Goal: Task Accomplishment & Management: Manage account settings

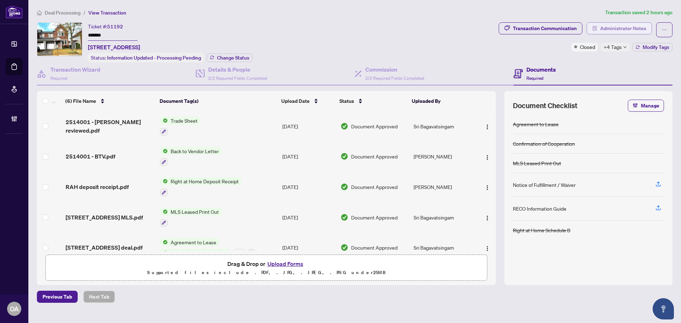
click at [605, 30] on span "Administrator Notes" at bounding box center [624, 28] width 46 height 11
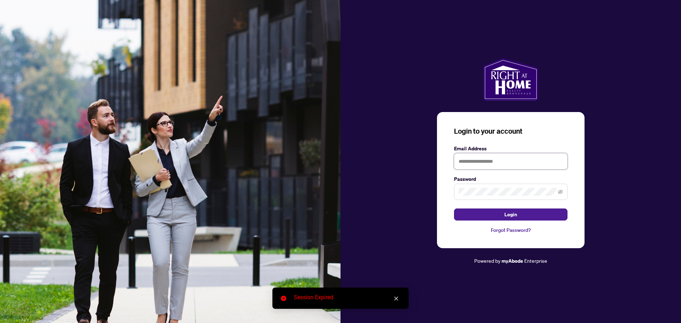
type input "**********"
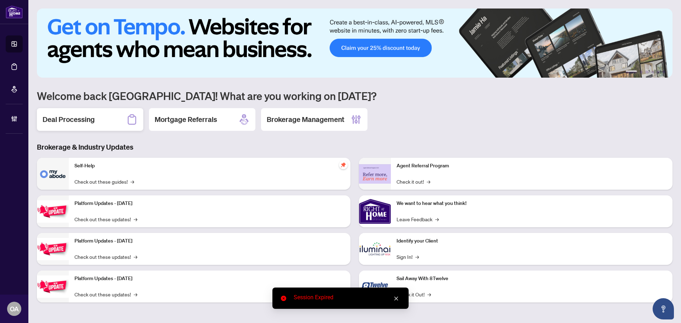
click at [83, 119] on h2 "Deal Processing" at bounding box center [69, 120] width 52 height 10
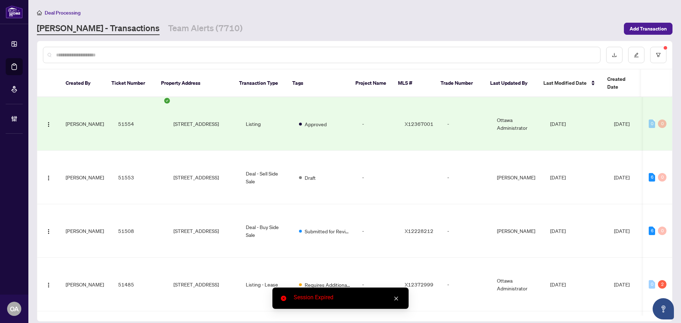
click at [99, 54] on input "text" at bounding box center [325, 55] width 539 height 8
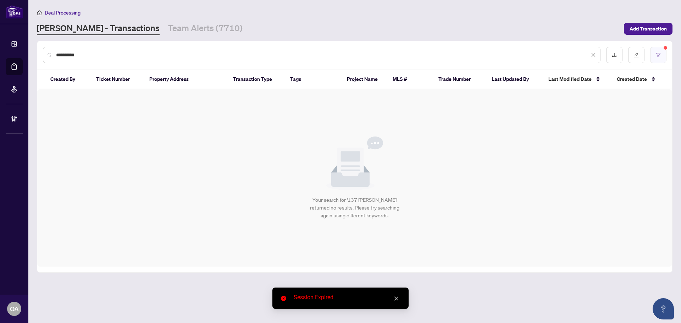
type input "**********"
click at [663, 55] on button "button" at bounding box center [659, 55] width 16 height 16
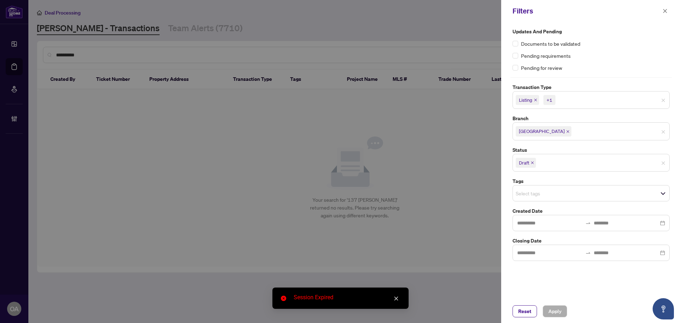
click at [667, 99] on span "Listing +1" at bounding box center [591, 99] width 157 height 11
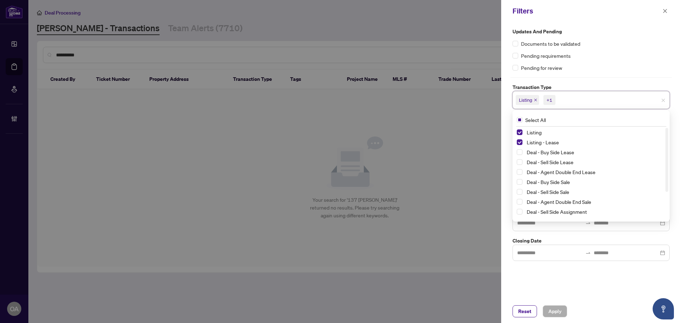
click at [661, 85] on label "Transaction Type" at bounding box center [591, 87] width 157 height 8
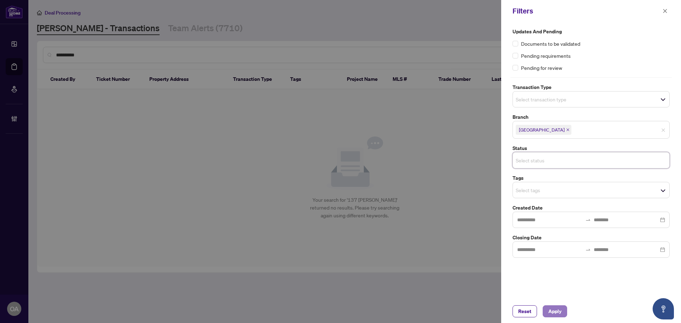
click at [558, 314] on span "Apply" at bounding box center [555, 311] width 13 height 11
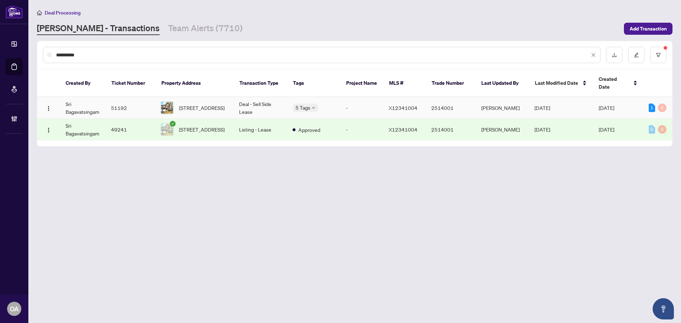
click at [201, 104] on span "[STREET_ADDRESS]" at bounding box center [201, 108] width 45 height 8
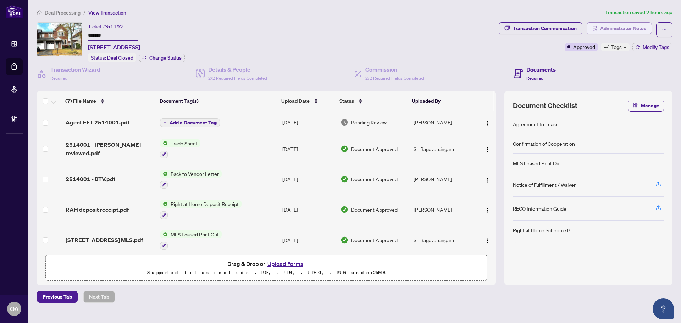
click at [635, 27] on span "Administrator Notes" at bounding box center [624, 28] width 46 height 11
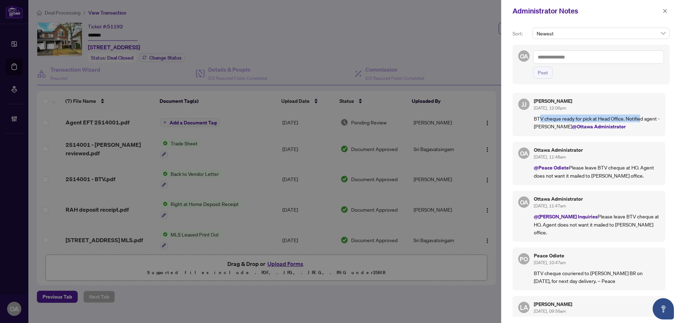
drag, startPoint x: 548, startPoint y: 119, endPoint x: 644, endPoint y: 117, distance: 95.5
click at [643, 118] on p "BTV cheque ready for pick at Head Office. Notified agent - JJ @Ottawa Administr…" at bounding box center [597, 123] width 126 height 16
click at [644, 117] on p "BTV cheque ready for pick at Head Office. Notified agent - JJ @Ottawa Administr…" at bounding box center [597, 123] width 126 height 16
drag, startPoint x: 551, startPoint y: 119, endPoint x: 636, endPoint y: 119, distance: 85.2
click at [636, 119] on p "BTV cheque ready for pick at Head Office. Notified agent - JJ @Ottawa Administr…" at bounding box center [597, 123] width 126 height 16
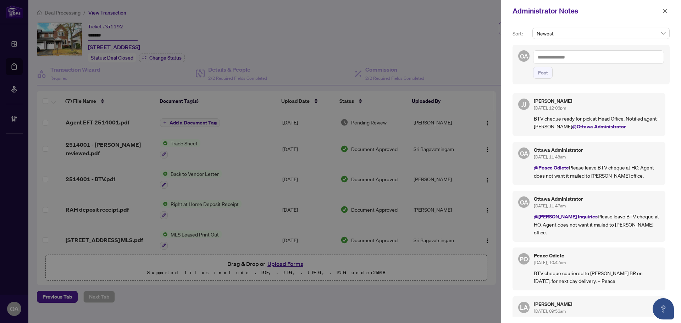
click at [637, 119] on p "BTV cheque ready for pick at Head Office. Notified agent - JJ @Ottawa Administr…" at bounding box center [597, 123] width 126 height 16
drag, startPoint x: 547, startPoint y: 119, endPoint x: 620, endPoint y: 119, distance: 72.8
click at [619, 119] on p "BTV cheque ready for pick at Head Office. Notified agent - JJ @Ottawa Administr…" at bounding box center [597, 123] width 126 height 16
click at [623, 119] on p "BTV cheque ready for pick at Head Office. Notified agent - JJ @Ottawa Administr…" at bounding box center [597, 123] width 126 height 16
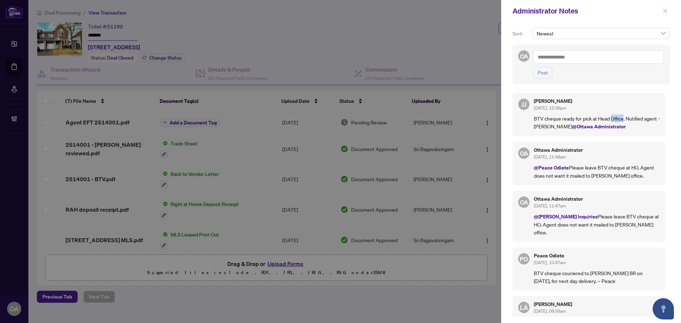
click at [666, 13] on icon "close" at bounding box center [665, 11] width 5 height 5
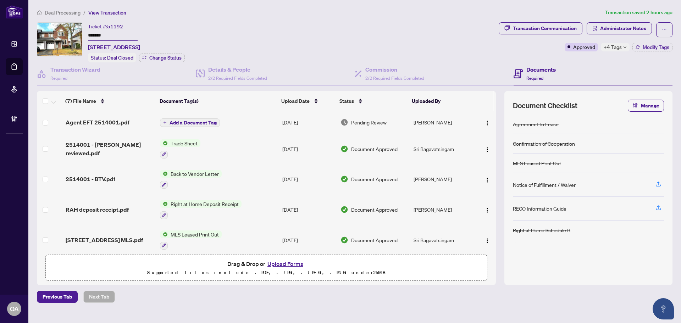
click at [620, 52] on div "Transaction Communication Administrator Notes Approved +4 Tags Modify Tags" at bounding box center [586, 42] width 177 height 40
click at [604, 46] on span "+4 Tags" at bounding box center [613, 47] width 18 height 8
click at [448, 48] on div "Ticket #: 51192 ******* 137 HARBOUR VIEW St, Ottawa, Ontario K2G 6Z8, Canada St…" at bounding box center [266, 42] width 459 height 40
click at [486, 120] on img "button" at bounding box center [488, 123] width 6 height 6
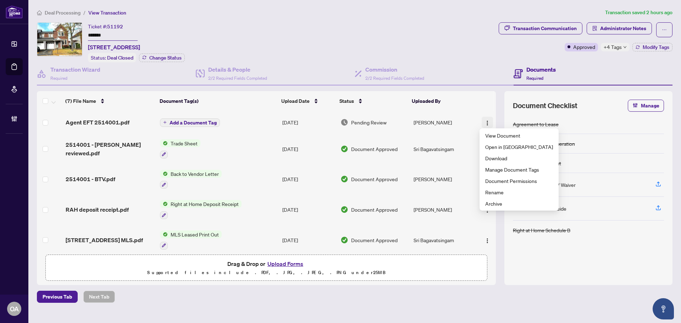
click at [486, 120] on img "button" at bounding box center [488, 123] width 6 height 6
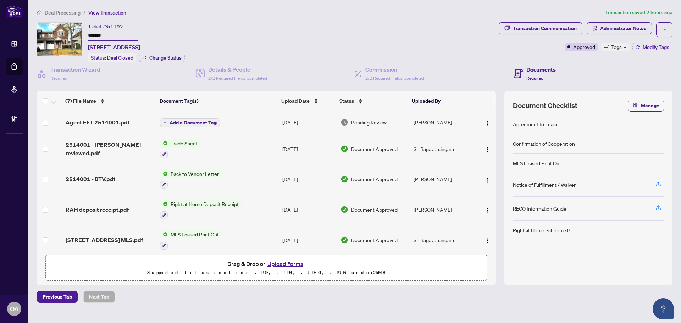
click at [102, 122] on span "Agent EFT 2514001.pdf" at bounding box center [98, 122] width 64 height 9
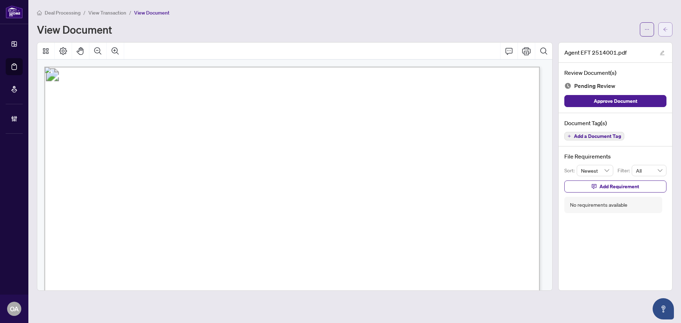
click at [670, 28] on button "button" at bounding box center [666, 29] width 14 height 14
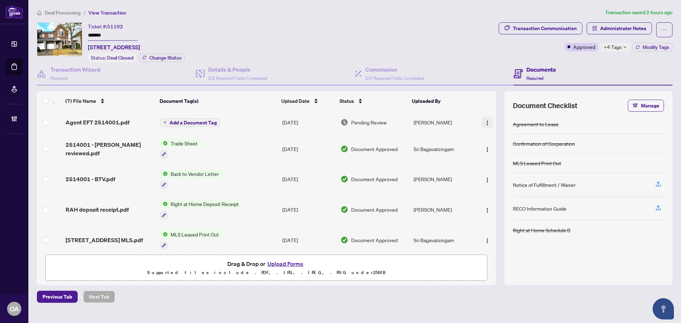
click at [486, 123] on img "button" at bounding box center [488, 123] width 6 height 6
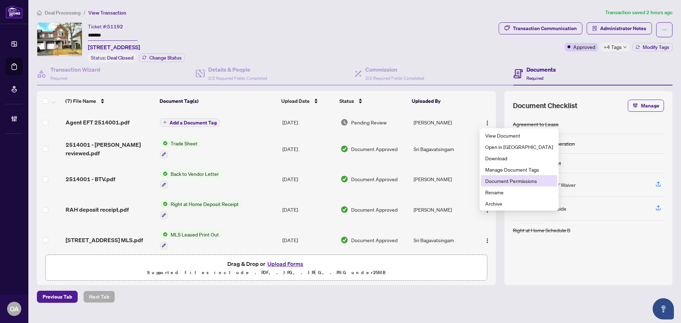
click at [495, 180] on span "Document Permissions" at bounding box center [520, 181] width 68 height 8
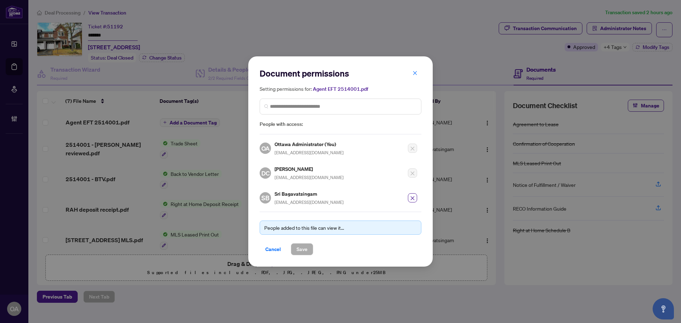
click at [418, 72] on button "button" at bounding box center [415, 73] width 14 height 12
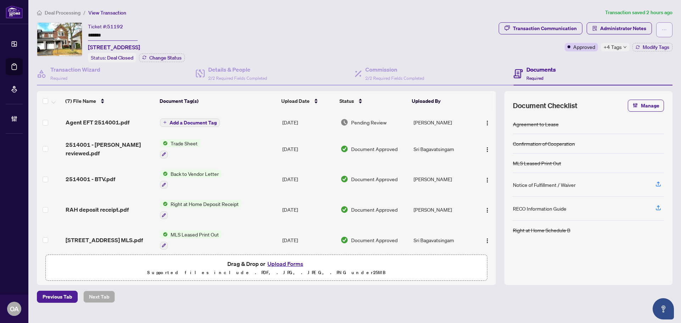
click at [668, 30] on button "button" at bounding box center [665, 29] width 16 height 15
click at [637, 69] on span "Submit for Completion" at bounding box center [640, 68] width 54 height 8
type textarea "**********"
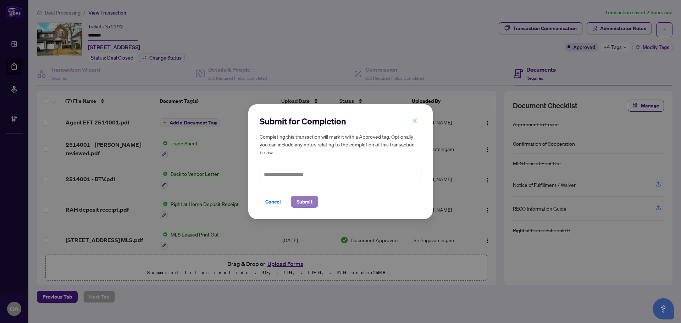
click at [305, 198] on span "Submit" at bounding box center [305, 201] width 16 height 11
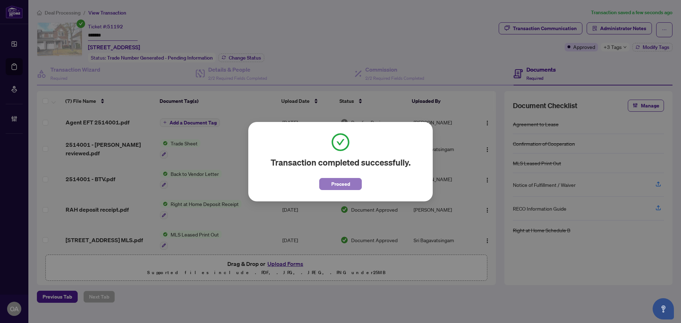
click at [335, 184] on span "Proceed" at bounding box center [341, 184] width 19 height 11
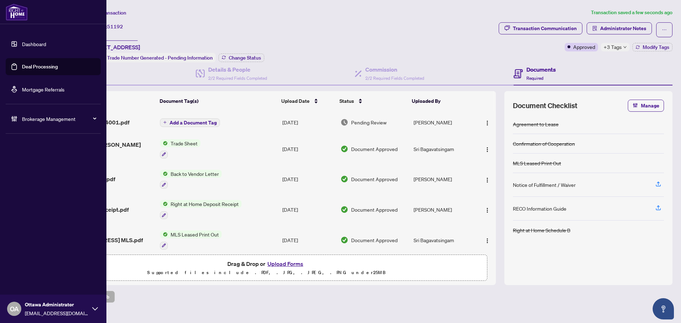
click at [22, 66] on link "Deal Processing" at bounding box center [40, 67] width 36 height 6
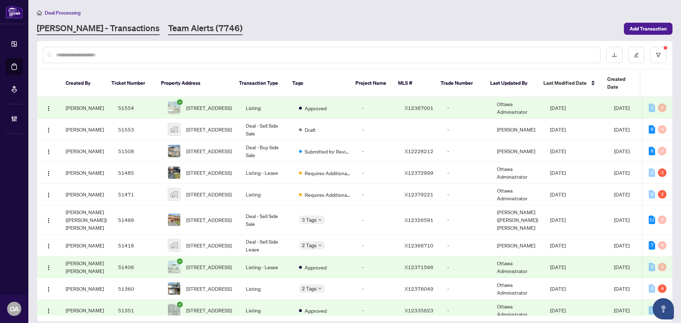
drag, startPoint x: 88, startPoint y: 28, endPoint x: 153, endPoint y: 28, distance: 65.0
click at [88, 28] on link "[PERSON_NAME] - Transactions" at bounding box center [98, 28] width 123 height 13
click at [168, 28] on link "Team Alerts (7746)" at bounding box center [205, 28] width 75 height 13
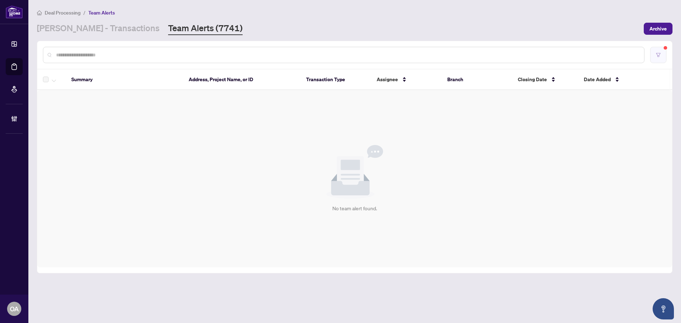
click at [666, 54] on button "button" at bounding box center [659, 55] width 16 height 16
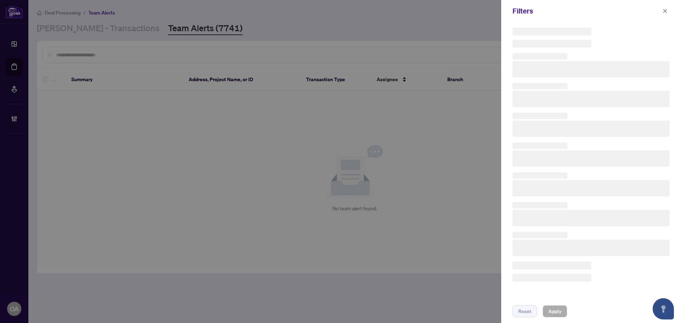
click at [663, 54] on div at bounding box center [591, 57] width 157 height 8
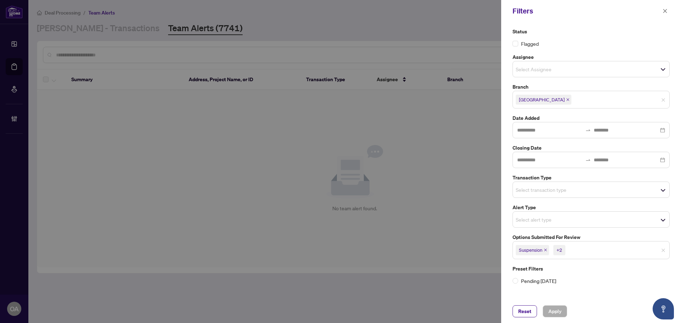
click at [664, 247] on span "Suspension +2" at bounding box center [591, 250] width 157 height 11
click at [544, 192] on input "search" at bounding box center [541, 190] width 50 height 9
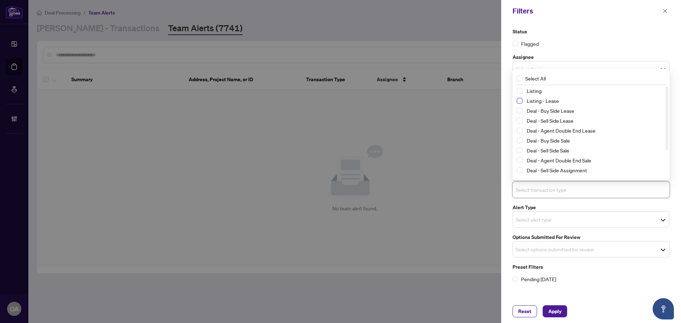
click at [520, 99] on span "Select Listing - Lease" at bounding box center [520, 101] width 6 height 6
click at [521, 93] on span "Select Listing" at bounding box center [520, 91] width 6 height 6
click at [557, 308] on span "Apply" at bounding box center [555, 311] width 13 height 11
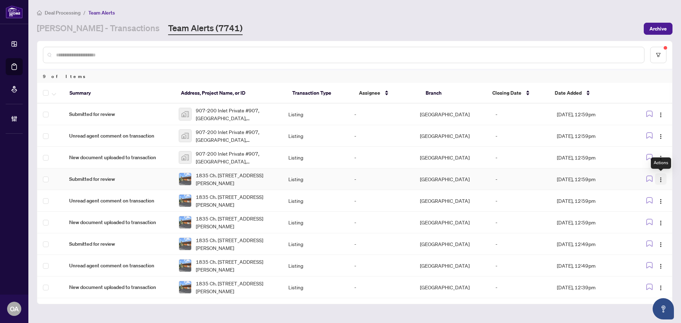
click at [659, 176] on span "button" at bounding box center [661, 179] width 6 height 8
click at [658, 212] on li "Complete Item" at bounding box center [645, 215] width 42 height 11
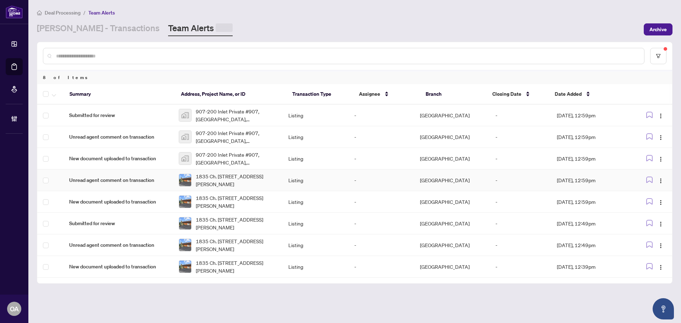
click at [662, 181] on img "button" at bounding box center [661, 181] width 6 height 6
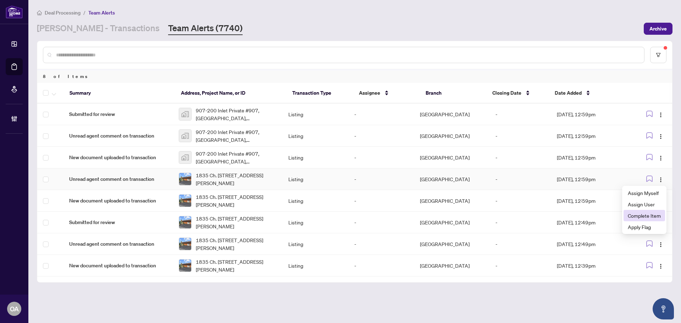
click at [661, 216] on span "Complete Item" at bounding box center [644, 216] width 33 height 8
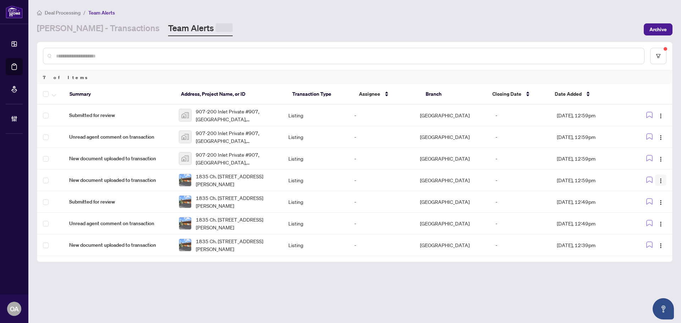
click at [662, 177] on span "button" at bounding box center [661, 180] width 6 height 8
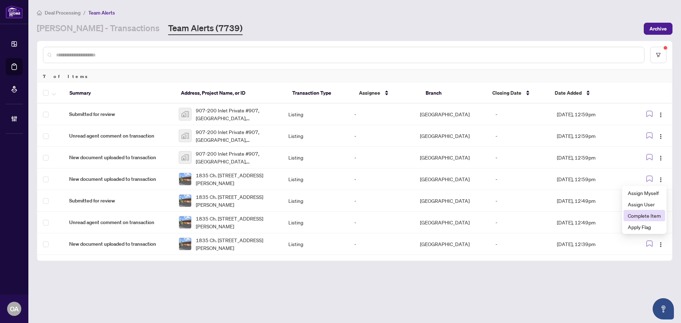
click at [661, 216] on li "Complete Item" at bounding box center [645, 215] width 42 height 11
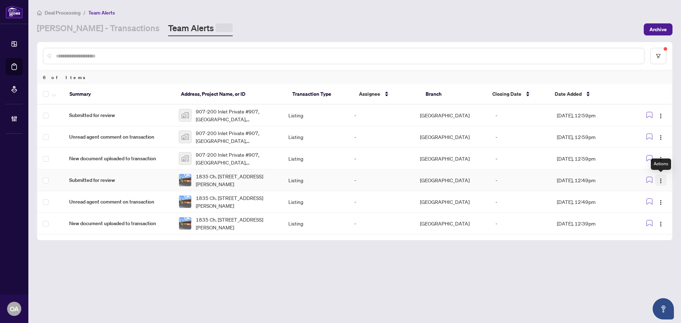
click at [661, 181] on img "button" at bounding box center [661, 181] width 6 height 6
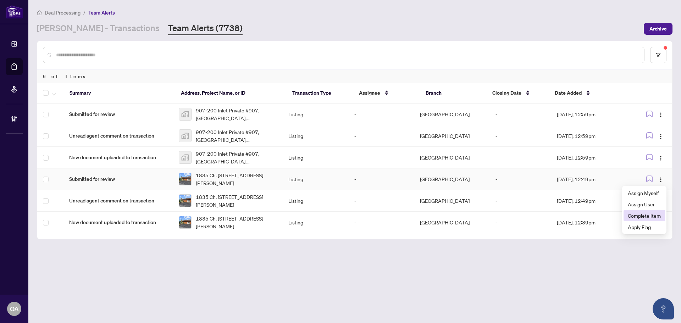
click at [658, 217] on span "Complete Item" at bounding box center [644, 216] width 33 height 8
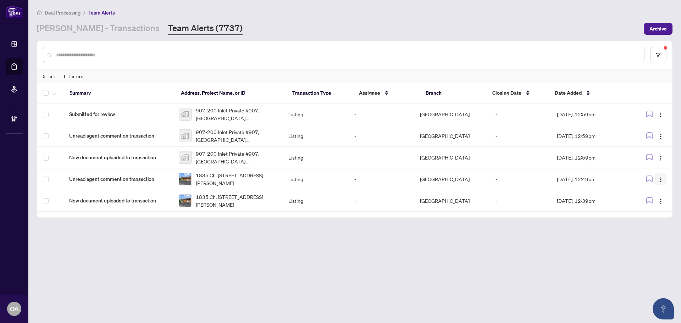
click at [662, 183] on button "button" at bounding box center [661, 179] width 11 height 11
click at [653, 217] on span "Complete Item" at bounding box center [644, 216] width 33 height 8
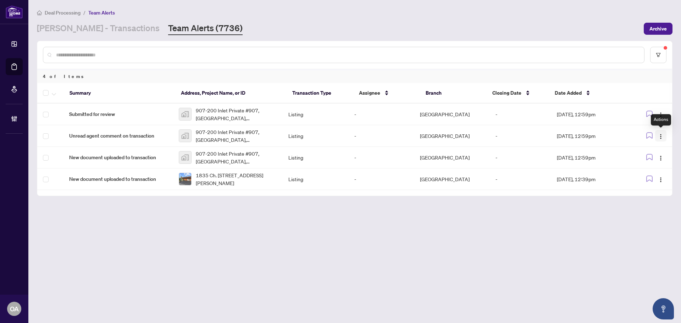
click at [659, 133] on span "button" at bounding box center [661, 136] width 6 height 8
click at [661, 136] on img "button" at bounding box center [661, 137] width 6 height 6
click at [661, 135] on img "button" at bounding box center [661, 137] width 6 height 6
click at [656, 173] on span "Complete Item" at bounding box center [644, 173] width 33 height 8
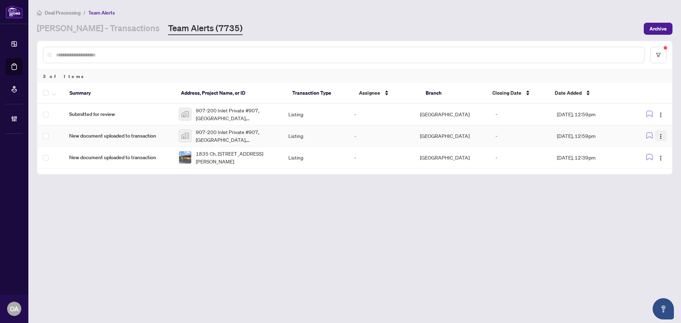
click at [657, 134] on button "button" at bounding box center [661, 135] width 11 height 11
click at [655, 170] on span "Complete Item" at bounding box center [644, 173] width 33 height 8
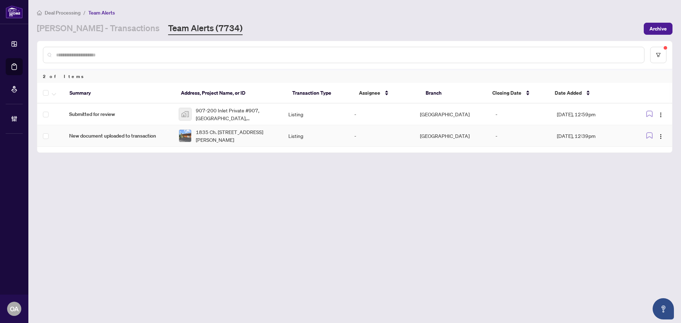
click at [219, 137] on span "1835 Ch. du Traversier St, Alfred and Plantagenet, Ontario K0B 1J0, Canada" at bounding box center [236, 136] width 81 height 16
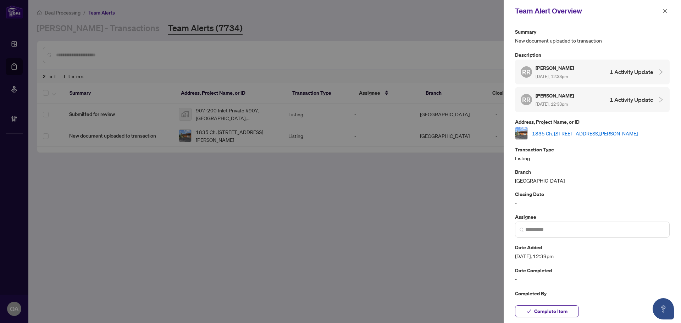
click at [558, 131] on link "1835 Ch. du Traversier St, Alfred and Plantagenet, Ontario K0B 1J0, Canada" at bounding box center [585, 134] width 106 height 8
drag, startPoint x: 582, startPoint y: 20, endPoint x: 624, endPoint y: 13, distance: 42.1
click at [593, 20] on div "Team Alert Overview" at bounding box center [592, 11] width 177 height 22
click at [662, 10] on div "Team Alert Overview" at bounding box center [592, 11] width 177 height 22
click at [664, 12] on icon "close" at bounding box center [665, 11] width 5 height 5
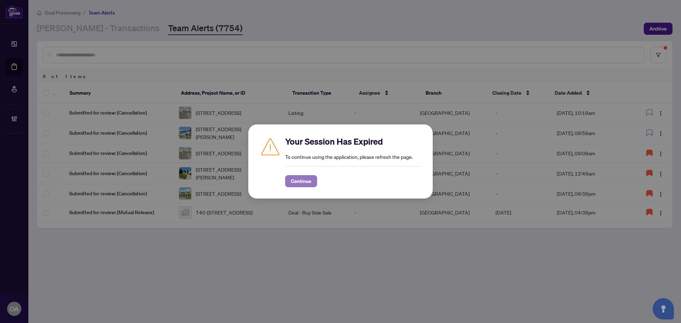
click at [308, 181] on span "Continue" at bounding box center [301, 181] width 21 height 11
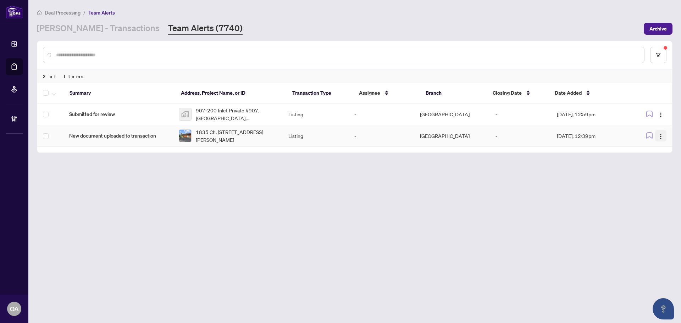
click at [664, 137] on button "button" at bounding box center [661, 135] width 11 height 11
click at [256, 176] on main "Deal Processing / Team Alerts RAHR - Transactions Team Alerts (7740) Archive 2 …" at bounding box center [354, 161] width 653 height 323
click at [228, 127] on td "1835 Ch. du Traversier St, Alfred and Plantagenet, Ontario K0B 1J0, Canada" at bounding box center [228, 136] width 110 height 22
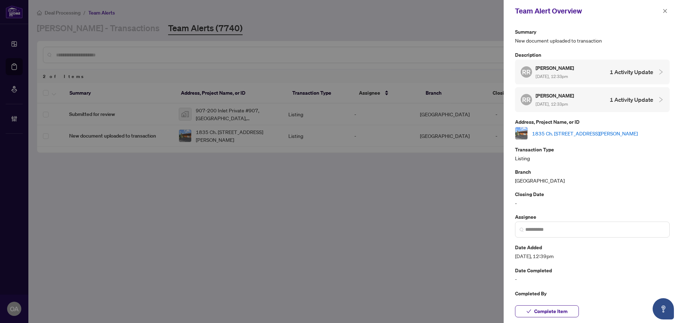
click at [551, 137] on link "1835 Ch. du Traversier St, Alfred and Plantagenet, Ontario K0B 1J0, Canada" at bounding box center [585, 134] width 106 height 8
click at [665, 10] on icon "close" at bounding box center [665, 11] width 5 height 5
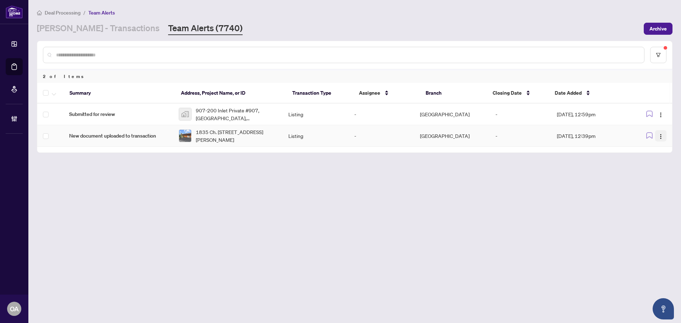
click at [663, 134] on img "button" at bounding box center [661, 137] width 6 height 6
click at [656, 168] on li "Complete Item" at bounding box center [645, 172] width 42 height 11
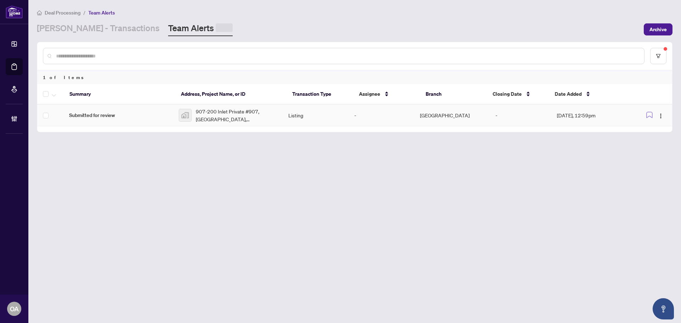
click at [229, 115] on span "907-200 Inlet Private #907, Ottawa, ON, Canada" at bounding box center [236, 116] width 81 height 16
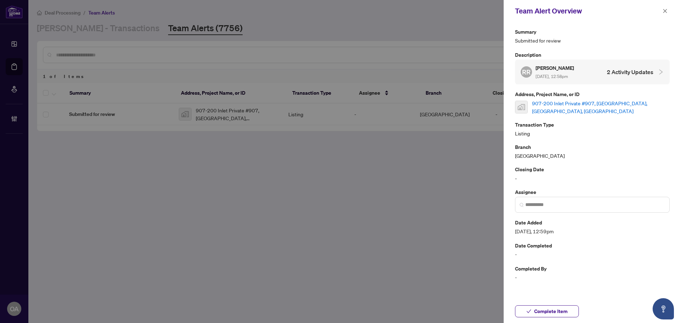
click at [553, 107] on link "907-200 Inlet Private #907, Ottawa, ON, Canada" at bounding box center [601, 107] width 138 height 16
click at [663, 10] on icon "close" at bounding box center [665, 11] width 5 height 5
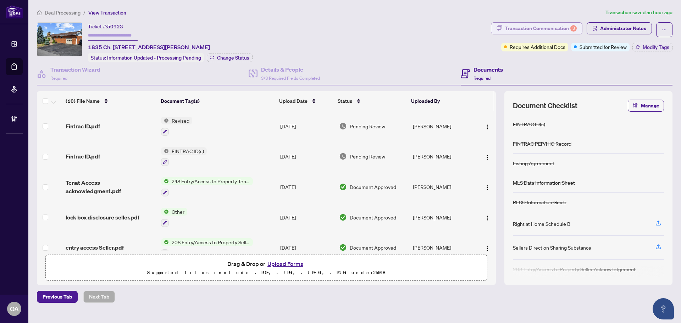
click at [535, 33] on div "Transaction Communication 3" at bounding box center [541, 28] width 72 height 11
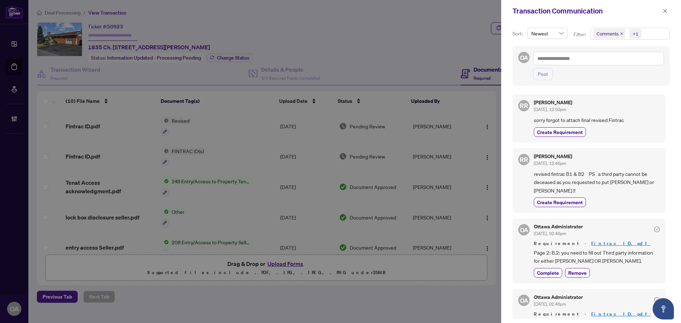
click at [606, 126] on div "Richard Renaud Sep/04/2025, 12:50pm sorry forgot to attach final revised Fintra…" at bounding box center [597, 118] width 126 height 37
click at [621, 32] on span "Comments" at bounding box center [610, 34] width 32 height 10
click at [621, 32] on icon "close" at bounding box center [622, 34] width 4 height 4
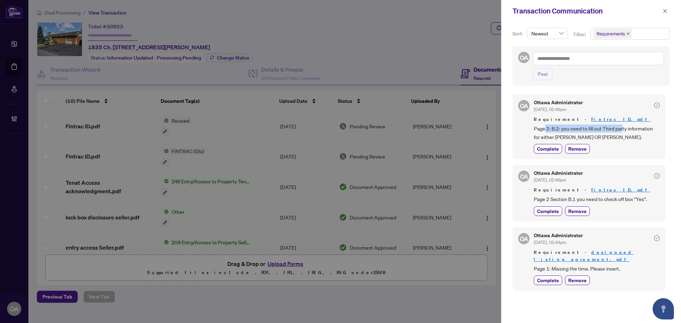
drag, startPoint x: 595, startPoint y: 130, endPoint x: 636, endPoint y: 130, distance: 41.2
click at [636, 130] on span "Page 2: B.2: you need to fill out Third party information for either Rheal OR N…" at bounding box center [597, 133] width 126 height 17
drag, startPoint x: 568, startPoint y: 200, endPoint x: 634, endPoint y: 200, distance: 65.7
click at [634, 200] on span "Page 2 Section B.1 you need to check off box "Yes"." at bounding box center [597, 199] width 126 height 8
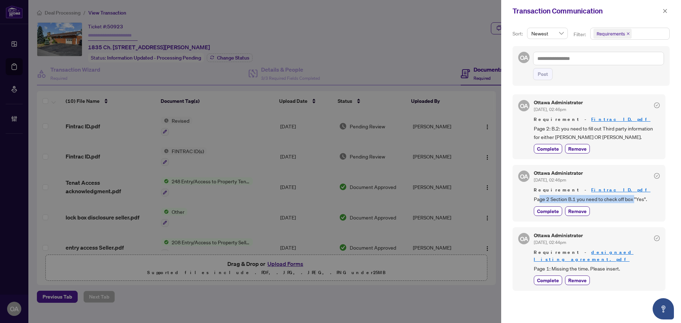
click at [634, 200] on span "Page 2 Section B.1 you need to check off box "Yes"." at bounding box center [597, 199] width 126 height 8
click at [543, 136] on span "Page 2: B.2: you need to fill out Third party information for either Rheal OR N…" at bounding box center [597, 133] width 126 height 17
drag, startPoint x: 636, startPoint y: 132, endPoint x: 649, endPoint y: 132, distance: 13.1
click at [649, 132] on span "Page 2: B.2: you need to fill out Third party information for either Rheal OR N…" at bounding box center [597, 133] width 126 height 17
click at [650, 132] on span "Page 2: B.2: you need to fill out Third party information for either Rheal OR N…" at bounding box center [597, 133] width 126 height 17
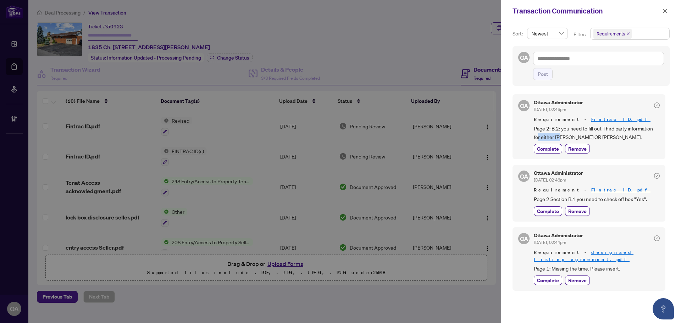
drag, startPoint x: 538, startPoint y: 133, endPoint x: 604, endPoint y: 134, distance: 66.0
click at [600, 134] on span "Page 2: B.2: you need to fill out Third party information for either Rheal OR N…" at bounding box center [597, 133] width 126 height 17
click at [608, 134] on span "Page 2: B.2: you need to fill out Third party information for either Rheal OR N…" at bounding box center [597, 133] width 126 height 17
drag, startPoint x: 542, startPoint y: 138, endPoint x: 618, endPoint y: 138, distance: 76.0
click at [618, 138] on span "Page 2: B.2: you need to fill out Third party information for either Rheal OR N…" at bounding box center [597, 133] width 126 height 17
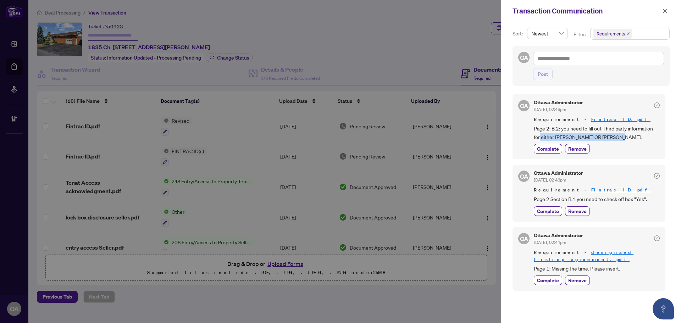
click at [618, 138] on span "Page 2: B.2: you need to fill out Third party information for either Rheal OR N…" at bounding box center [597, 133] width 126 height 17
drag, startPoint x: 595, startPoint y: 139, endPoint x: 616, endPoint y: 139, distance: 21.3
click at [610, 139] on span "Page 2: B.2: you need to fill out Third party information for either Rheal OR N…" at bounding box center [597, 133] width 126 height 17
click at [617, 139] on span "Page 2: B.2: you need to fill out Third party information for either Rheal OR N…" at bounding box center [597, 133] width 126 height 17
drag, startPoint x: 544, startPoint y: 140, endPoint x: 600, endPoint y: 141, distance: 56.4
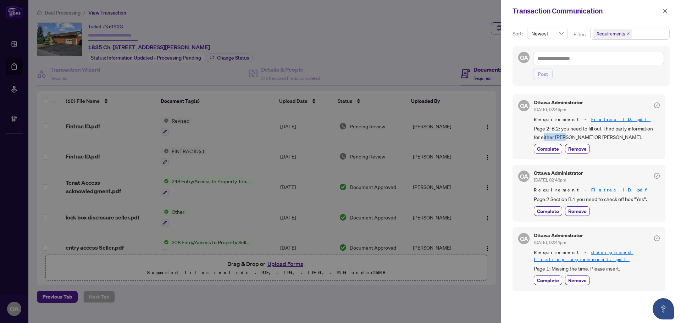
click at [587, 141] on span "Page 2: B.2: you need to fill out Third party information for either Rheal OR N…" at bounding box center [597, 133] width 126 height 17
click at [600, 141] on span "Page 2: B.2: you need to fill out Third party information for either Rheal OR N…" at bounding box center [597, 133] width 126 height 17
drag, startPoint x: 535, startPoint y: 139, endPoint x: 614, endPoint y: 139, distance: 78.4
click at [589, 139] on span "Page 2: B.2: you need to fill out Third party information for either Rheal OR N…" at bounding box center [597, 131] width 126 height 17
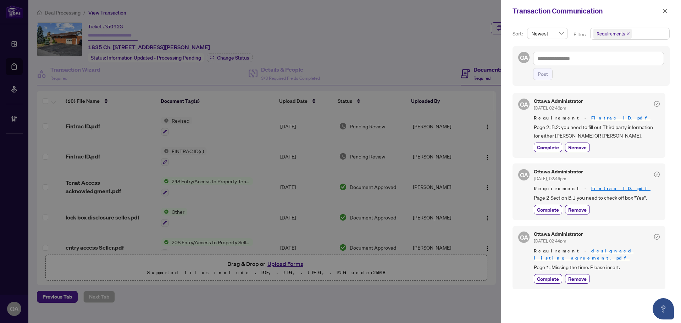
click at [614, 139] on span "Page 2: B.2: you need to fill out Third party information for either Rheal OR N…" at bounding box center [597, 131] width 126 height 17
drag, startPoint x: 533, startPoint y: 198, endPoint x: 661, endPoint y: 198, distance: 127.4
click at [661, 198] on div "OA Ottawa Administrator Sep/02/2025, 02:46pm Requirement - Fintrac ID.pdf Page …" at bounding box center [589, 192] width 153 height 56
drag, startPoint x: 525, startPoint y: 261, endPoint x: 614, endPoint y: 262, distance: 89.4
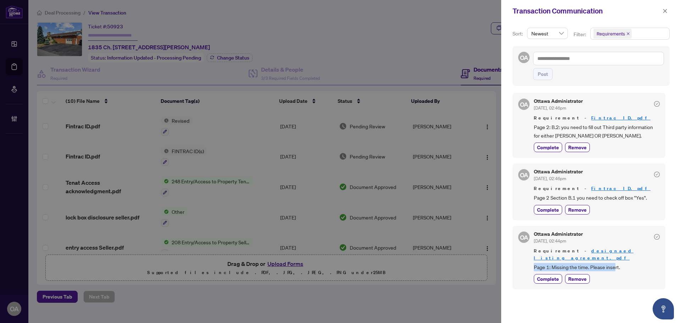
click at [614, 262] on div "OA Ottawa Administrator Sep/02/2025, 02:44pm Requirement - designaed listing ag…" at bounding box center [589, 258] width 153 height 64
click at [614, 263] on span "Page 1: Missing the time. Please insert." at bounding box center [597, 267] width 126 height 8
drag, startPoint x: 667, startPoint y: 13, endPoint x: 668, endPoint y: 22, distance: 9.3
click at [668, 21] on div "Transaction Communication" at bounding box center [592, 11] width 180 height 22
click at [666, 10] on icon "close" at bounding box center [665, 11] width 5 height 5
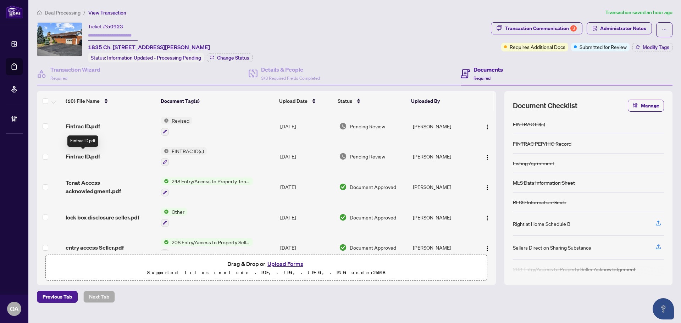
click at [92, 155] on span "Fintrac ID.pdf" at bounding box center [83, 156] width 34 height 9
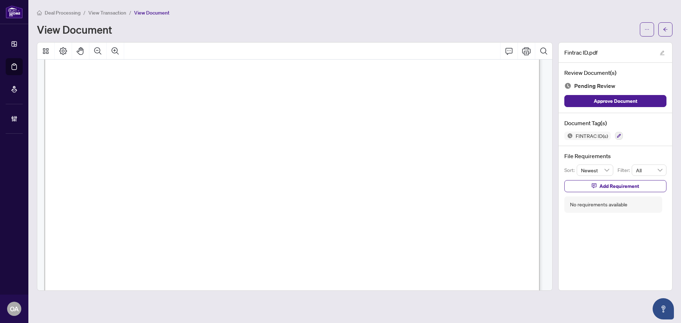
scroll to position [923, 0]
click at [618, 135] on icon "button" at bounding box center [619, 136] width 4 height 4
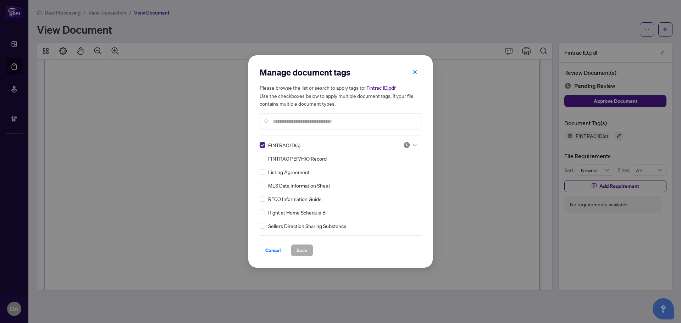
click at [412, 143] on div at bounding box center [410, 145] width 13 height 7
drag, startPoint x: 399, startPoint y: 181, endPoint x: 478, endPoint y: 125, distance: 96.4
click at [478, 125] on body "**********" at bounding box center [340, 161] width 681 height 323
click at [411, 111] on div "Please browse the list or search to apply tags to: Fintrac ID.pdf Use the check…" at bounding box center [341, 107] width 162 height 46
click at [271, 249] on span "Cancel" at bounding box center [273, 250] width 16 height 11
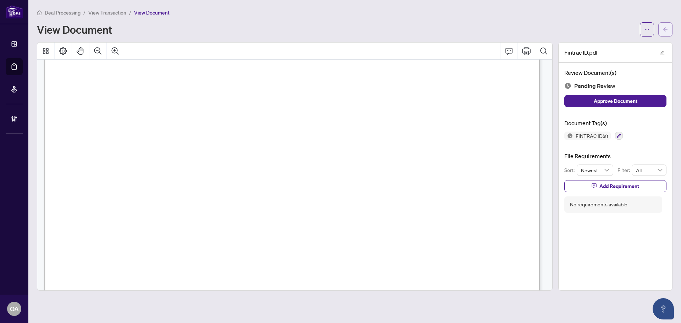
click at [662, 29] on button "button" at bounding box center [666, 29] width 14 height 14
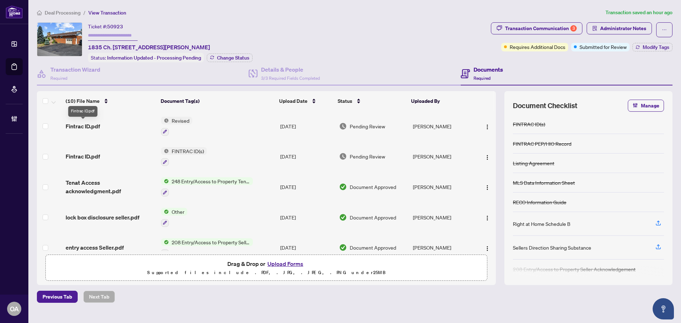
click at [92, 122] on span "Fintrac ID.pdf" at bounding box center [83, 126] width 34 height 9
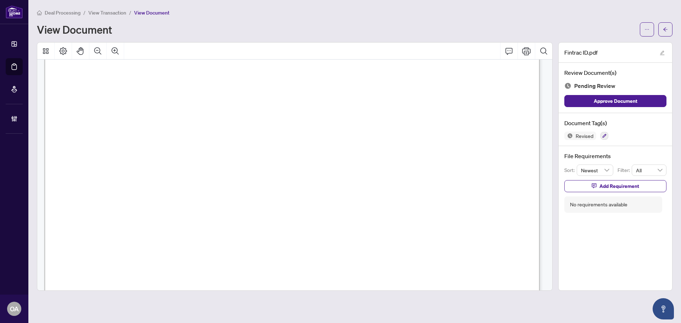
scroll to position [958, 0]
drag, startPoint x: 240, startPoint y: 195, endPoint x: 332, endPoint y: 196, distance: 92.6
click at [321, 196] on span "Son of both decease" at bounding box center [281, 197] width 77 height 8
drag, startPoint x: 240, startPoint y: 157, endPoint x: 360, endPoint y: 157, distance: 119.6
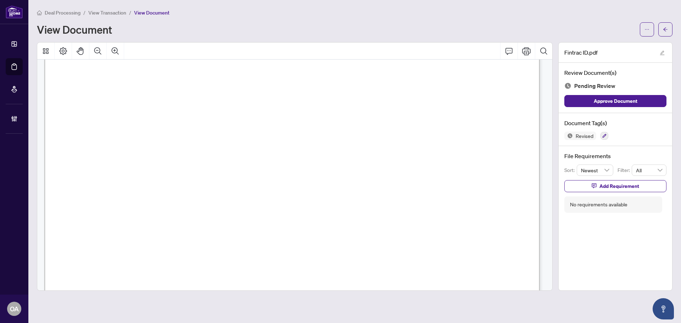
click at [360, 157] on span "Owner of a Scffolding Company" at bounding box center [300, 159] width 120 height 8
click at [605, 135] on icon "button" at bounding box center [605, 136] width 4 height 4
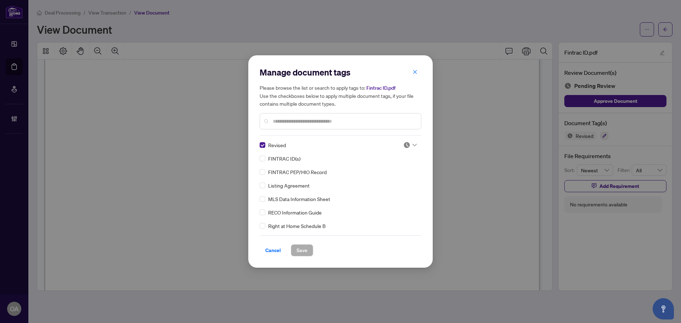
click at [419, 146] on div "Revised FINTRAC ID(s) FINTRAC PEP/HIO Record Listing Agreement MLS Data Informa…" at bounding box center [341, 185] width 162 height 89
click at [413, 146] on icon at bounding box center [415, 145] width 4 height 3
click at [402, 177] on div "Approved" at bounding box center [386, 180] width 45 height 8
drag, startPoint x: 305, startPoint y: 247, endPoint x: 357, endPoint y: 231, distance: 54.7
click at [305, 248] on span "Save" at bounding box center [302, 250] width 11 height 11
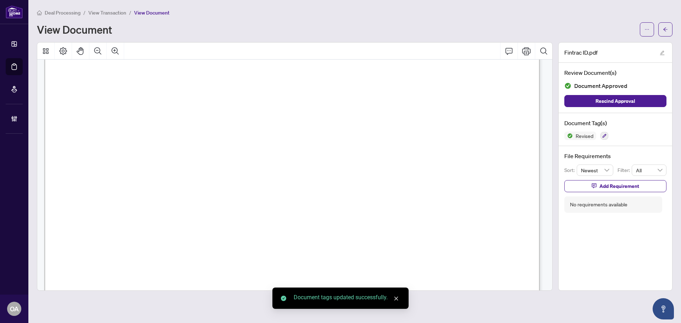
click at [667, 31] on icon "arrow-left" at bounding box center [665, 29] width 5 height 5
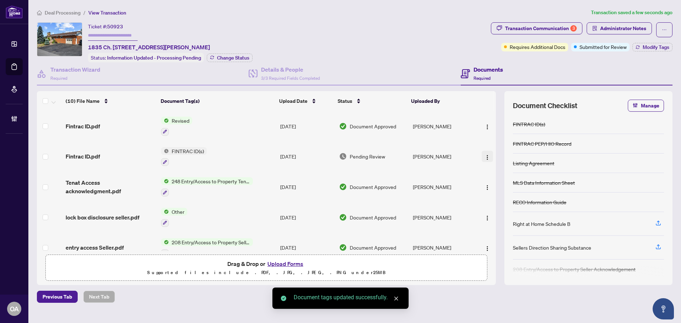
click at [486, 155] on img "button" at bounding box center [488, 158] width 6 height 6
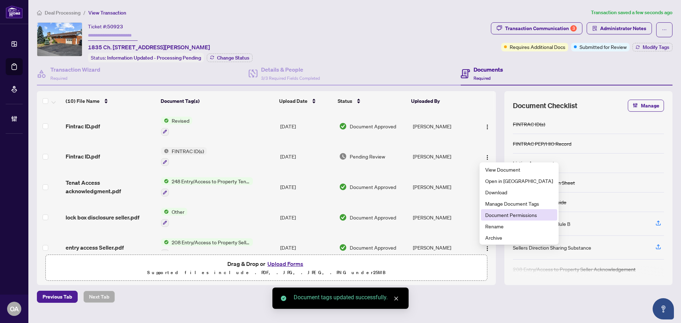
click at [508, 214] on span "Document Permissions" at bounding box center [520, 215] width 68 height 8
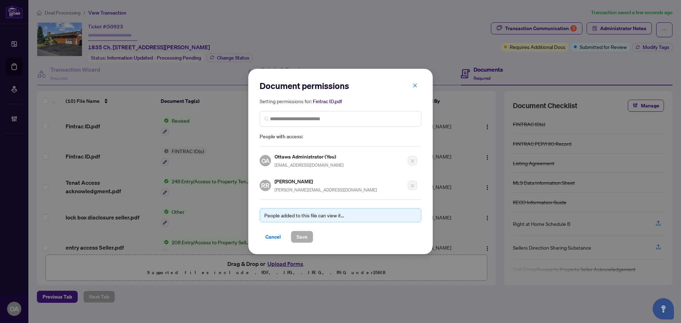
click at [416, 83] on span "button" at bounding box center [415, 85] width 5 height 11
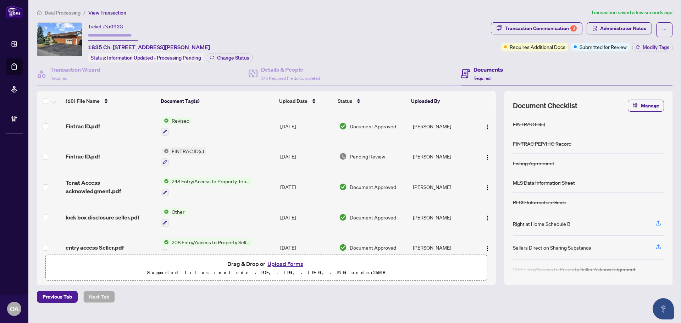
click at [194, 149] on span "FINTRAC ID(s)" at bounding box center [188, 151] width 38 height 8
click at [170, 187] on span "FINTRAC ID(s)" at bounding box center [171, 185] width 38 height 8
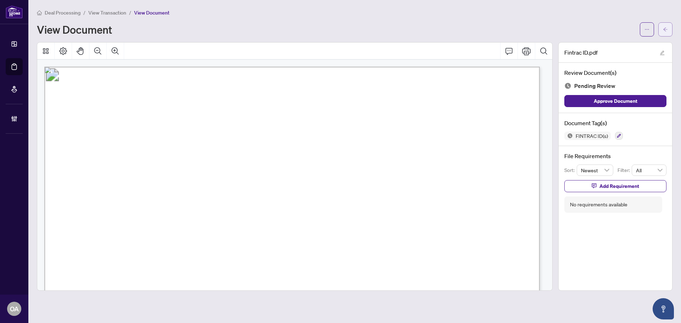
click at [664, 26] on span "button" at bounding box center [665, 29] width 5 height 11
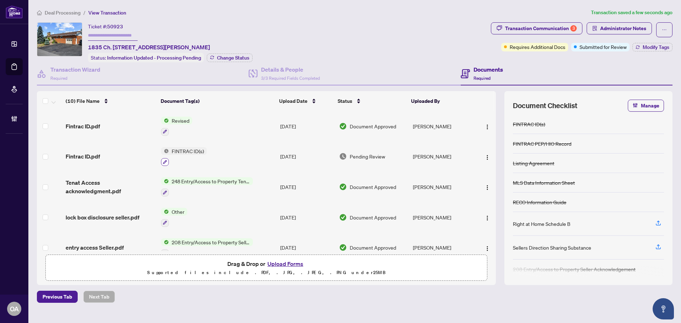
click at [165, 161] on icon "button" at bounding box center [165, 162] width 4 height 4
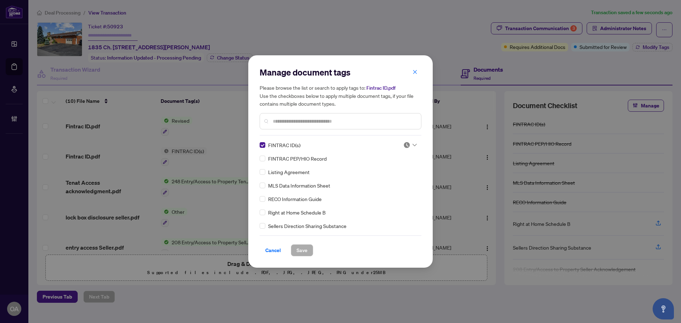
click at [413, 147] on div at bounding box center [410, 145] width 13 height 7
click at [407, 177] on div "Approved" at bounding box center [386, 180] width 45 height 8
click at [303, 240] on div "Cancel Save" at bounding box center [341, 246] width 162 height 21
click at [312, 256] on button "Save" at bounding box center [302, 251] width 22 height 12
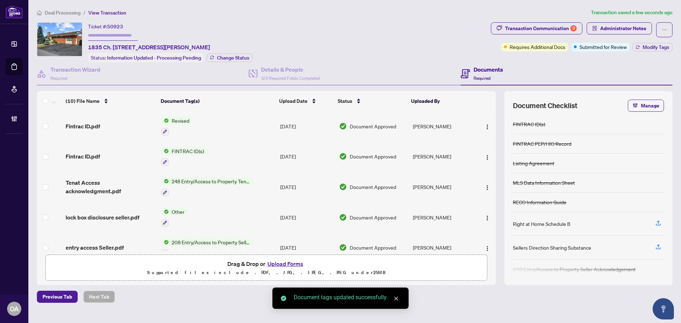
click at [657, 53] on div "Transaction Communication 3 Administrator Notes Requires Additional Docs Submit…" at bounding box center [582, 42] width 185 height 40
click at [657, 48] on span "Modify Tags" at bounding box center [656, 47] width 27 height 5
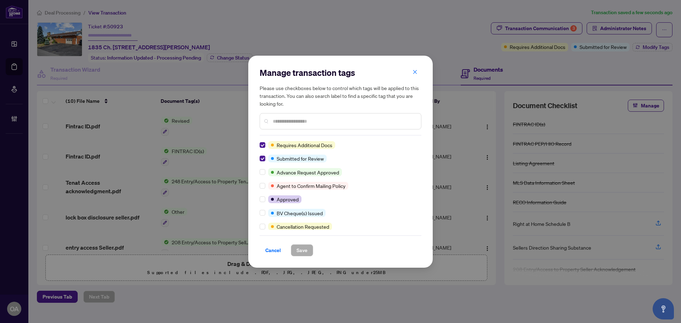
click at [259, 158] on div "Manage transaction tags Please use checkboxes below to control which tags will …" at bounding box center [340, 162] width 185 height 212
click at [262, 162] on label at bounding box center [263, 159] width 6 height 8
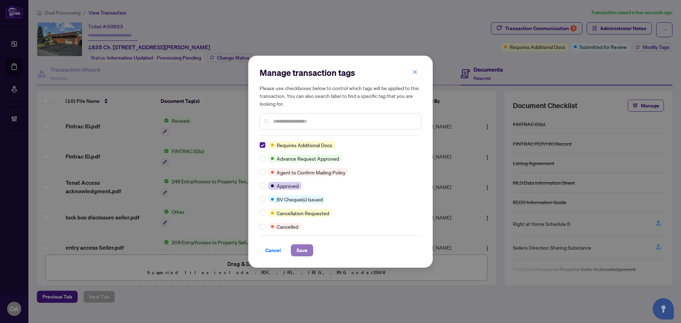
click at [307, 252] on span "Save" at bounding box center [302, 250] width 11 height 11
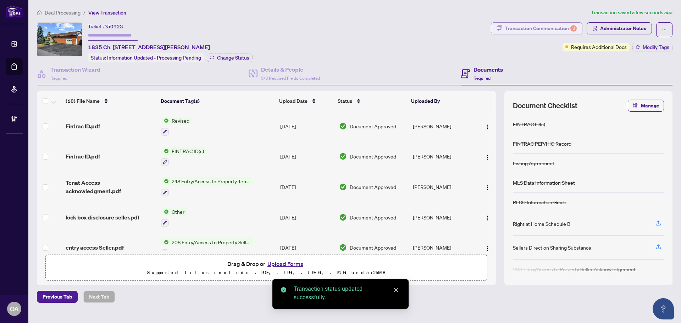
click at [561, 28] on div "Transaction Communication 3" at bounding box center [541, 28] width 72 height 11
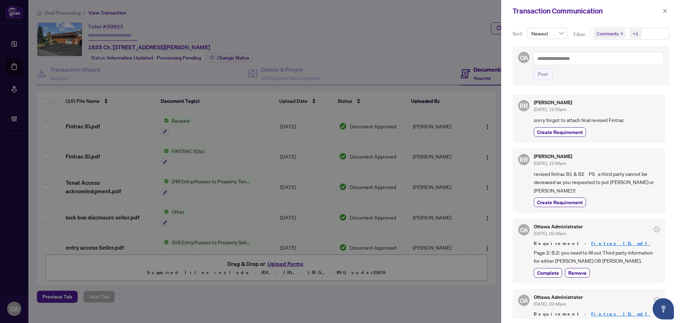
click at [620, 33] on icon "close" at bounding box center [622, 34] width 4 height 4
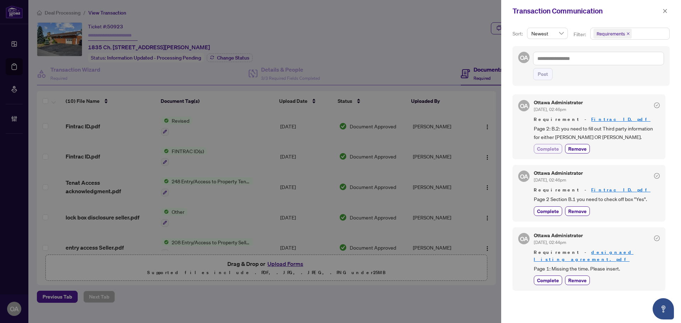
click at [553, 150] on span "Complete" at bounding box center [548, 148] width 22 height 7
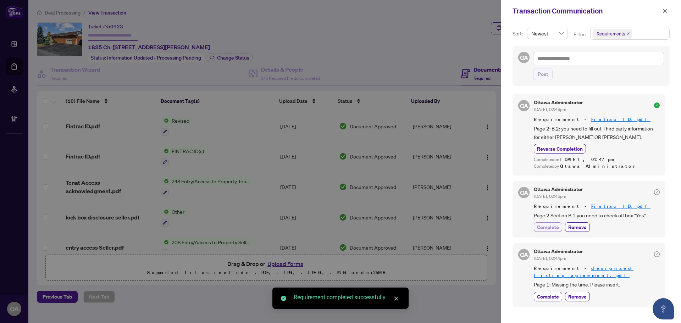
click at [552, 228] on span "Complete" at bounding box center [548, 227] width 22 height 7
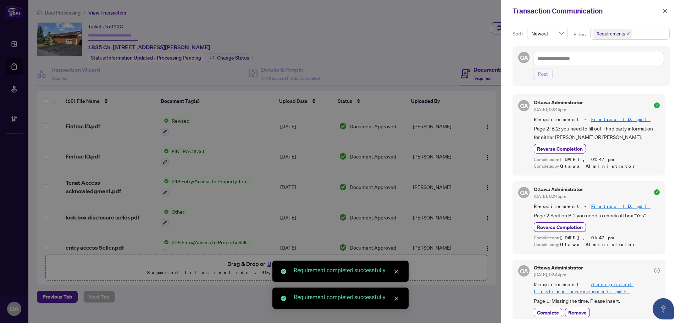
click at [664, 11] on icon "close" at bounding box center [665, 11] width 5 height 5
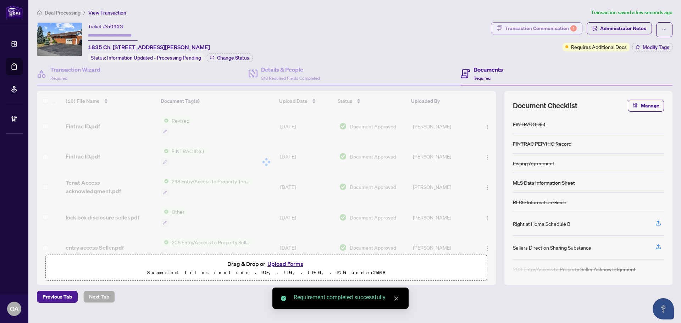
click at [560, 26] on div "Transaction Communication 1" at bounding box center [541, 28] width 72 height 11
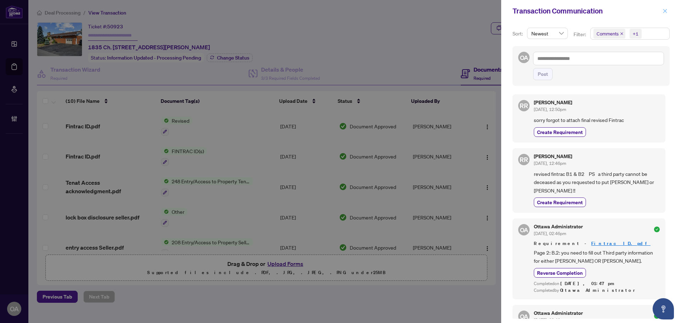
click at [663, 12] on icon "close" at bounding box center [665, 11] width 5 height 5
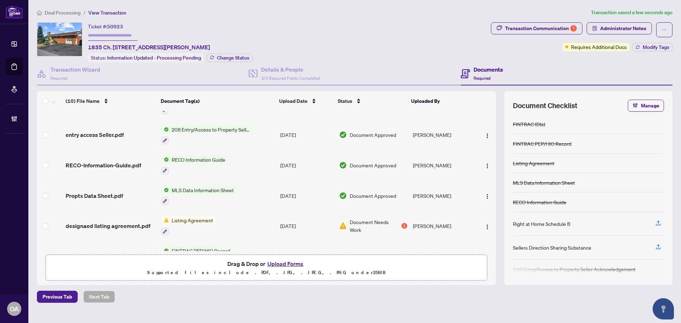
scroll to position [165, 0]
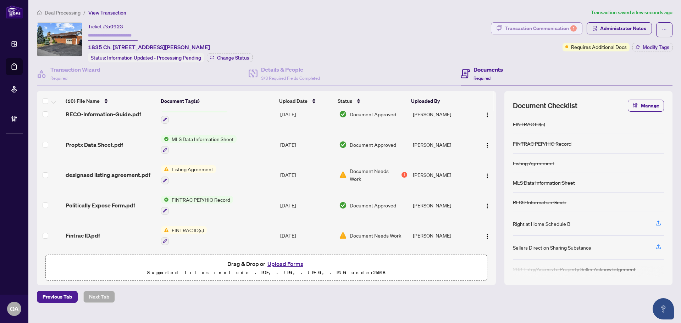
click at [522, 28] on div "Transaction Communication 1" at bounding box center [541, 28] width 72 height 11
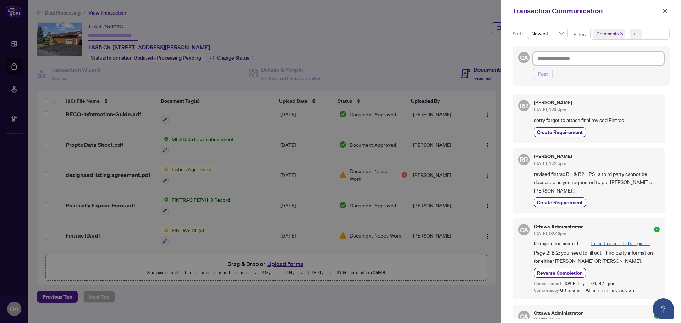
click at [569, 55] on textarea at bounding box center [598, 58] width 131 height 13
type textarea "*"
type textarea "**"
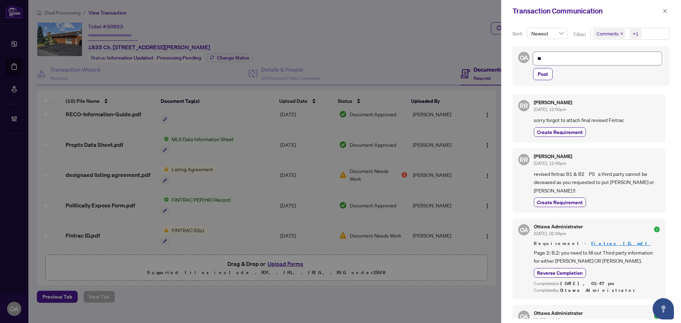
type textarea "***"
type textarea "****"
type textarea "*****"
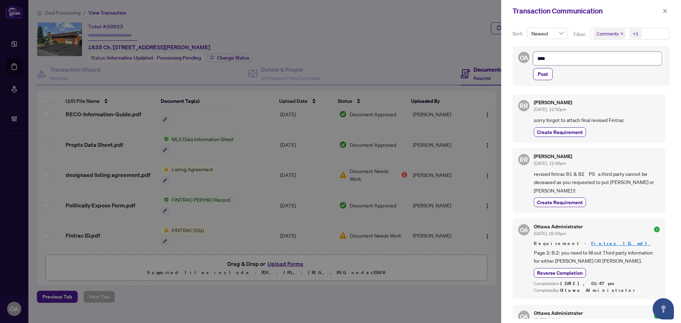
type textarea "*****"
type textarea "*******"
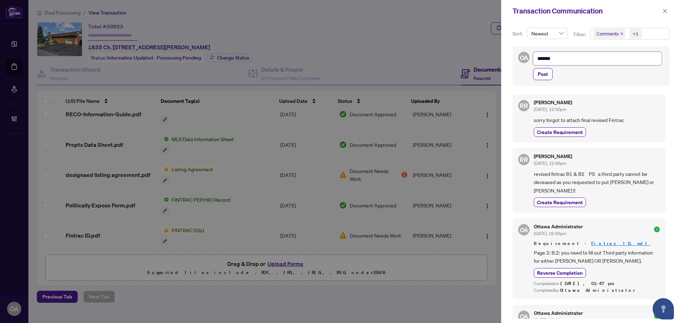
type textarea "********"
type textarea "*********"
type textarea "**********"
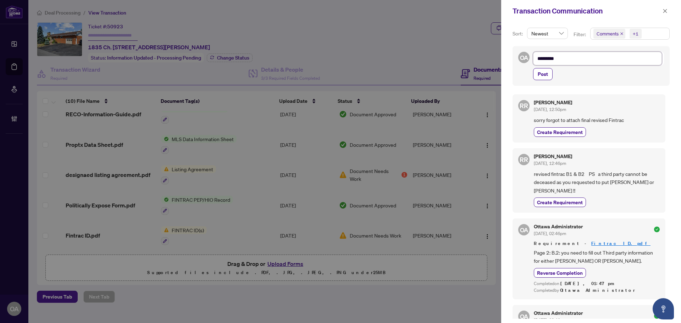
type textarea "**********"
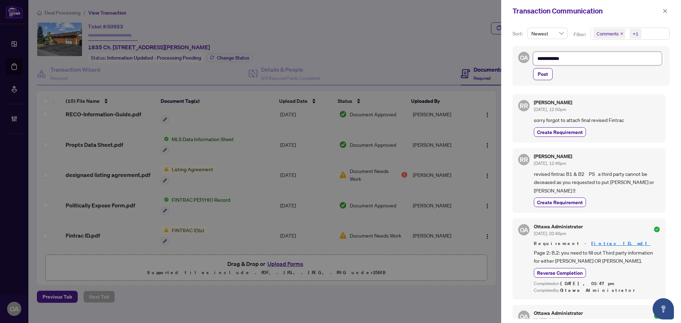
type textarea "**********"
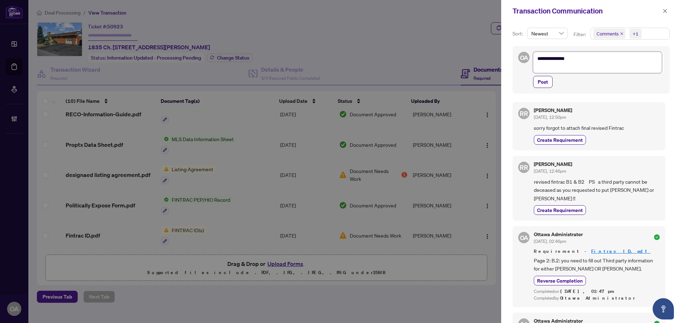
scroll to position [0, 0]
type textarea "**********"
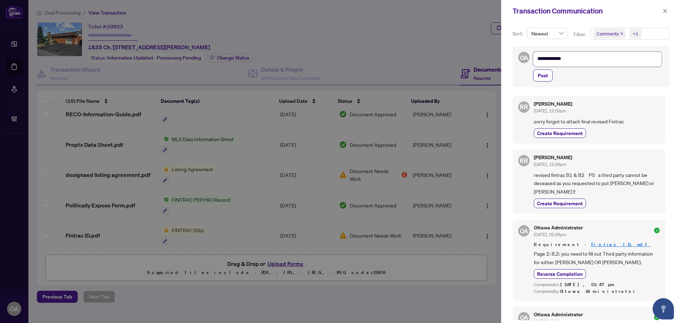
type textarea "**********"
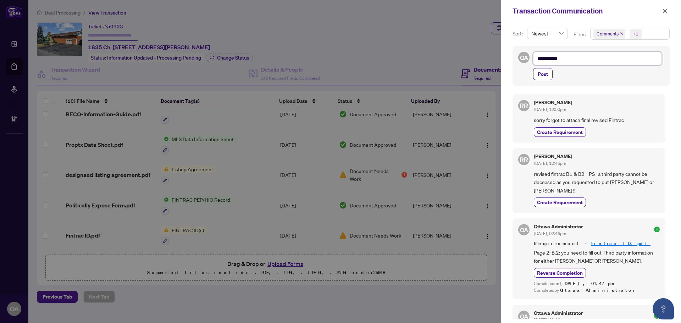
type textarea "**********"
type textarea "*********"
type textarea "********"
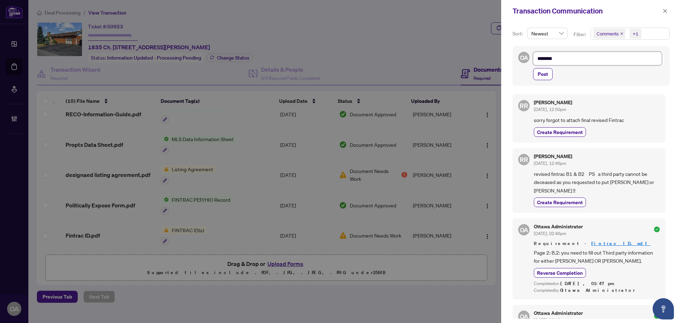
type textarea "*******"
type textarea "*****"
type textarea "*******"
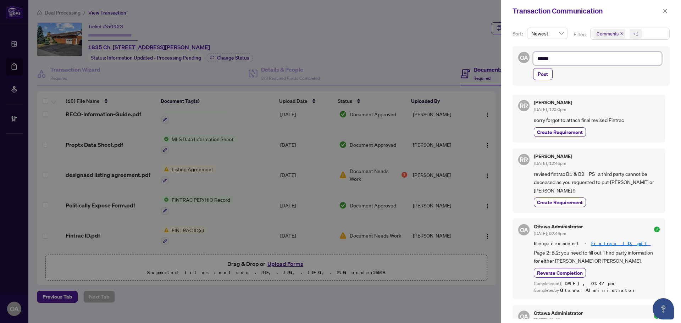
type textarea "*******"
type textarea "********"
type textarea "*******"
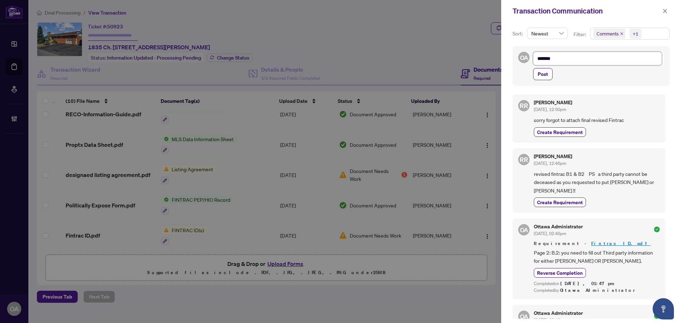
type textarea "********"
type textarea "*********"
type textarea "**********"
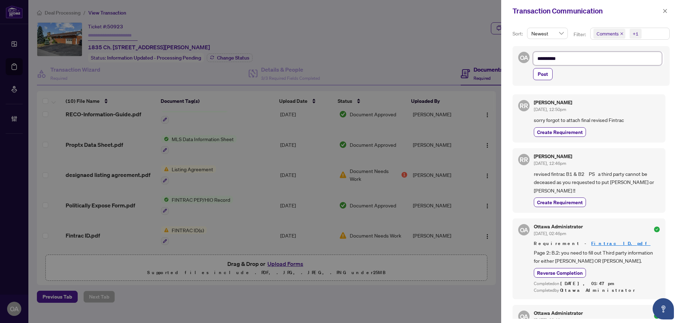
type textarea "**********"
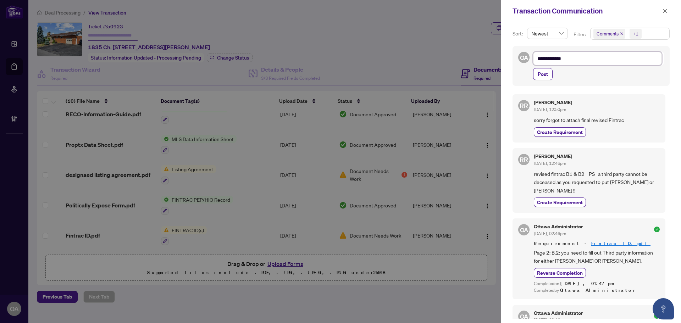
type textarea "**********"
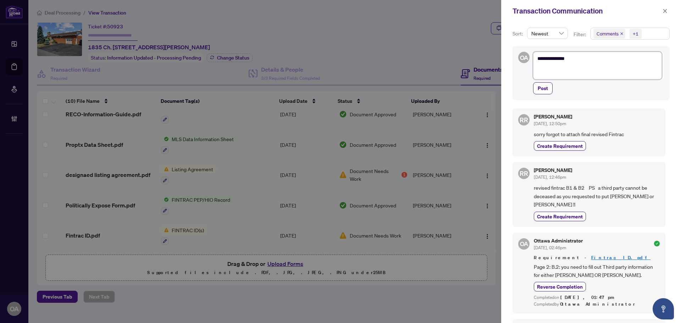
scroll to position [0, 0]
type textarea "**********"
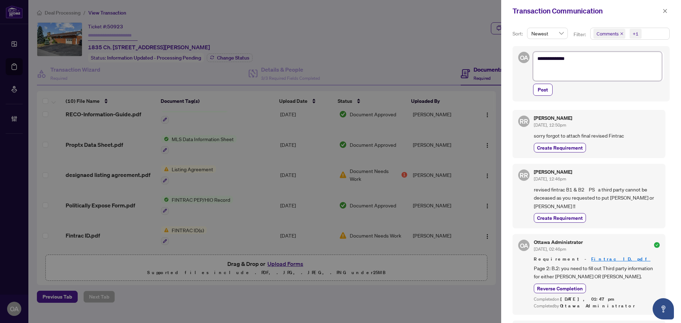
type textarea "**********"
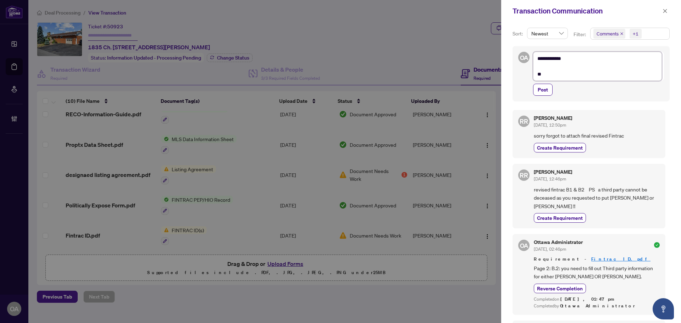
type textarea "**********"
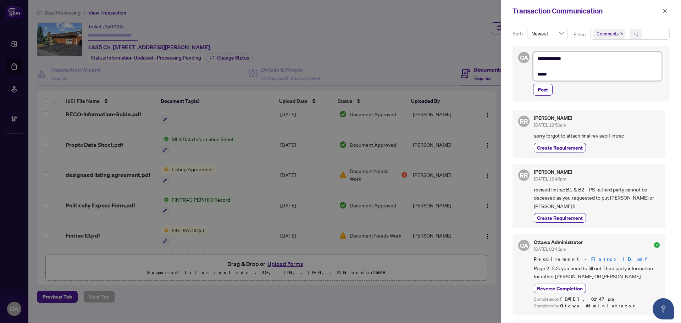
type textarea "**********"
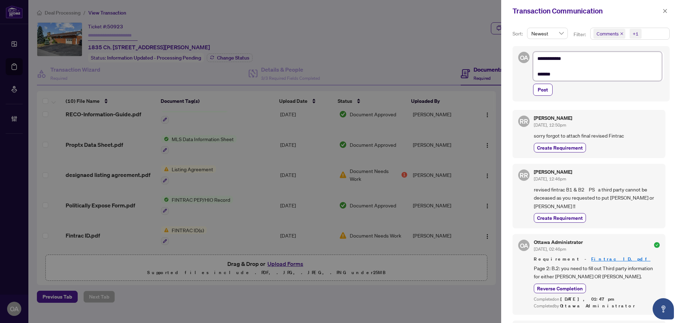
type textarea "**********"
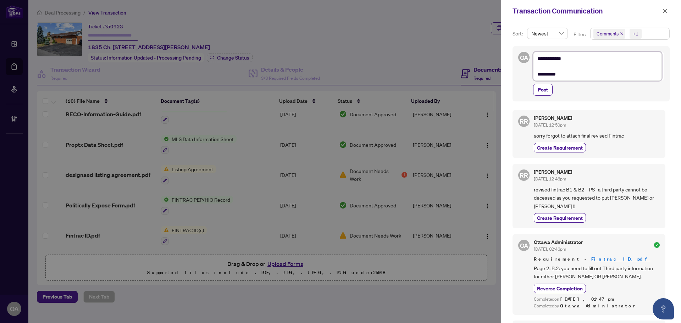
type textarea "**********"
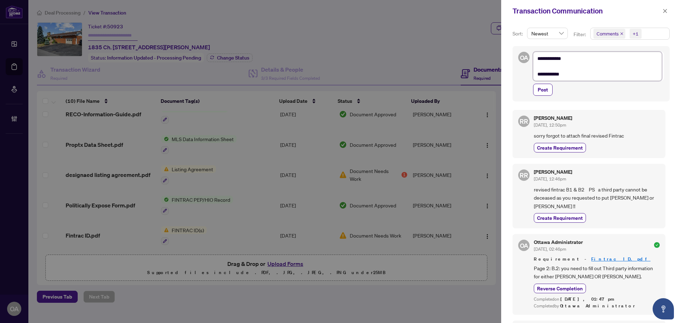
type textarea "**********"
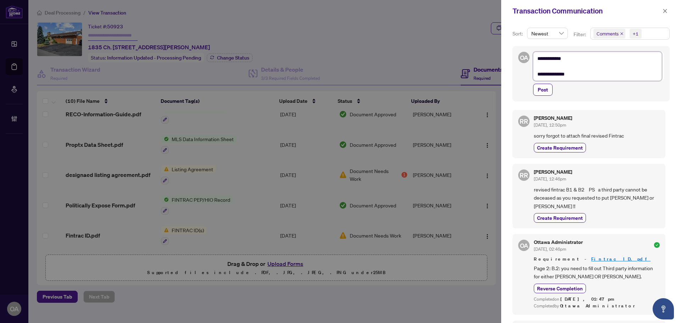
type textarea "**********"
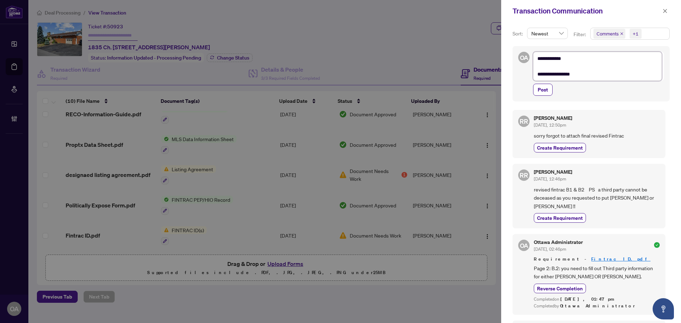
type textarea "**********"
drag, startPoint x: 541, startPoint y: 270, endPoint x: 595, endPoint y: 270, distance: 54.3
click at [594, 270] on span "Page 2: B.2: you need to fill out Third party information for either Rheal OR N…" at bounding box center [597, 272] width 126 height 17
click at [595, 270] on span "Page 2: B.2: you need to fill out Third party information for either Rheal OR N…" at bounding box center [597, 272] width 126 height 17
drag, startPoint x: 560, startPoint y: 270, endPoint x: 607, endPoint y: 270, distance: 46.9
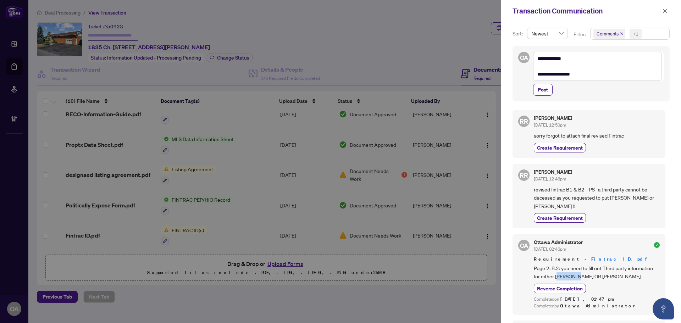
click at [606, 270] on span "Page 2: B.2: you need to fill out Third party information for either Rheal OR N…" at bounding box center [597, 272] width 126 height 17
click at [608, 270] on span "Page 2: B.2: you need to fill out Third party information for either Rheal OR N…" at bounding box center [597, 272] width 126 height 17
drag, startPoint x: 617, startPoint y: 270, endPoint x: 569, endPoint y: 271, distance: 48.3
click at [569, 271] on span "Page 2: B.2: you need to fill out Third party information for either Rheal OR N…" at bounding box center [597, 272] width 126 height 17
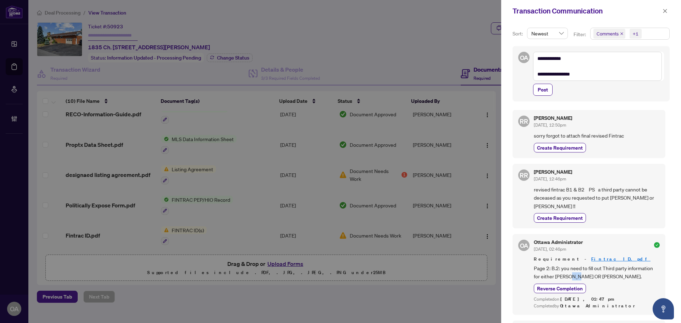
click at [569, 271] on span "Page 2: B.2: you need to fill out Third party information for either Rheal OR N…" at bounding box center [597, 272] width 126 height 17
click at [571, 193] on span "revised fintrac B1 & B2 PS a third party cannot be deceased as you requested to…" at bounding box center [597, 198] width 126 height 25
drag, startPoint x: 600, startPoint y: 191, endPoint x: 640, endPoint y: 191, distance: 39.4
click at [640, 191] on span "revised fintrac B1 & B2 PS a third party cannot be deceased as you requested to…" at bounding box center [597, 198] width 126 height 25
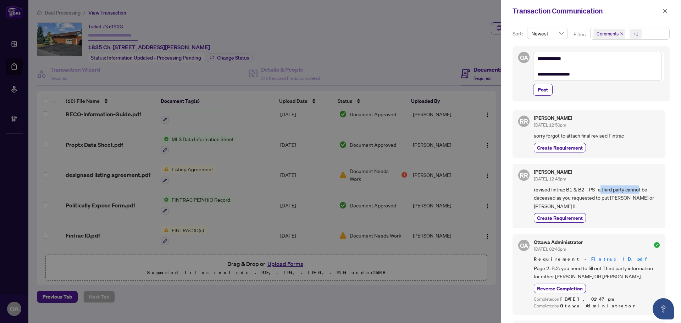
click at [640, 191] on span "revised fintrac B1 & B2 PS a third party cannot be deceased as you requested to…" at bounding box center [597, 198] width 126 height 25
drag, startPoint x: 558, startPoint y: 194, endPoint x: 624, endPoint y: 195, distance: 65.7
click at [624, 195] on span "revised fintrac B1 & B2 PS a third party cannot be deceased as you requested to…" at bounding box center [597, 198] width 126 height 25
drag, startPoint x: 540, startPoint y: 198, endPoint x: 617, endPoint y: 198, distance: 76.7
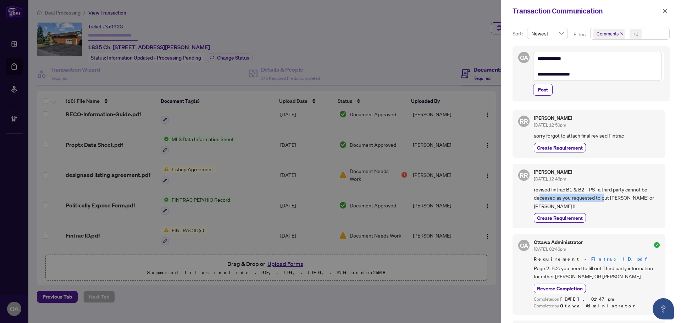
click at [616, 198] on span "revised fintrac B1 & B2 PS a third party cannot be deceased as you requested to…" at bounding box center [597, 198] width 126 height 25
click at [617, 198] on span "revised fintrac B1 & B2 PS a third party cannot be deceased as you requested to…" at bounding box center [597, 198] width 126 height 25
click at [625, 196] on span "revised fintrac B1 & B2 PS a third party cannot be deceased as you requested to…" at bounding box center [597, 198] width 126 height 25
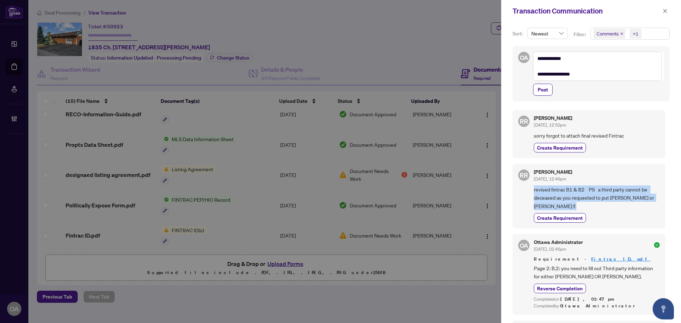
click at [627, 196] on span "revised fintrac B1 & B2 PS a third party cannot be deceased as you requested to…" at bounding box center [597, 198] width 126 height 25
click at [581, 187] on span "revised fintrac B1 & B2 PS a third party cannot be deceased as you requested to…" at bounding box center [597, 198] width 126 height 25
click at [575, 196] on span "revised fintrac B1 & B2 PS a third party cannot be deceased as you requested to…" at bounding box center [597, 198] width 126 height 25
click at [576, 196] on span "revised fintrac B1 & B2 PS a third party cannot be deceased as you requested to…" at bounding box center [597, 198] width 126 height 25
click at [577, 196] on span "revised fintrac B1 & B2 PS a third party cannot be deceased as you requested to…" at bounding box center [597, 198] width 126 height 25
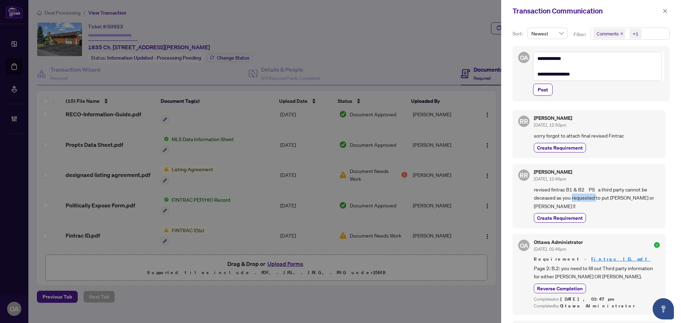
click at [577, 196] on span "revised fintrac B1 & B2 PS a third party cannot be deceased as you requested to…" at bounding box center [597, 198] width 126 height 25
click at [596, 196] on span "revised fintrac B1 & B2 PS a third party cannot be deceased as you requested to…" at bounding box center [597, 198] width 126 height 25
drag, startPoint x: 567, startPoint y: 190, endPoint x: 620, endPoint y: 190, distance: 53.2
click at [609, 190] on span "revised fintrac B1 & B2 PS a third party cannot be deceased as you requested to…" at bounding box center [597, 198] width 126 height 25
click at [620, 190] on span "revised fintrac B1 & B2 PS a third party cannot be deceased as you requested to…" at bounding box center [597, 198] width 126 height 25
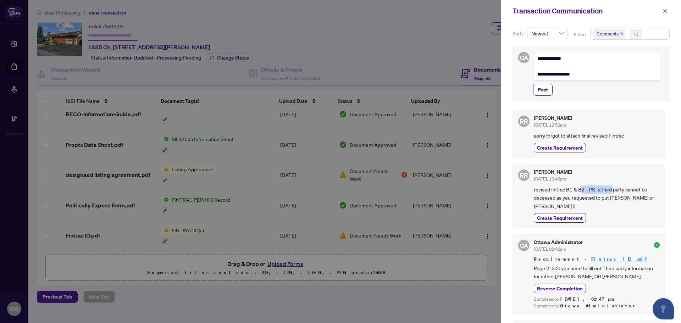
drag, startPoint x: 580, startPoint y: 191, endPoint x: 628, endPoint y: 191, distance: 47.9
click at [622, 192] on span "revised fintrac B1 & B2 PS a third party cannot be deceased as you requested to…" at bounding box center [597, 198] width 126 height 25
click at [628, 191] on span "revised fintrac B1 & B2 PS a third party cannot be deceased as you requested to…" at bounding box center [597, 198] width 126 height 25
drag, startPoint x: 551, startPoint y: 196, endPoint x: 629, endPoint y: 196, distance: 78.8
click at [629, 196] on div "RR Richard Renaud Sep/04/2025, 12:46pm revised fintrac B1 & B2 PS a third party…" at bounding box center [589, 196] width 153 height 65
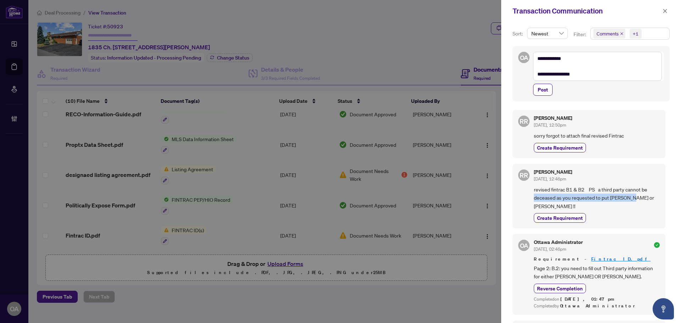
click at [629, 196] on span "revised fintrac B1 & B2 PS a third party cannot be deceased as you requested to…" at bounding box center [597, 198] width 126 height 25
drag, startPoint x: 554, startPoint y: 198, endPoint x: 632, endPoint y: 199, distance: 78.1
click at [632, 199] on span "revised fintrac B1 & B2 PS a third party cannot be deceased as you requested to…" at bounding box center [597, 198] width 126 height 25
drag, startPoint x: 538, startPoint y: 199, endPoint x: 645, endPoint y: 200, distance: 106.5
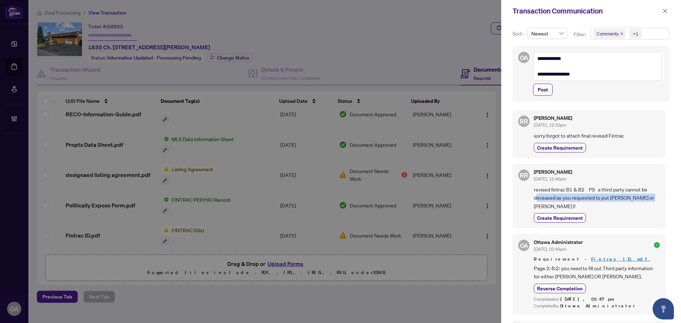
click at [645, 200] on span "revised fintrac B1 & B2 PS a third party cannot be deceased as you requested to…" at bounding box center [597, 198] width 126 height 25
drag, startPoint x: 649, startPoint y: 199, endPoint x: 535, endPoint y: 189, distance: 114.8
click at [535, 189] on span "revised fintrac B1 & B2 PS a third party cannot be deceased as you requested to…" at bounding box center [597, 198] width 126 height 25
click at [564, 190] on span "revised fintrac B1 & B2 PS a third party cannot be deceased as you requested to…" at bounding box center [597, 198] width 126 height 25
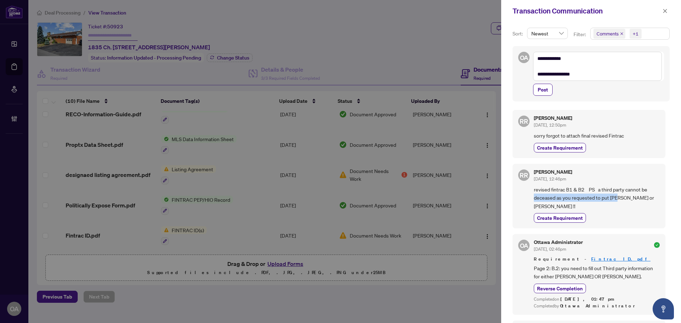
drag, startPoint x: 535, startPoint y: 197, endPoint x: 622, endPoint y: 197, distance: 87.3
click at [622, 197] on span "revised fintrac B1 & B2 PS a third party cannot be deceased as you requested to…" at bounding box center [597, 198] width 126 height 25
drag, startPoint x: 546, startPoint y: 198, endPoint x: 621, endPoint y: 198, distance: 74.5
click at [621, 198] on span "revised fintrac B1 & B2 PS a third party cannot be deceased as you requested to…" at bounding box center [597, 198] width 126 height 25
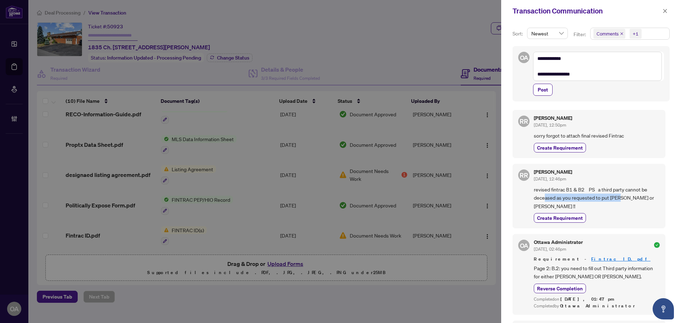
click at [621, 198] on span "revised fintrac B1 & B2 PS a third party cannot be deceased as you requested to…" at bounding box center [597, 198] width 126 height 25
drag, startPoint x: 636, startPoint y: 197, endPoint x: 612, endPoint y: 197, distance: 24.1
click at [612, 197] on span "revised fintrac B1 & B2 PS a third party cannot be deceased as you requested to…" at bounding box center [597, 198] width 126 height 25
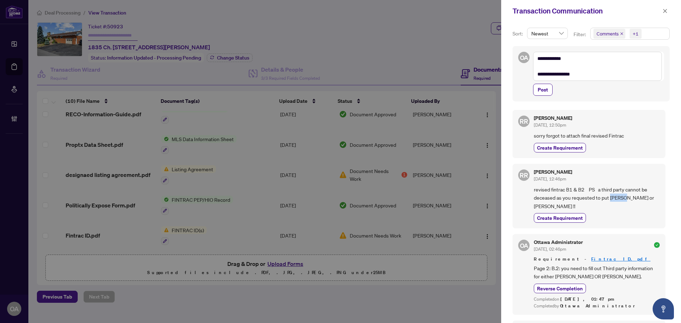
click at [613, 197] on span "revised fintrac B1 & B2 PS a third party cannot be deceased as you requested to…" at bounding box center [597, 198] width 126 height 25
click at [300, 181] on div at bounding box center [340, 161] width 681 height 323
click at [662, 10] on button "button" at bounding box center [665, 11] width 9 height 9
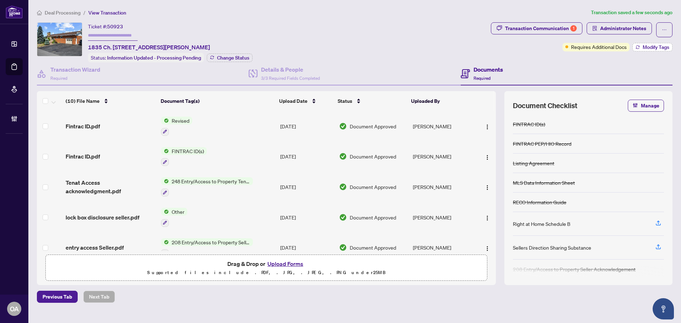
click at [662, 47] on span "Modify Tags" at bounding box center [656, 47] width 27 height 5
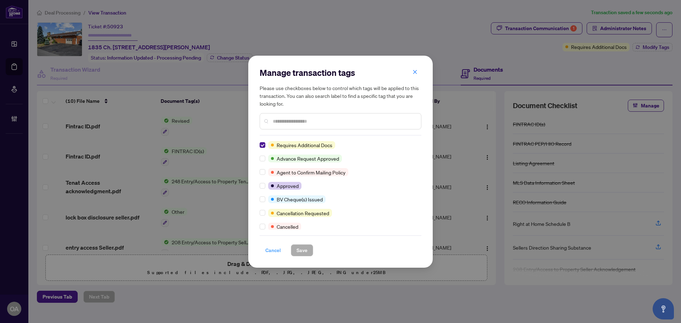
click at [278, 254] on span "Cancel" at bounding box center [273, 250] width 16 height 11
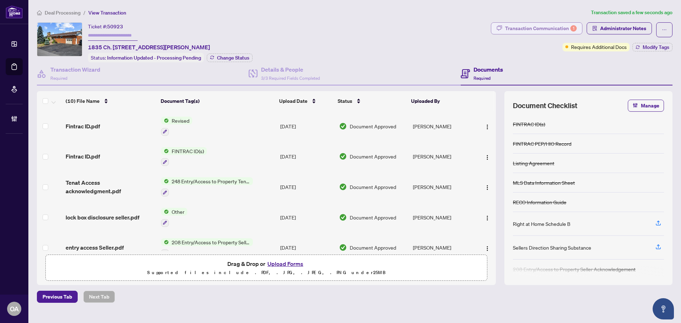
click at [545, 30] on div "Transaction Communication 1" at bounding box center [541, 28] width 72 height 11
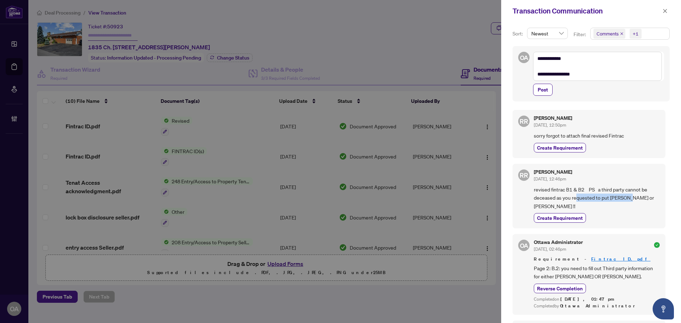
drag, startPoint x: 580, startPoint y: 200, endPoint x: 631, endPoint y: 200, distance: 50.8
click at [631, 200] on span "revised fintrac B1 & B2 PS a third party cannot be deceased as you requested to…" at bounding box center [597, 198] width 126 height 25
drag, startPoint x: 579, startPoint y: 200, endPoint x: 642, endPoint y: 200, distance: 63.2
click at [642, 200] on span "revised fintrac B1 & B2 PS a third party cannot be deceased as you requested to…" at bounding box center [597, 198] width 126 height 25
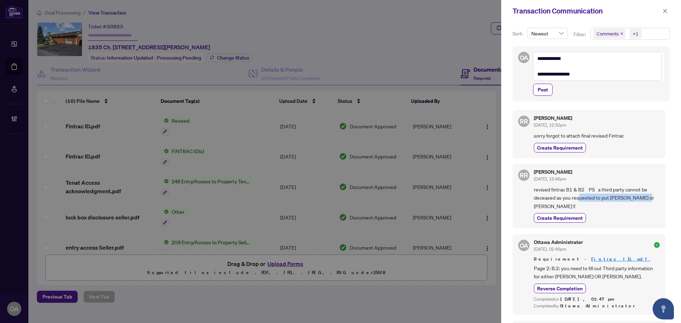
click at [642, 200] on span "revised fintrac B1 & B2 PS a third party cannot be deceased as you requested to…" at bounding box center [597, 198] width 126 height 25
drag, startPoint x: 610, startPoint y: 260, endPoint x: 639, endPoint y: 260, distance: 28.7
click at [639, 264] on span "Page 2: B.2: you need to fill out Third party information for either Rheal OR N…" at bounding box center [597, 272] width 126 height 17
drag, startPoint x: 540, startPoint y: 267, endPoint x: 577, endPoint y: 268, distance: 37.3
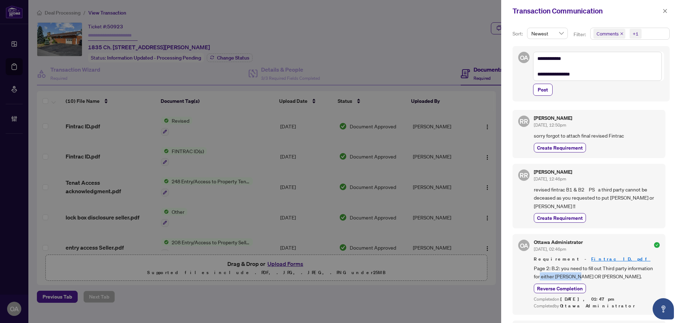
click at [577, 268] on span "Page 2: B.2: you need to fill out Third party information for either Rheal OR N…" at bounding box center [597, 272] width 126 height 17
click at [600, 270] on span "Page 2: B.2: you need to fill out Third party information for either Rheal OR N…" at bounding box center [597, 272] width 126 height 17
click at [593, 75] on textarea "**********" at bounding box center [597, 66] width 129 height 29
drag, startPoint x: 593, startPoint y: 75, endPoint x: 522, endPoint y: 79, distance: 71.1
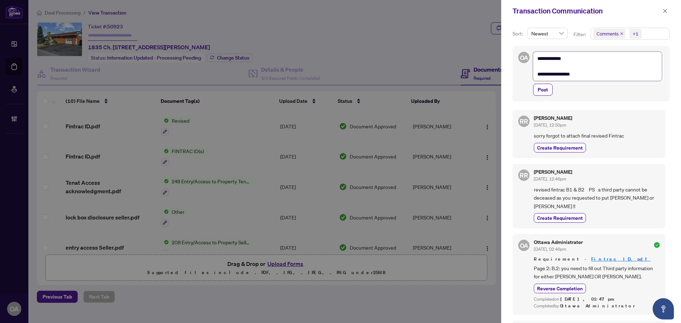
click at [522, 79] on div "**********" at bounding box center [591, 73] width 157 height 55
type textarea "**********"
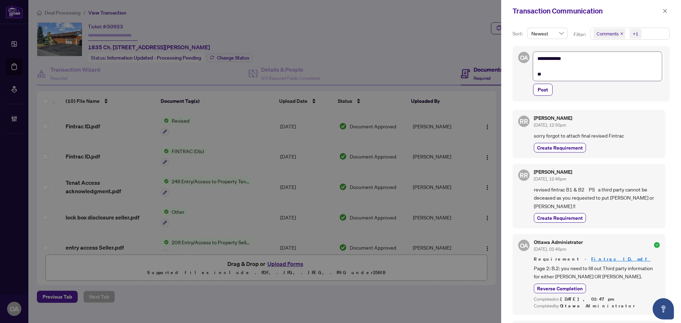
type textarea "**********"
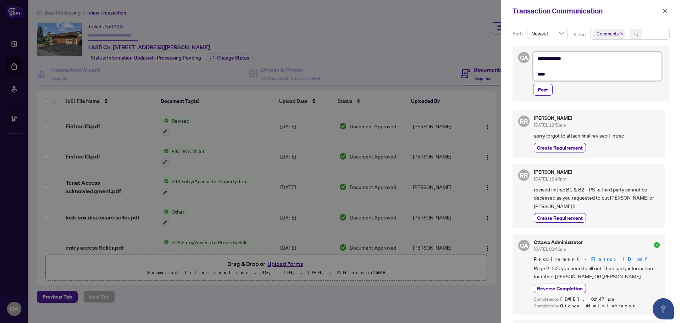
type textarea "**********"
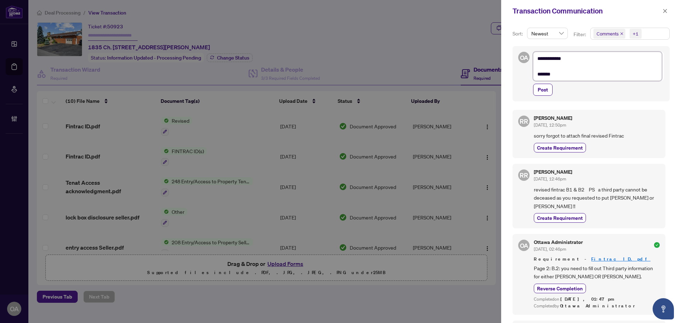
type textarea "**********"
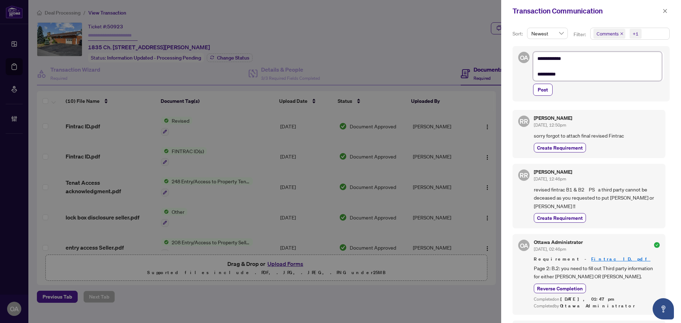
type textarea "**********"
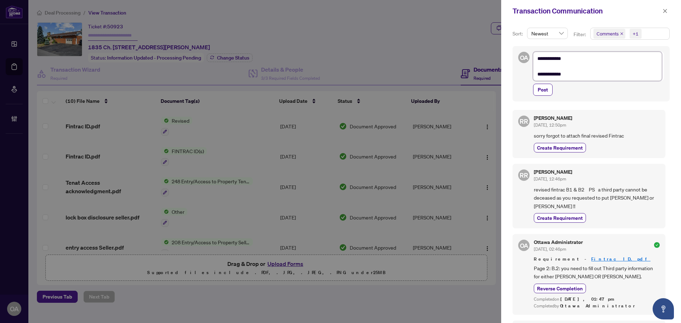
type textarea "**********"
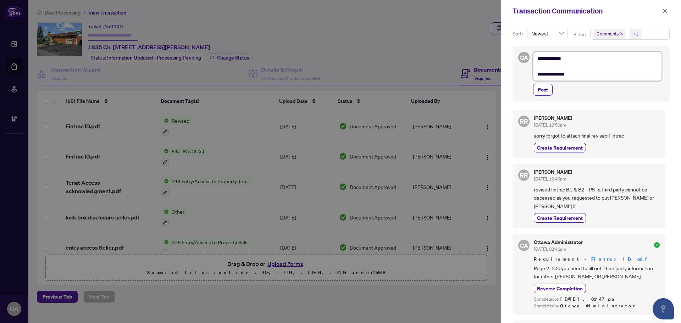
type textarea "**********"
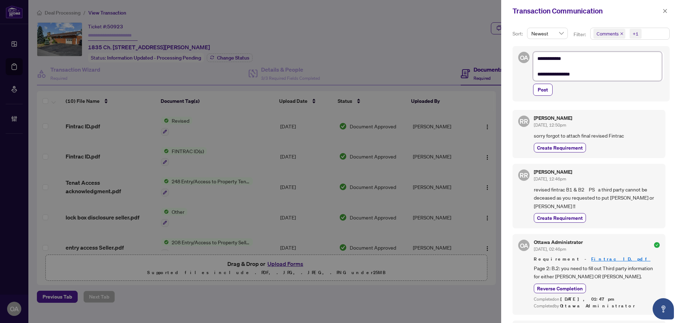
type textarea "**********"
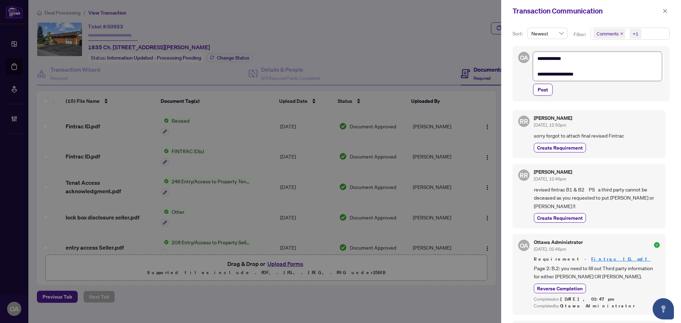
type textarea "**********"
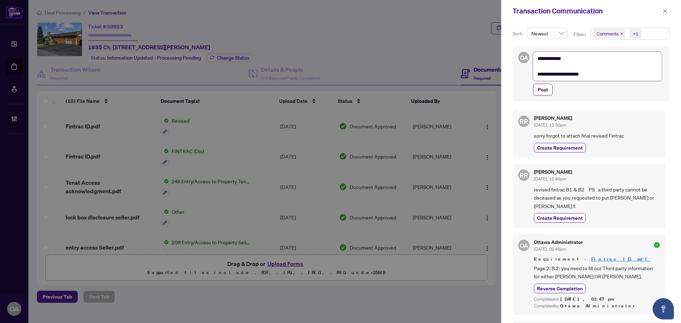
type textarea "**********"
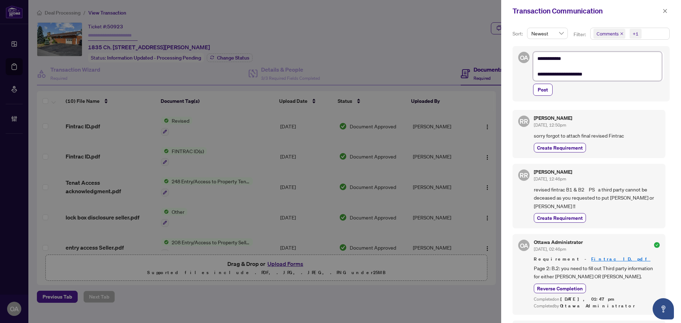
type textarea "**********"
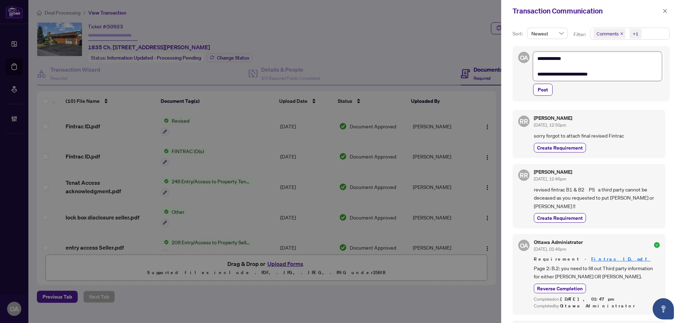
type textarea "**********"
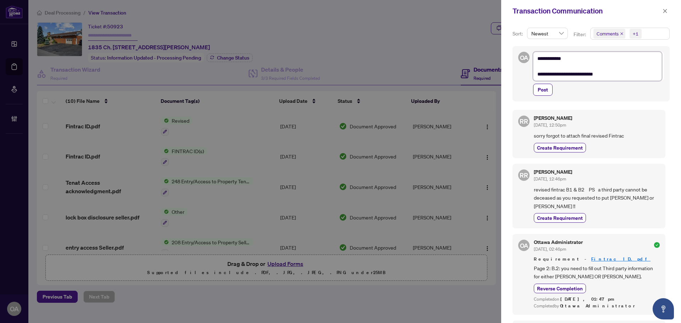
type textarea "**********"
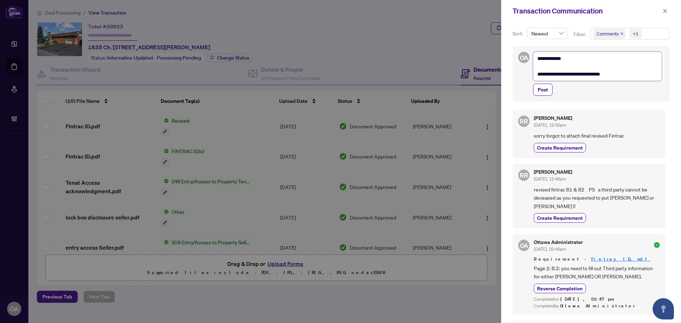
type textarea "**********"
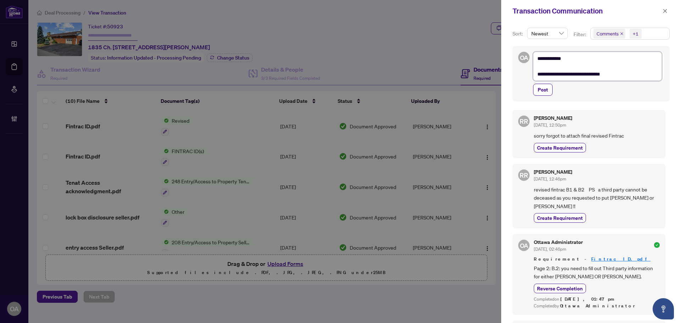
type textarea "**********"
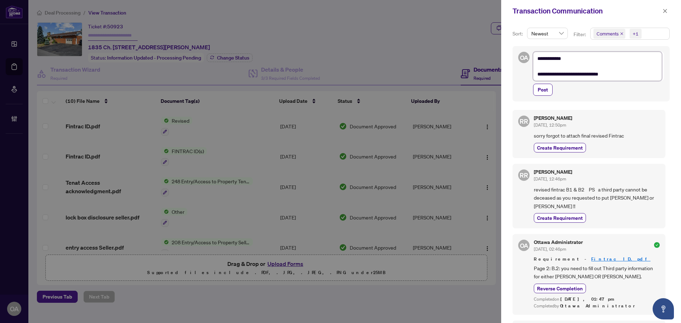
type textarea "**********"
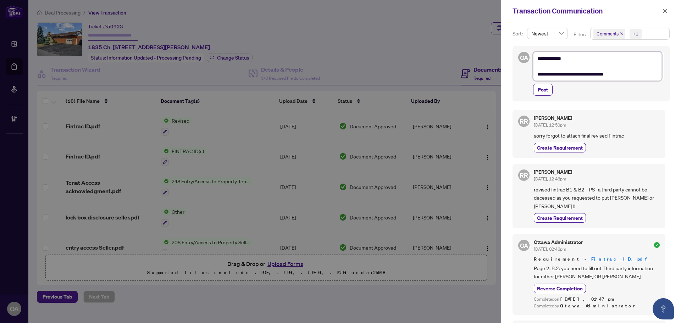
type textarea "**********"
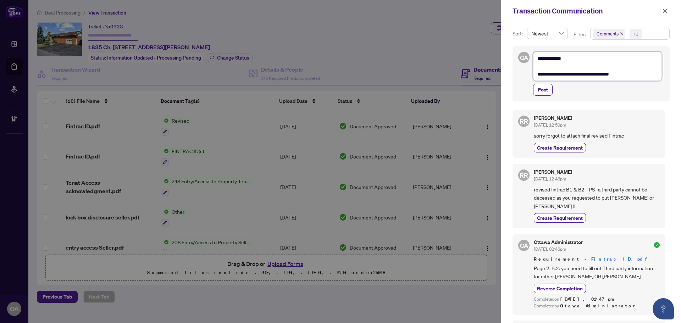
type textarea "**********"
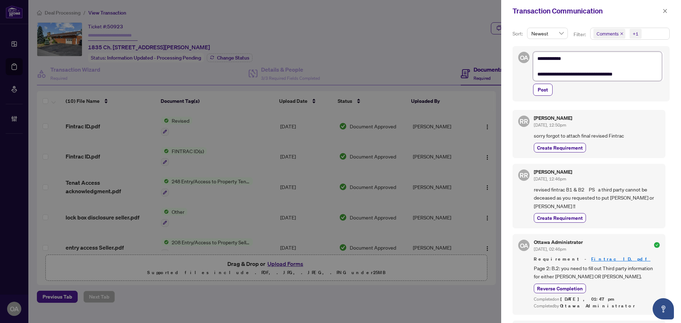
type textarea "**********"
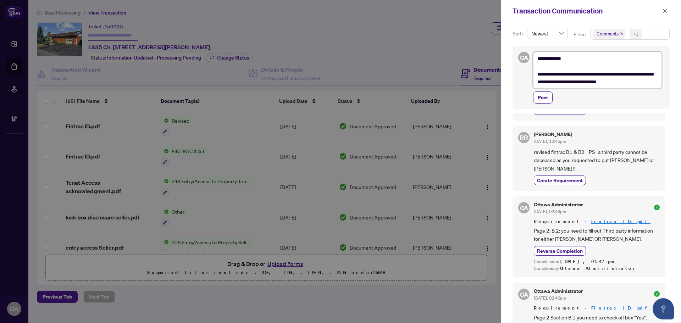
scroll to position [71, 0]
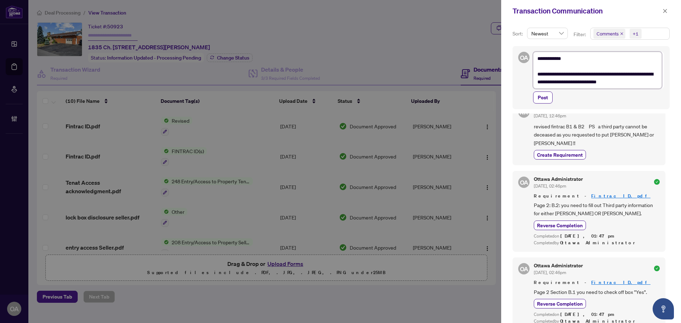
drag, startPoint x: 656, startPoint y: 81, endPoint x: 514, endPoint y: 57, distance: 144.4
click at [514, 57] on div "**********" at bounding box center [591, 77] width 157 height 63
click at [668, 10] on button "button" at bounding box center [665, 11] width 9 height 9
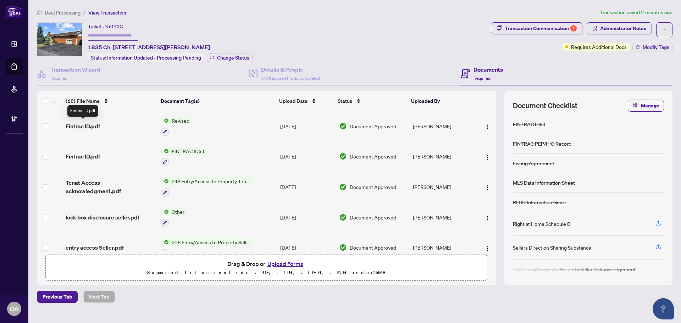
click at [92, 125] on span "Fintrac ID.pdf" at bounding box center [83, 126] width 34 height 9
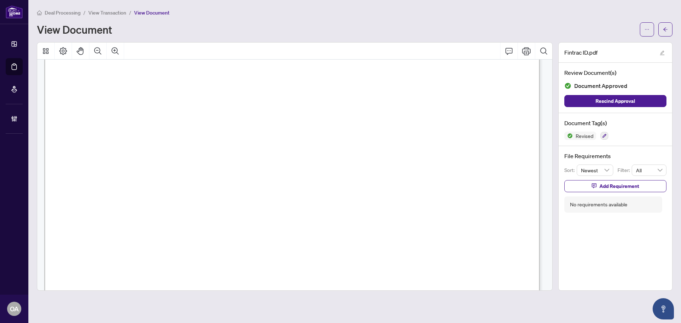
scroll to position [887, 0]
click at [665, 28] on icon "arrow-left" at bounding box center [666, 29] width 4 height 4
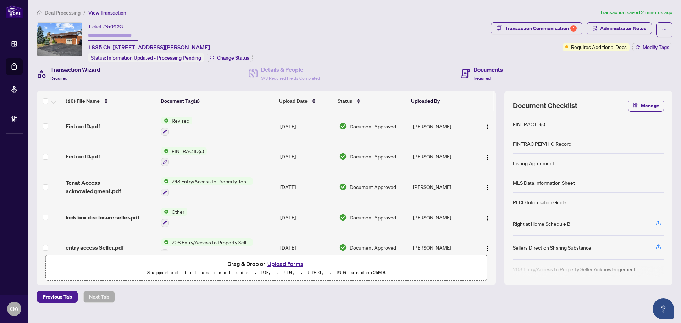
click at [50, 78] on span "Required" at bounding box center [58, 78] width 17 height 5
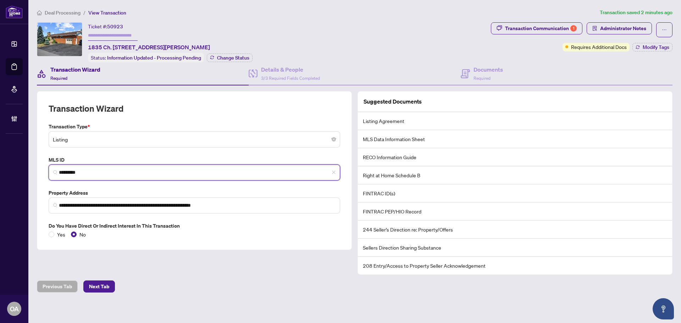
click at [77, 169] on input "*********" at bounding box center [197, 172] width 277 height 7
click at [79, 171] on input "*********" at bounding box center [197, 172] width 277 height 7
paste input "**********"
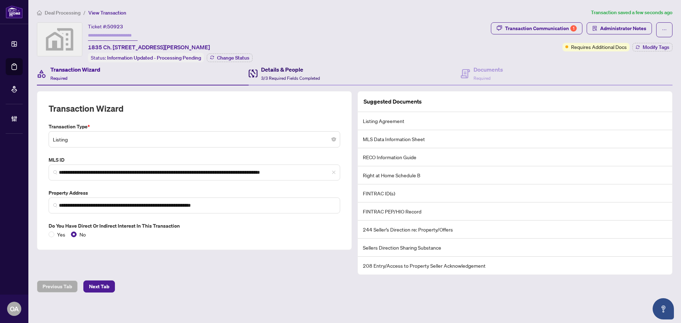
click at [270, 76] on span "3/3 Required Fields Completed" at bounding box center [290, 78] width 59 height 5
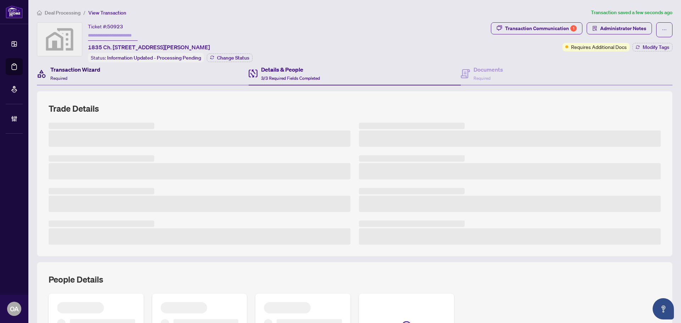
click at [89, 78] on div "Transaction Wizard Required" at bounding box center [75, 73] width 50 height 17
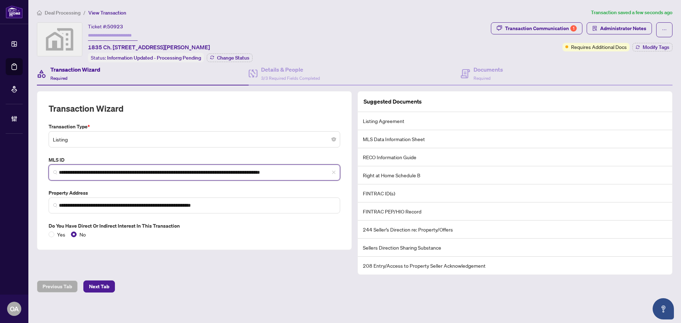
click at [132, 174] on input "**********" at bounding box center [197, 172] width 277 height 7
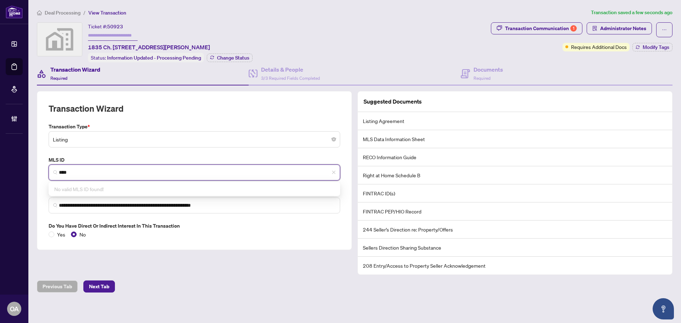
drag, startPoint x: 104, startPoint y: 170, endPoint x: 1, endPoint y: 176, distance: 102.8
click at [5, 176] on div "**********" at bounding box center [340, 161] width 681 height 323
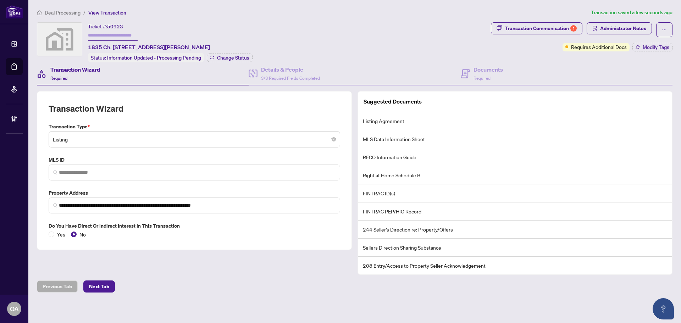
click at [192, 114] on div "Transaction Wizard" at bounding box center [195, 113] width 292 height 20
click at [228, 206] on input "**********" at bounding box center [197, 205] width 277 height 7
click at [115, 176] on span at bounding box center [195, 173] width 292 height 16
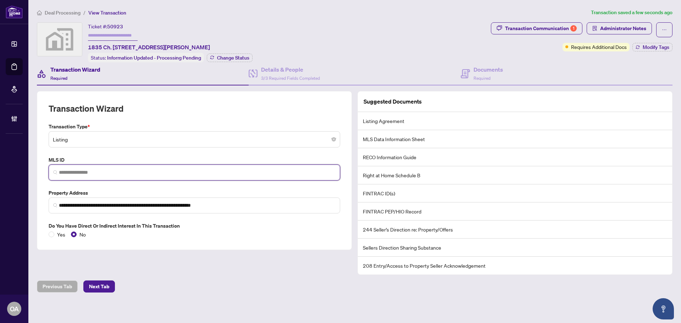
drag, startPoint x: 98, startPoint y: 170, endPoint x: 92, endPoint y: 171, distance: 5.5
click at [98, 170] on input "search" at bounding box center [197, 172] width 277 height 7
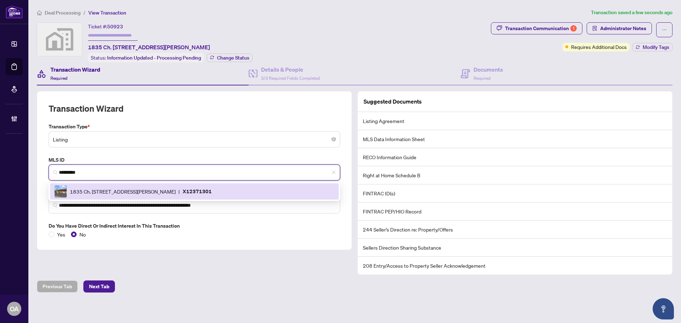
click at [105, 190] on span "1835 Ch. du Traversier St, Alfred and Plantagenet, Ontario K0B 1J0, Canada" at bounding box center [123, 192] width 106 height 8
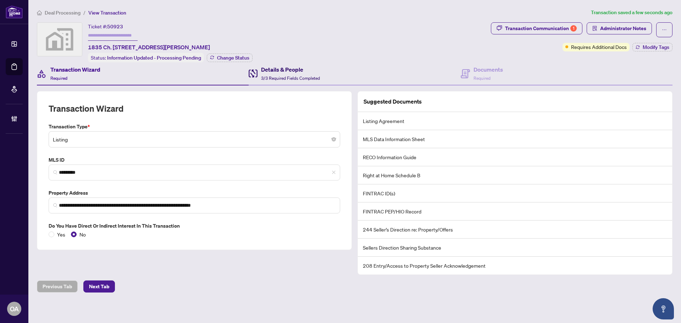
click at [281, 76] on span "3/3 Required Fields Completed" at bounding box center [290, 78] width 59 height 5
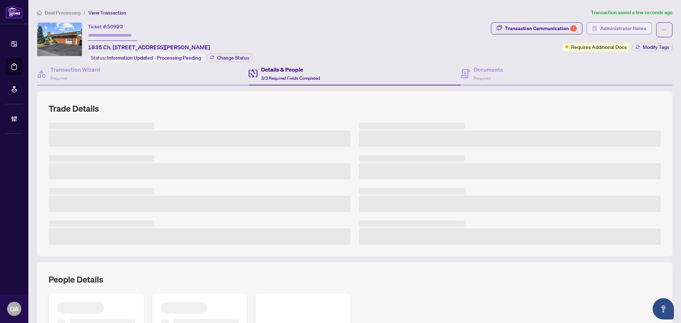
click at [607, 26] on span "Administrator Notes" at bounding box center [624, 28] width 46 height 11
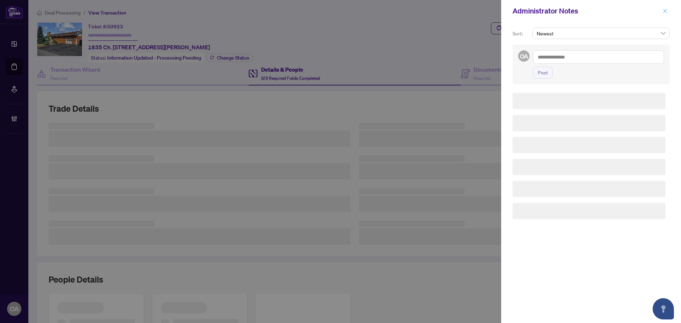
click at [665, 12] on icon "close" at bounding box center [666, 11] width 4 height 4
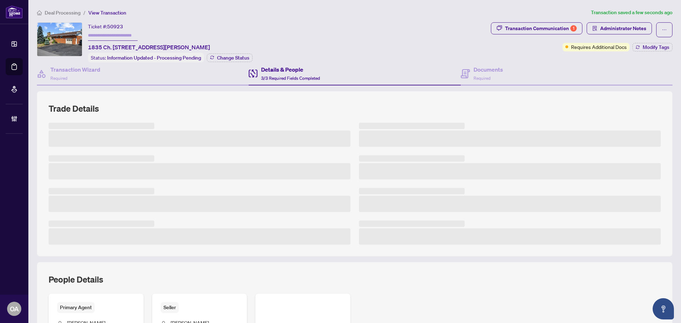
click at [535, 28] on div "Transaction Communication 1" at bounding box center [541, 28] width 72 height 11
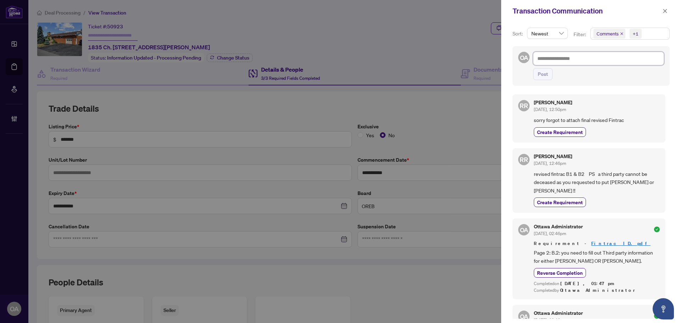
click at [580, 56] on textarea at bounding box center [598, 58] width 131 height 13
paste textarea "**********"
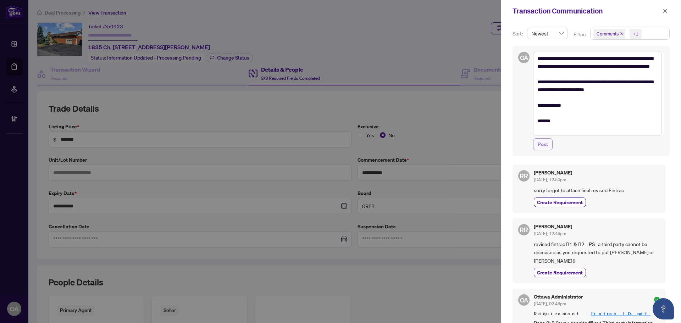
click at [539, 141] on span "Post" at bounding box center [543, 144] width 10 height 11
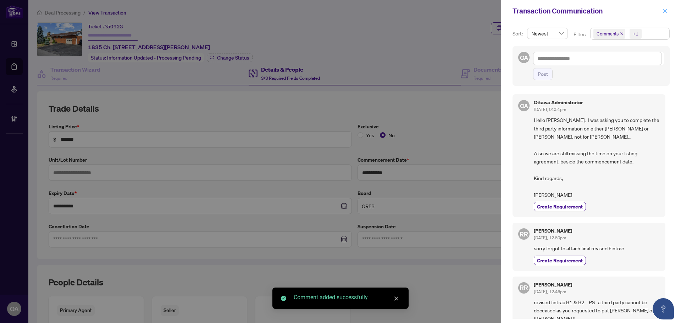
click at [663, 10] on icon "close" at bounding box center [665, 11] width 5 height 5
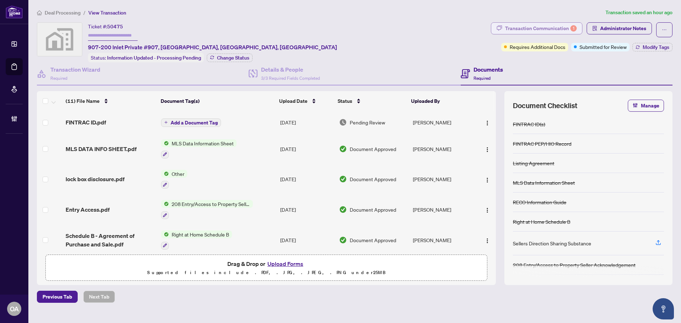
click at [542, 27] on div "Transaction Communication 1" at bounding box center [541, 28] width 72 height 11
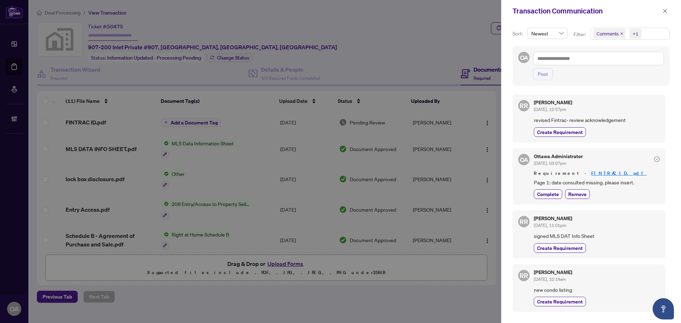
click at [621, 32] on span "Comments" at bounding box center [610, 34] width 32 height 10
click at [621, 33] on icon "close" at bounding box center [622, 33] width 3 height 3
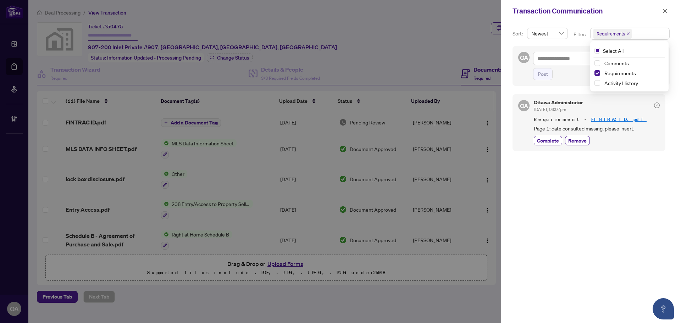
click at [610, 162] on div "OA Ottawa Administrator [DATE], 03:07pm Requirement - FINTRAC ID.pdf Page 1: da…" at bounding box center [591, 204] width 157 height 229
drag, startPoint x: 539, startPoint y: 127, endPoint x: 641, endPoint y: 127, distance: 102.6
click at [641, 127] on span "Page 1: date consulted missing. please insert." at bounding box center [597, 129] width 126 height 8
click at [665, 8] on span "button" at bounding box center [665, 10] width 5 height 11
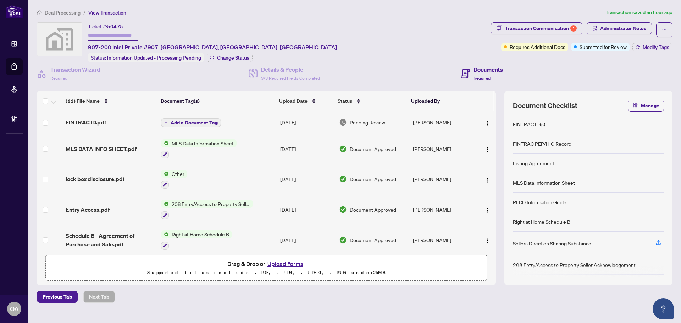
click at [84, 119] on span "FINTRAC ID.pdf" at bounding box center [86, 122] width 40 height 9
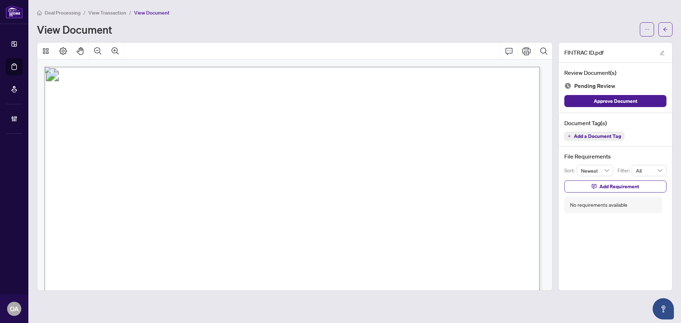
click at [584, 136] on span "Add a Document Tag" at bounding box center [597, 136] width 47 height 5
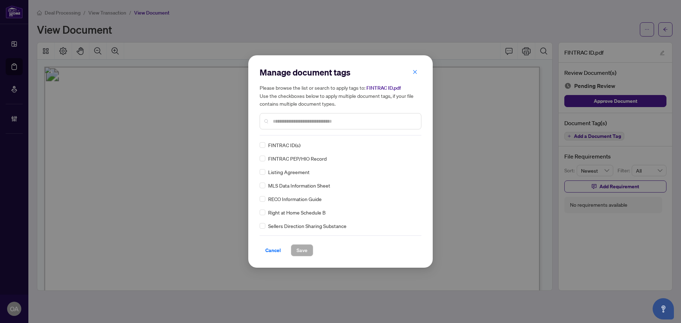
drag, startPoint x: 284, startPoint y: 142, endPoint x: 277, endPoint y: 143, distance: 7.6
click at [284, 142] on span "FINTRAC ID(s)" at bounding box center [284, 145] width 32 height 8
click at [406, 146] on img at bounding box center [407, 145] width 7 height 7
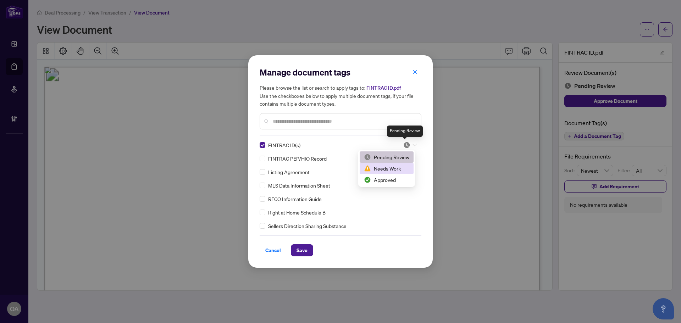
click at [394, 175] on div "Approved" at bounding box center [387, 179] width 54 height 11
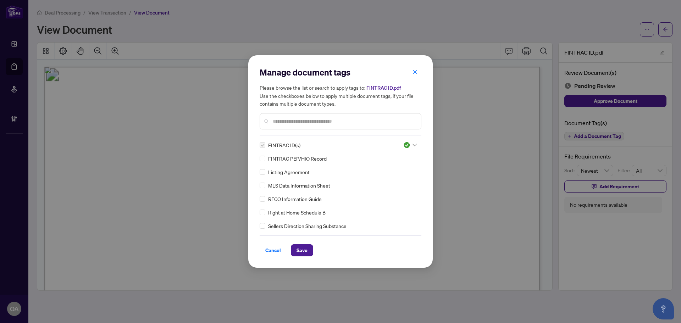
click at [303, 259] on div "Manage document tags Please browse the list or search to apply tags to: FINTRAC…" at bounding box center [340, 161] width 185 height 213
click at [302, 254] on span "Save" at bounding box center [302, 250] width 11 height 11
click at [666, 30] on div "Manage document tags Please browse the list or search to apply tags to: FINTRAC…" at bounding box center [340, 161] width 681 height 323
click at [666, 27] on div "Manage document tags Please browse the list or search to apply tags to: FINTRAC…" at bounding box center [340, 161] width 681 height 323
click at [666, 29] on div "Manage document tags Please browse the list or search to apply tags to: FINTRAC…" at bounding box center [340, 161] width 681 height 323
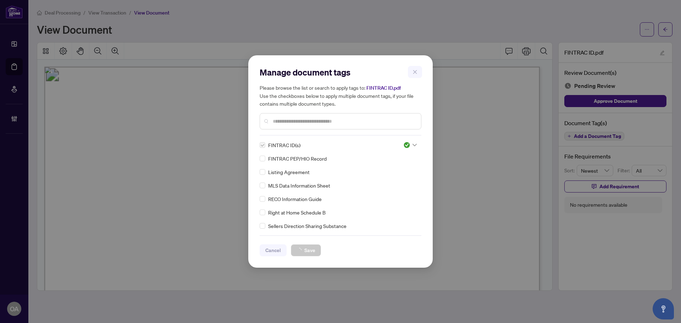
click at [666, 31] on div "Manage document tags Please browse the list or search to apply tags to: FINTRAC…" at bounding box center [340, 161] width 681 height 323
click at [335, 112] on div "Please browse the list or search to apply tags to: FINTRAC ID.pdf Use the check…" at bounding box center [341, 107] width 162 height 46
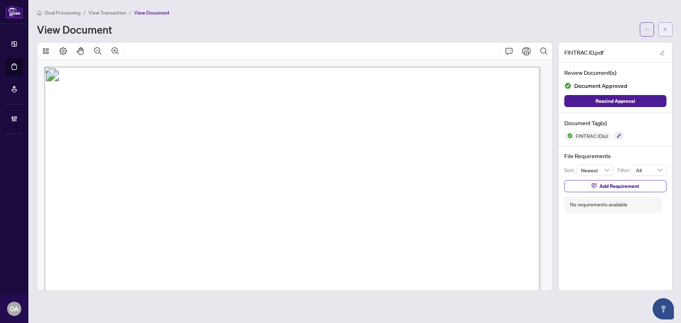
click at [667, 28] on icon "arrow-left" at bounding box center [665, 29] width 5 height 5
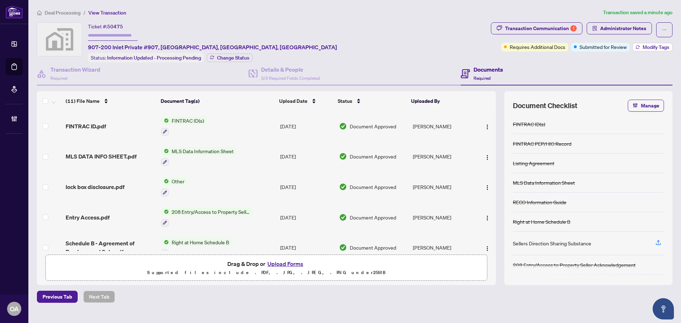
drag, startPoint x: 650, startPoint y: 40, endPoint x: 650, endPoint y: 44, distance: 3.9
click at [650, 40] on div "Transaction Communication 1 Administrator Notes Requires Additional Docs Submit…" at bounding box center [582, 36] width 182 height 29
click at [651, 46] on span "Modify Tags" at bounding box center [656, 47] width 27 height 5
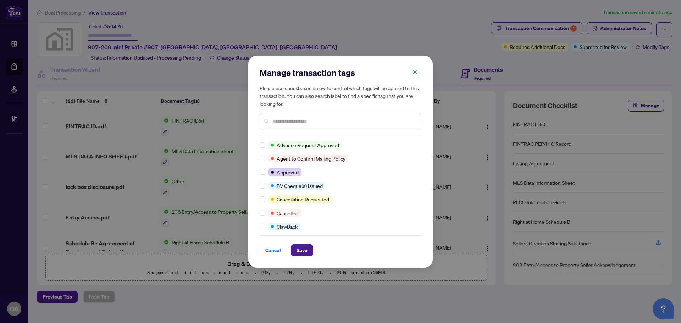
click at [266, 175] on div at bounding box center [264, 172] width 9 height 8
click at [308, 257] on div "Manage transaction tags Please use checkboxes below to control which tags will …" at bounding box center [340, 162] width 185 height 212
click at [307, 252] on span "Save" at bounding box center [302, 250] width 11 height 11
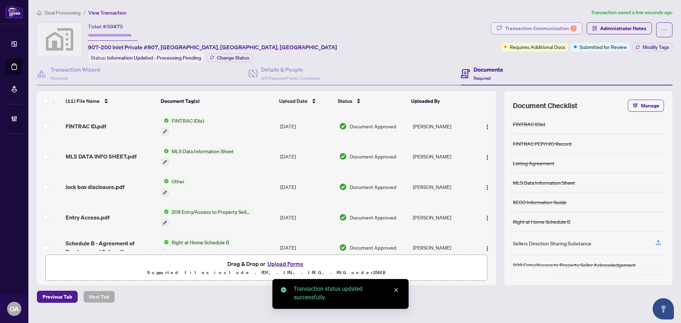
click at [548, 32] on div "Transaction Communication 1" at bounding box center [541, 28] width 72 height 11
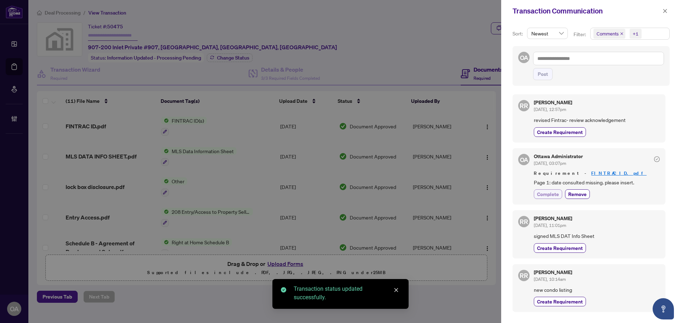
click at [554, 191] on div "Ottawa Administrator [DATE], 03:07pm Requirement - FINTRAC ID.pdf Page 1: date …" at bounding box center [597, 176] width 126 height 45
click at [554, 194] on span "Complete" at bounding box center [548, 194] width 22 height 7
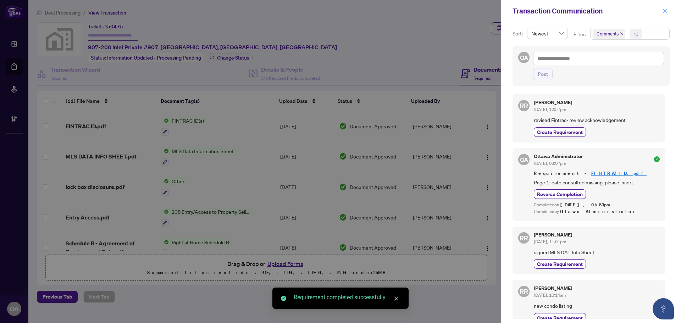
click at [664, 12] on icon "close" at bounding box center [666, 11] width 4 height 4
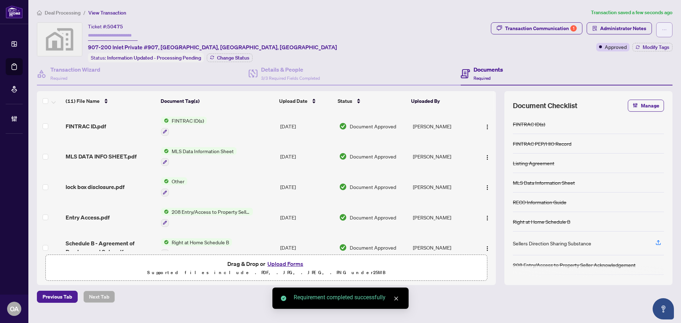
click at [668, 32] on button "button" at bounding box center [665, 29] width 16 height 15
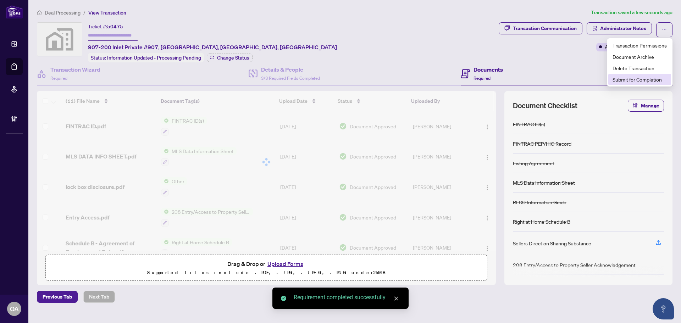
click at [641, 74] on li "Submit for Completion" at bounding box center [640, 79] width 63 height 11
type textarea "**********"
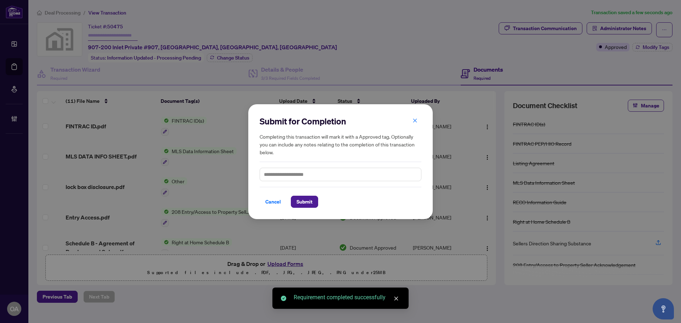
click at [300, 209] on div "Submit for Completion Completing this transaction will mark it with a Approved …" at bounding box center [340, 161] width 185 height 115
click at [312, 204] on span "Submit" at bounding box center [305, 201] width 16 height 11
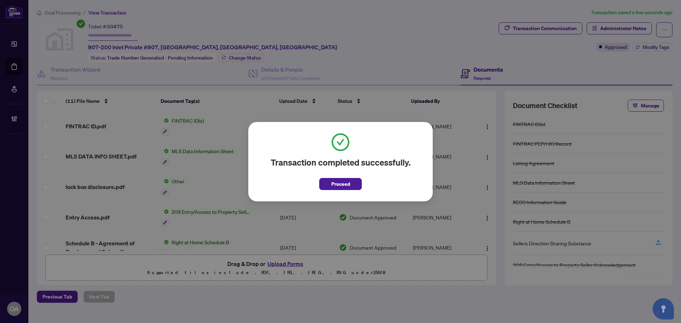
click at [344, 181] on span "Proceed" at bounding box center [341, 184] width 19 height 11
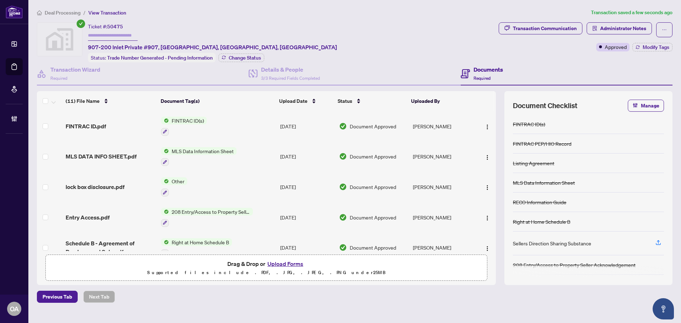
click at [674, 23] on div "Transaction Communication Administrator Notes Approved Modify Tags" at bounding box center [586, 42] width 177 height 40
click at [671, 28] on button "button" at bounding box center [665, 29] width 16 height 15
drag, startPoint x: 406, startPoint y: 28, endPoint x: 377, endPoint y: 32, distance: 29.6
click at [406, 28] on div "Ticket #: 50475 907-200 Inlet Private #907, [GEOGRAPHIC_DATA], [GEOGRAPHIC_DATA…" at bounding box center [266, 42] width 459 height 40
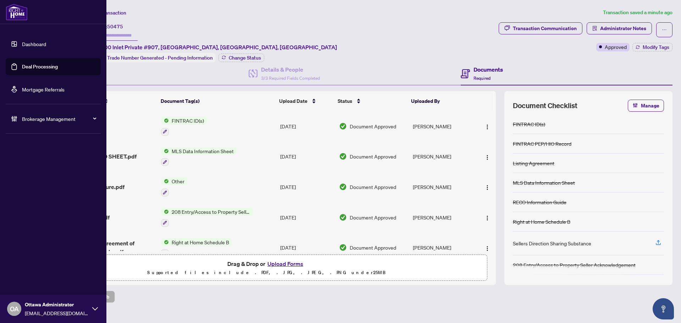
click at [23, 70] on link "Deal Processing" at bounding box center [40, 67] width 36 height 6
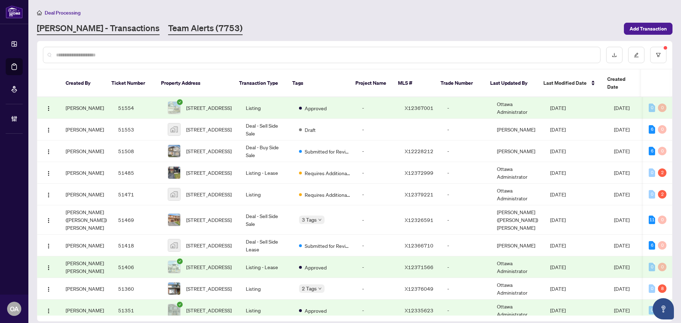
click at [169, 29] on link "Team Alerts (7753)" at bounding box center [205, 28] width 75 height 13
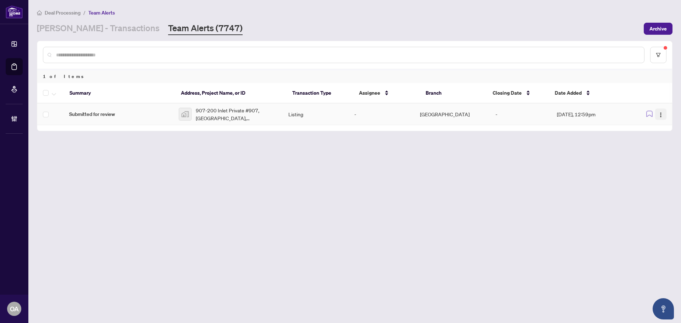
click at [662, 112] on span "button" at bounding box center [661, 114] width 6 height 8
click at [653, 151] on span "Complete Item" at bounding box center [644, 151] width 33 height 8
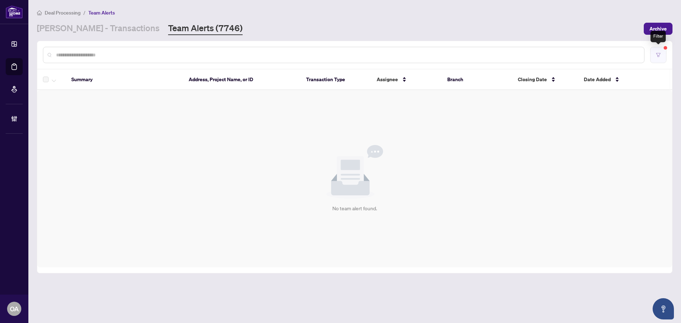
click at [663, 60] on button "button" at bounding box center [659, 55] width 16 height 16
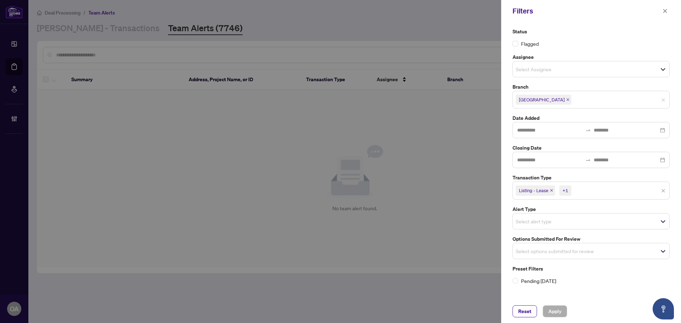
click at [665, 189] on div "Listing - Lease +1" at bounding box center [591, 191] width 157 height 18
click at [598, 253] on span "Select options submitted for review" at bounding box center [591, 250] width 157 height 10
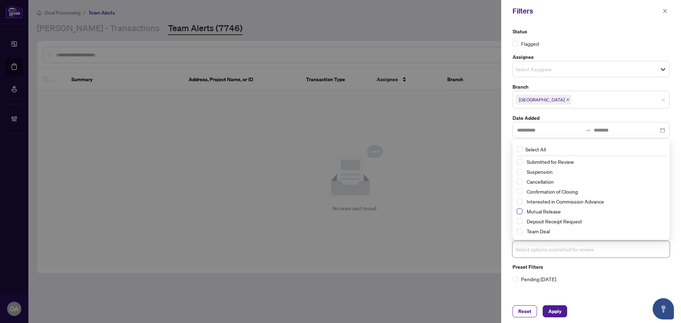
click at [521, 213] on span "Select Mutual Release" at bounding box center [520, 212] width 6 height 6
click at [522, 184] on span "Select Cancellation" at bounding box center [520, 182] width 6 height 6
click at [520, 173] on span "Select Suspension" at bounding box center [520, 172] width 6 height 6
click at [558, 308] on span "Apply" at bounding box center [555, 311] width 13 height 11
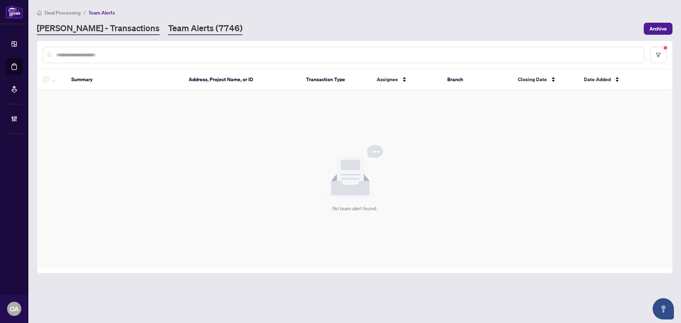
click at [88, 29] on link "[PERSON_NAME] - Transactions" at bounding box center [98, 28] width 123 height 13
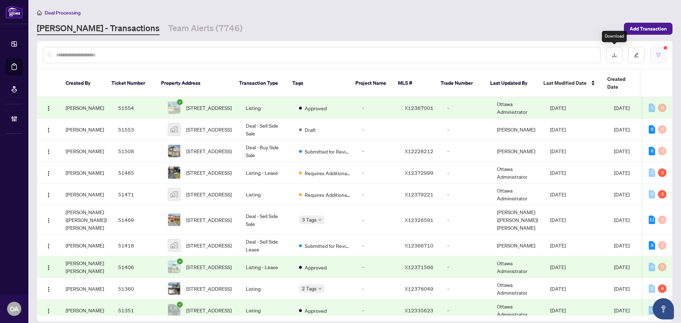
click at [661, 57] on button "button" at bounding box center [659, 55] width 16 height 16
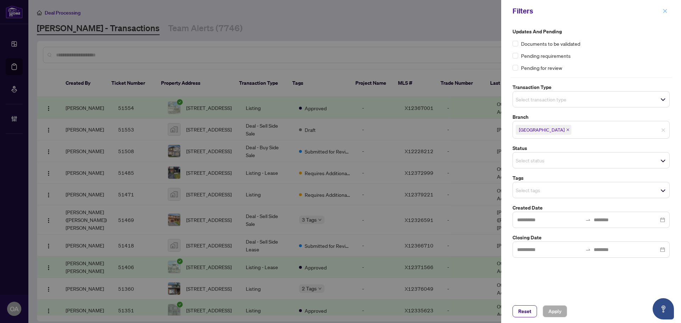
click at [663, 13] on icon "close" at bounding box center [665, 11] width 5 height 5
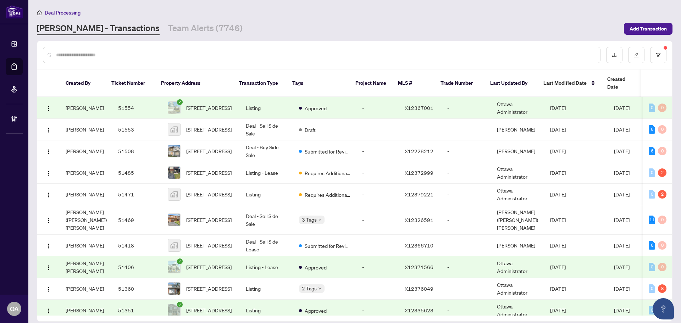
click at [81, 50] on div at bounding box center [322, 55] width 558 height 16
click at [82, 55] on input "text" at bounding box center [325, 55] width 539 height 8
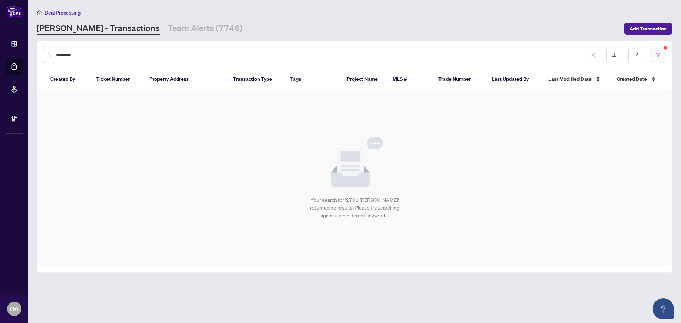
click at [666, 49] on button "button" at bounding box center [659, 55] width 16 height 16
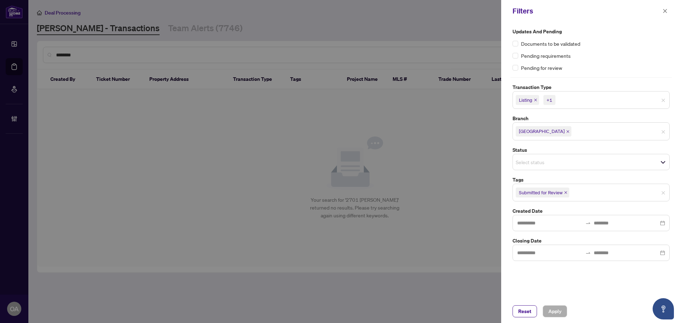
click at [661, 99] on span "Listing +1" at bounding box center [591, 99] width 157 height 11
click at [677, 191] on div "Updates and Pending Documents to be validated Pending requirements Pending for …" at bounding box center [592, 161] width 180 height 278
click at [560, 312] on span "Apply" at bounding box center [555, 311] width 13 height 11
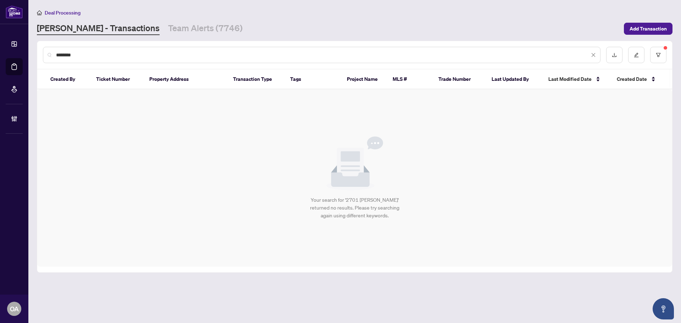
click at [81, 56] on input "********" at bounding box center [323, 55] width 534 height 8
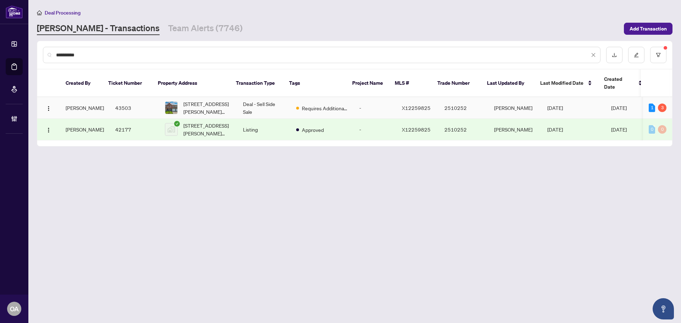
type input "**********"
click at [229, 106] on td "[STREET_ADDRESS][PERSON_NAME][PERSON_NAME]" at bounding box center [198, 108] width 78 height 22
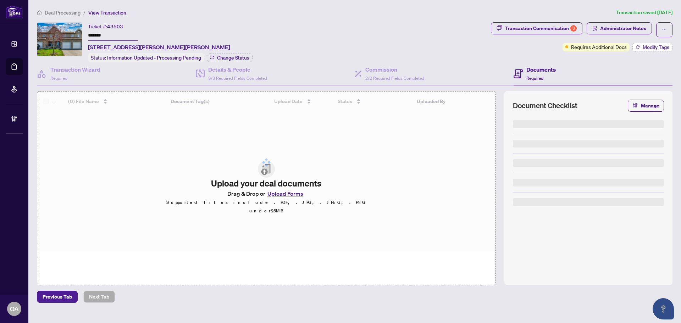
click at [652, 48] on span "Modify Tags" at bounding box center [656, 47] width 27 height 5
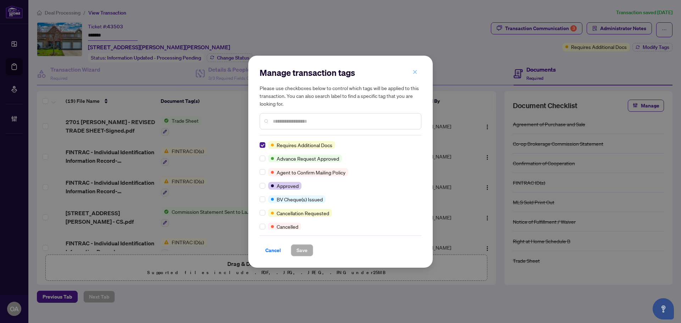
click at [415, 70] on icon "close" at bounding box center [415, 72] width 5 height 5
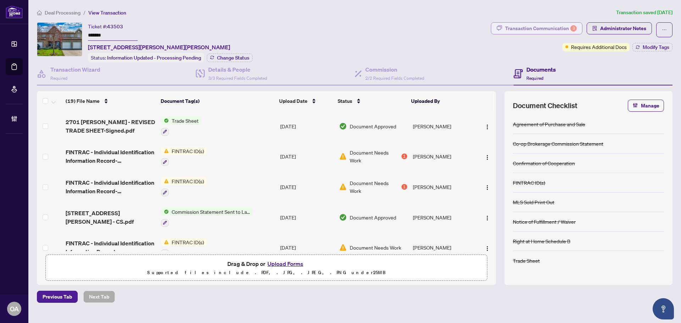
click at [551, 30] on div "Transaction Communication 3" at bounding box center [541, 28] width 72 height 11
type textarea "**********"
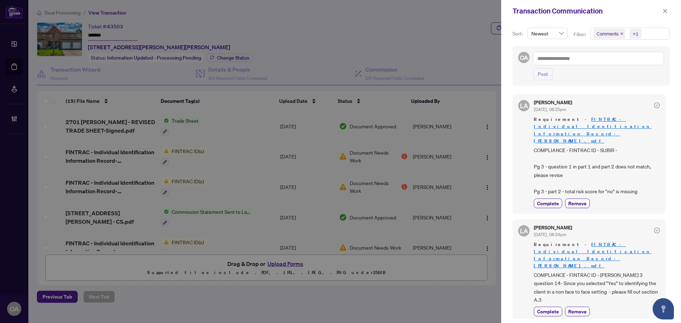
click at [664, 11] on icon "close" at bounding box center [665, 11] width 5 height 5
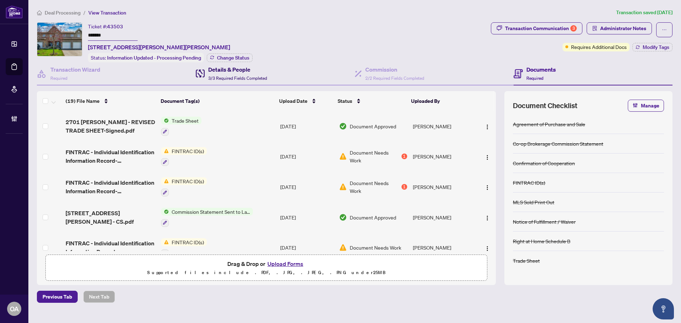
click at [235, 77] on span "3/3 Required Fields Completed" at bounding box center [237, 78] width 59 height 5
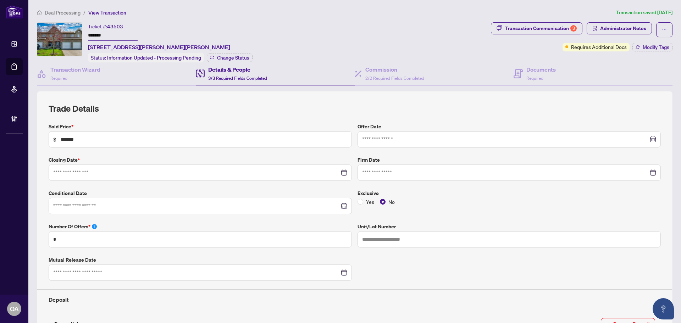
type input "**********"
click at [409, 77] on span "2/2 Required Fields Completed" at bounding box center [395, 78] width 59 height 5
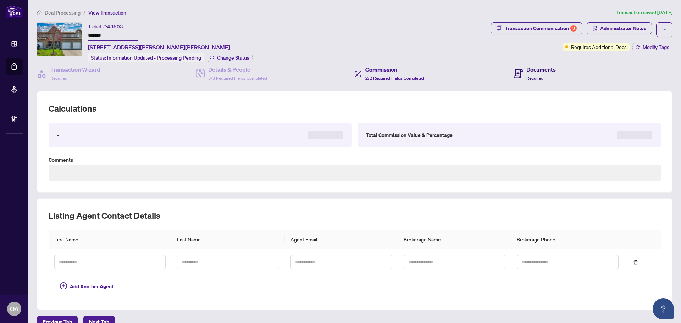
click at [551, 76] on div "Documents Required" at bounding box center [541, 73] width 29 height 17
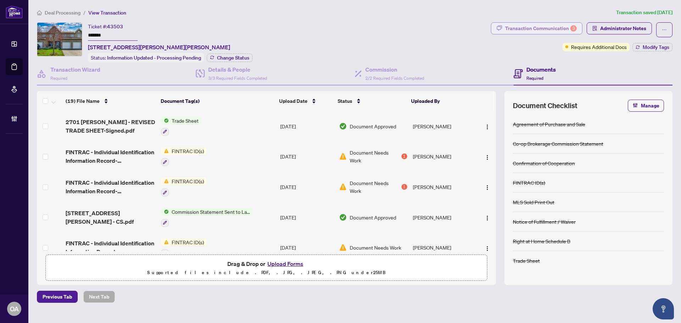
click at [550, 30] on div "Transaction Communication 3" at bounding box center [541, 28] width 72 height 11
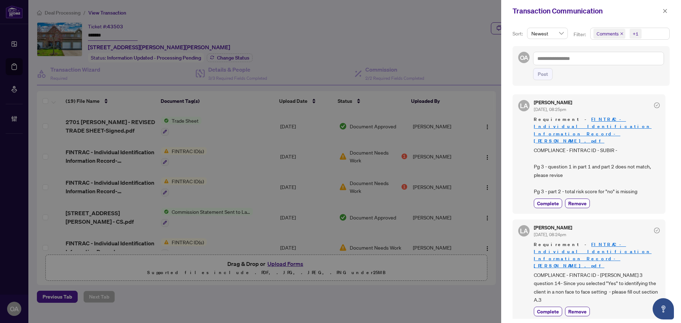
click at [625, 32] on span "Comments" at bounding box center [610, 34] width 32 height 10
click at [622, 32] on icon "close" at bounding box center [622, 34] width 4 height 4
click at [632, 17] on div "Transaction Communication" at bounding box center [592, 11] width 180 height 22
click at [628, 146] on span "COMPLIANCE - FINTRAC ID - SUBIR - Pg 3 - question 1 in part 1 and part 2 does n…" at bounding box center [597, 171] width 126 height 50
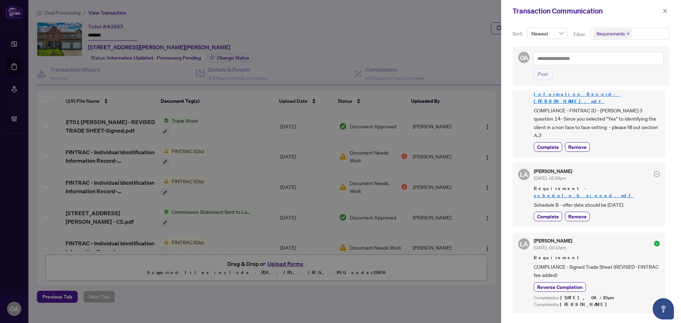
scroll to position [177, 0]
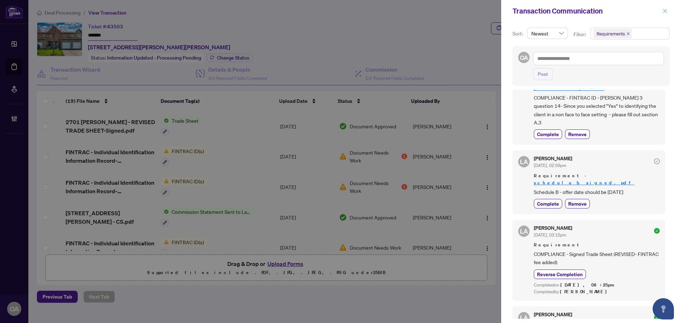
click at [666, 7] on span "button" at bounding box center [665, 10] width 5 height 11
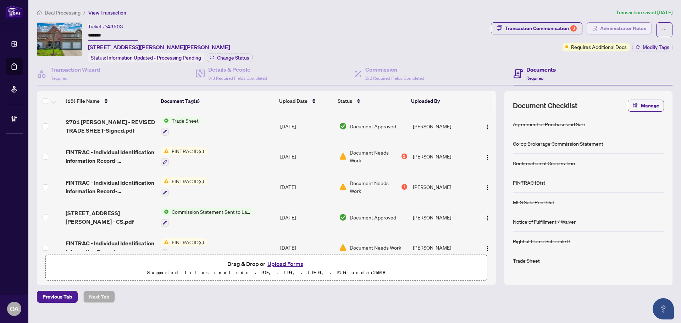
click at [625, 28] on span "Administrator Notes" at bounding box center [624, 28] width 46 height 11
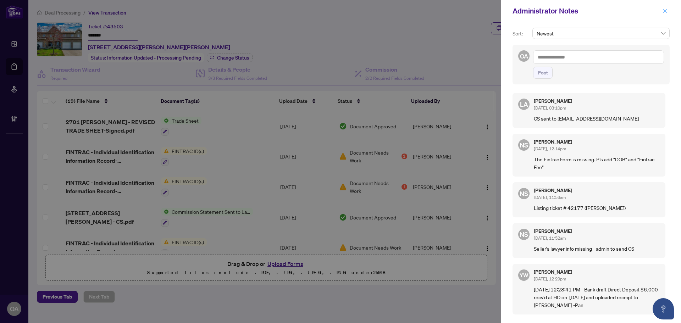
click at [665, 7] on span "button" at bounding box center [665, 10] width 5 height 11
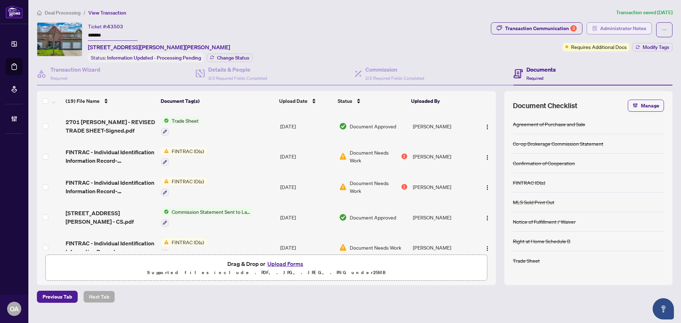
click at [625, 25] on span "Administrator Notes" at bounding box center [624, 28] width 46 height 11
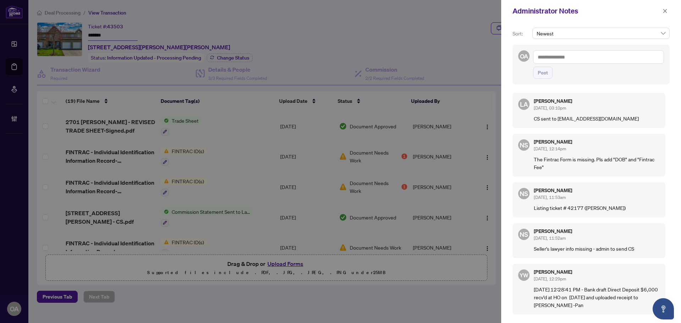
click at [570, 60] on textarea at bounding box center [598, 56] width 131 height 13
click at [536, 60] on textarea at bounding box center [598, 56] width 131 height 13
click at [570, 57] on textarea at bounding box center [598, 56] width 131 height 13
click at [667, 12] on icon "close" at bounding box center [665, 11] width 5 height 5
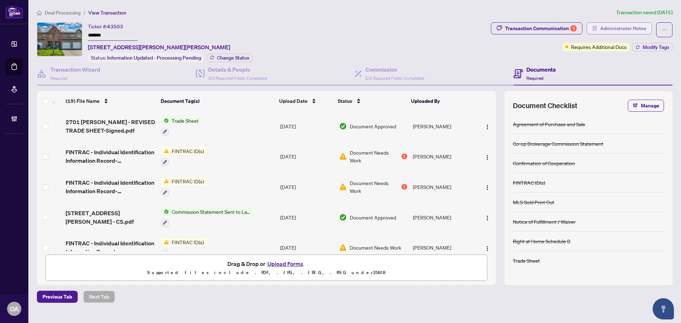
click at [621, 30] on span "Administrator Notes" at bounding box center [624, 28] width 46 height 11
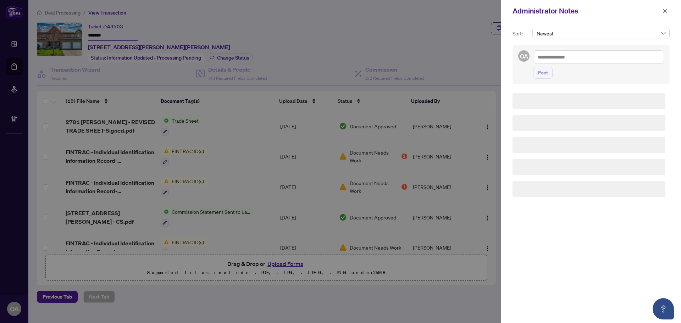
click at [591, 62] on textarea at bounding box center [598, 56] width 131 height 13
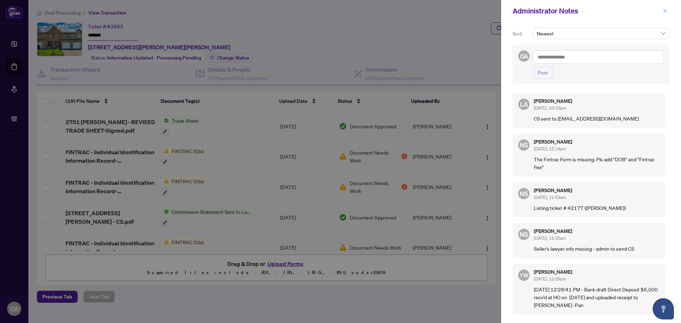
click at [665, 9] on icon "close" at bounding box center [665, 11] width 5 height 5
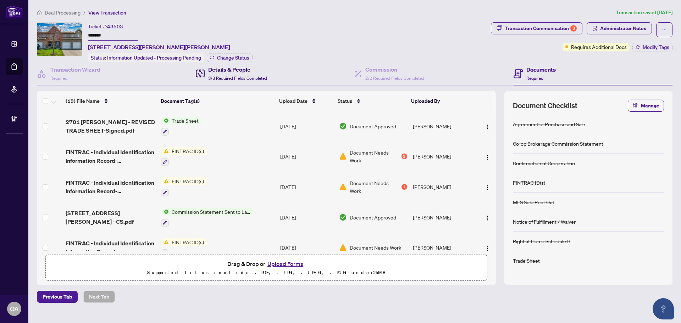
drag, startPoint x: 232, startPoint y: 74, endPoint x: 14, endPoint y: 130, distance: 224.5
click at [231, 74] on div "Details & People 3/3 Required Fields Completed" at bounding box center [237, 73] width 59 height 17
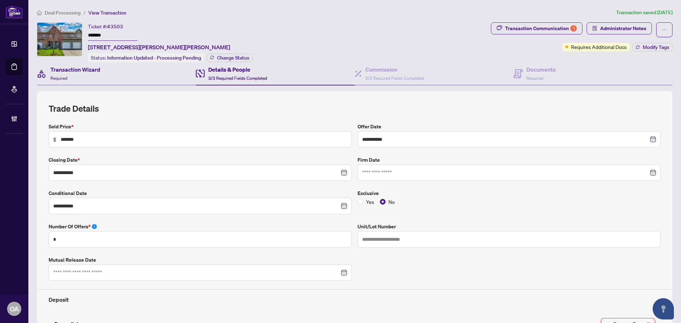
click at [103, 75] on div "Transaction Wizard Required" at bounding box center [116, 73] width 159 height 23
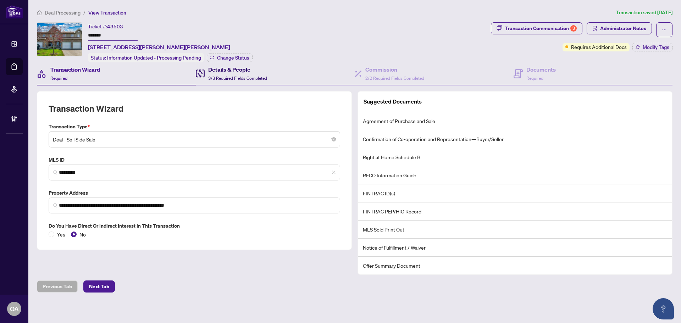
click at [246, 76] on span "3/3 Required Fields Completed" at bounding box center [237, 78] width 59 height 5
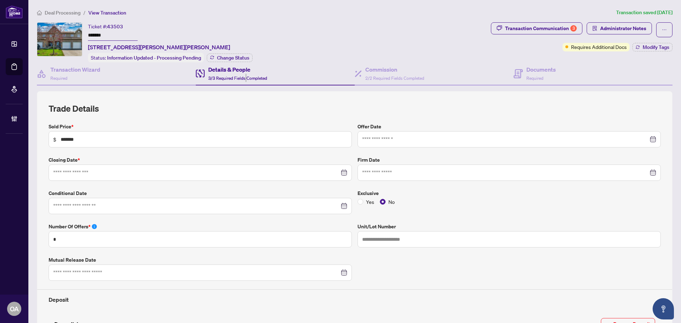
type input "**********"
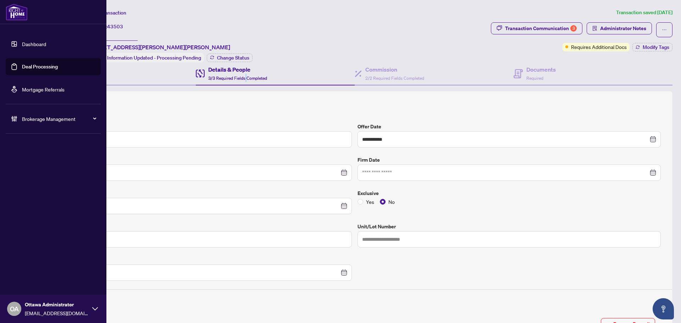
click at [22, 65] on link "Deal Processing" at bounding box center [40, 67] width 36 height 6
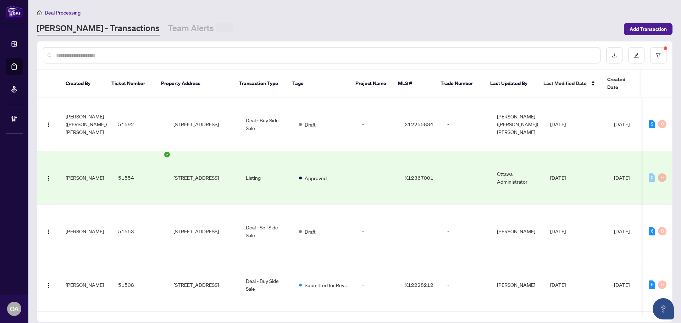
click at [115, 55] on input "text" at bounding box center [325, 55] width 539 height 8
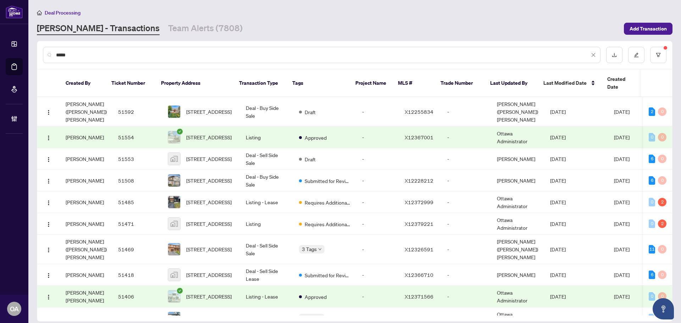
type input "*****"
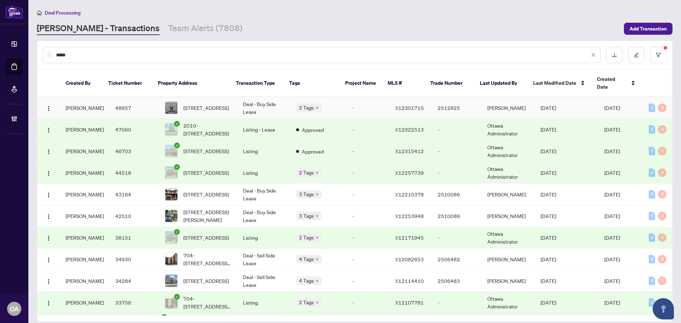
click at [200, 104] on span "[STREET_ADDRESS]" at bounding box center [206, 108] width 45 height 8
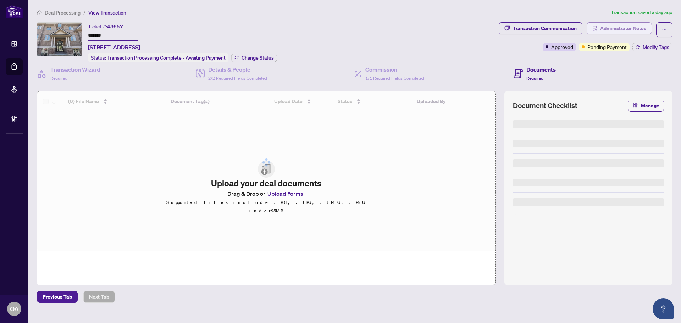
click at [630, 25] on span "Administrator Notes" at bounding box center [624, 28] width 46 height 11
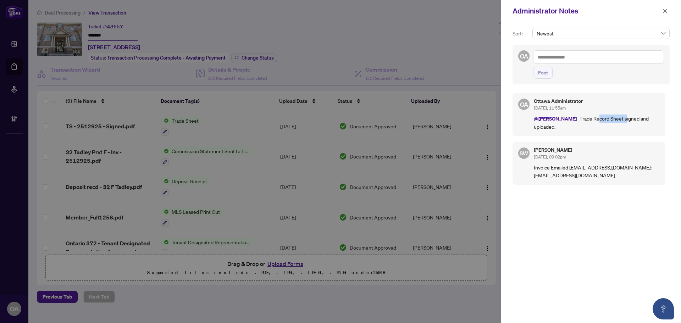
drag, startPoint x: 601, startPoint y: 118, endPoint x: 633, endPoint y: 118, distance: 31.6
click at [632, 118] on p "@[PERSON_NAME] - Trade Record Sheet signed and uploaded." at bounding box center [597, 123] width 126 height 16
click at [637, 118] on p "@[PERSON_NAME] - Trade Record Sheet signed and uploaded." at bounding box center [597, 123] width 126 height 16
drag, startPoint x: 539, startPoint y: 169, endPoint x: 636, endPoint y: 169, distance: 97.3
click at [629, 169] on p "Invoice Emailed [EMAIL_ADDRESS][DOMAIN_NAME]; [EMAIL_ADDRESS][DOMAIN_NAME]" at bounding box center [597, 172] width 126 height 16
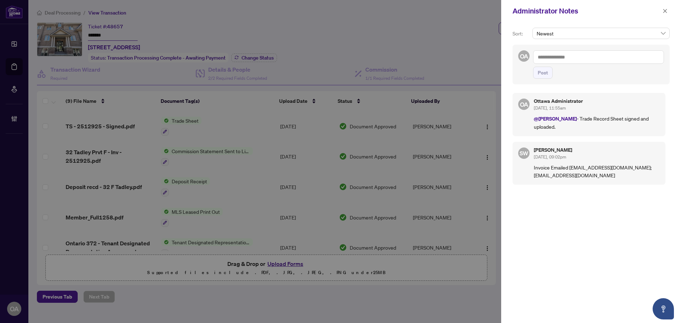
click at [636, 168] on p "Invoice Emailed [EMAIL_ADDRESS][DOMAIN_NAME]; [EMAIL_ADDRESS][DOMAIN_NAME]" at bounding box center [597, 172] width 126 height 16
click at [595, 169] on p "Invoice Emailed [EMAIL_ADDRESS][DOMAIN_NAME]; [EMAIL_ADDRESS][DOMAIN_NAME]" at bounding box center [597, 172] width 126 height 16
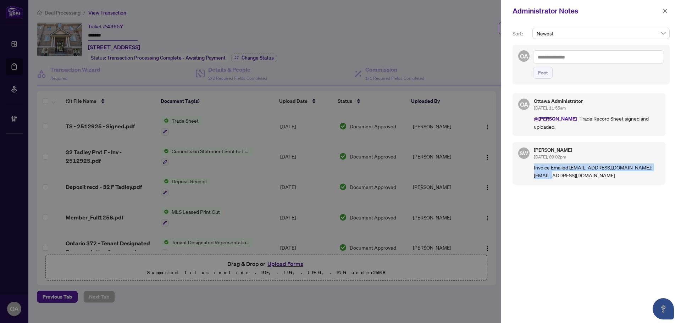
click at [613, 169] on p "Invoice Emailed [EMAIL_ADDRESS][DOMAIN_NAME]; [EMAIL_ADDRESS][DOMAIN_NAME]" at bounding box center [597, 172] width 126 height 16
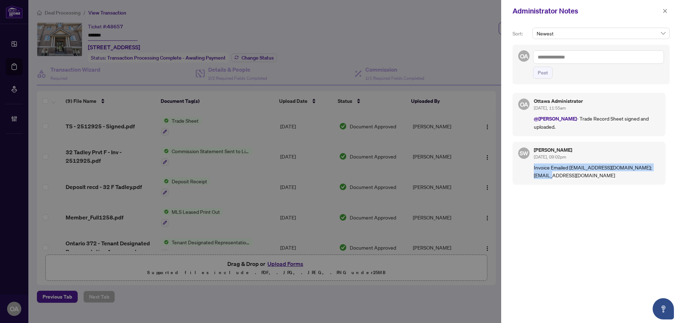
click at [615, 181] on div "OA Ottawa Administrator [DATE], 11:55am @[PERSON_NAME] - Trade Record Sheet sig…" at bounding box center [591, 203] width 157 height 228
click at [606, 166] on p "Invoice Emailed [EMAIL_ADDRESS][DOMAIN_NAME]; [EMAIL_ADDRESS][DOMAIN_NAME]" at bounding box center [597, 172] width 126 height 16
click at [606, 165] on p "Invoice Emailed [EMAIL_ADDRESS][DOMAIN_NAME]; [EMAIL_ADDRESS][DOMAIN_NAME]" at bounding box center [597, 172] width 126 height 16
click at [610, 167] on p "Invoice Emailed [EMAIL_ADDRESS][DOMAIN_NAME]; [EMAIL_ADDRESS][DOMAIN_NAME]" at bounding box center [597, 172] width 126 height 16
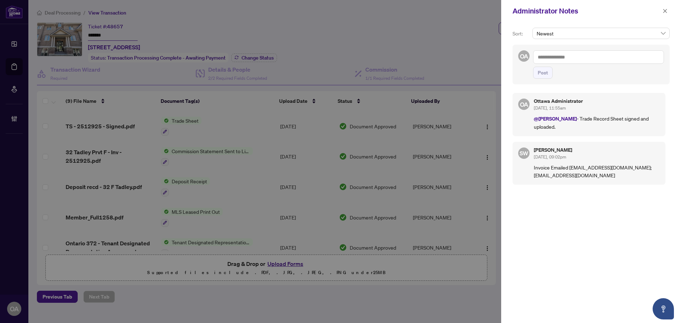
click at [612, 167] on p "Invoice Emailed [EMAIL_ADDRESS][DOMAIN_NAME]; [EMAIL_ADDRESS][DOMAIN_NAME]" at bounding box center [597, 172] width 126 height 16
click at [612, 168] on p "Invoice Emailed [EMAIL_ADDRESS][DOMAIN_NAME]; [EMAIL_ADDRESS][DOMAIN_NAME]" at bounding box center [597, 172] width 126 height 16
click at [613, 169] on p "Invoice Emailed [EMAIL_ADDRESS][DOMAIN_NAME]; [EMAIL_ADDRESS][DOMAIN_NAME]" at bounding box center [597, 172] width 126 height 16
click at [666, 10] on icon "close" at bounding box center [665, 11] width 5 height 5
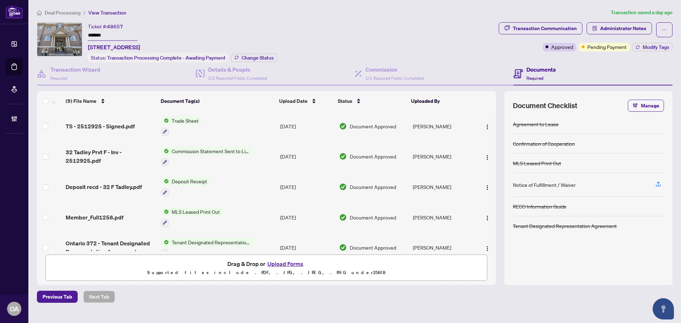
click at [644, 51] on div "Transaction Communication Administrator Notes Approved Pending Payment Modify T…" at bounding box center [586, 42] width 177 height 40
click at [645, 49] on span "Modify Tags" at bounding box center [656, 47] width 27 height 5
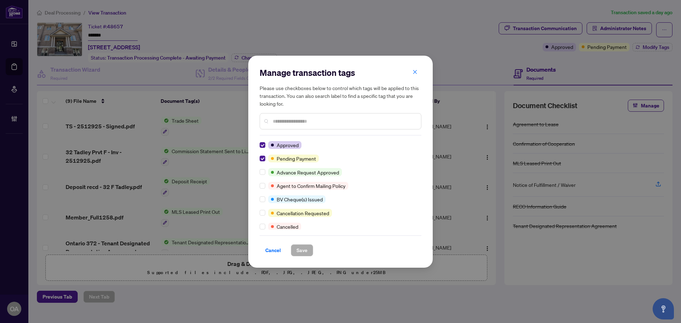
click at [416, 72] on icon "close" at bounding box center [415, 72] width 5 height 5
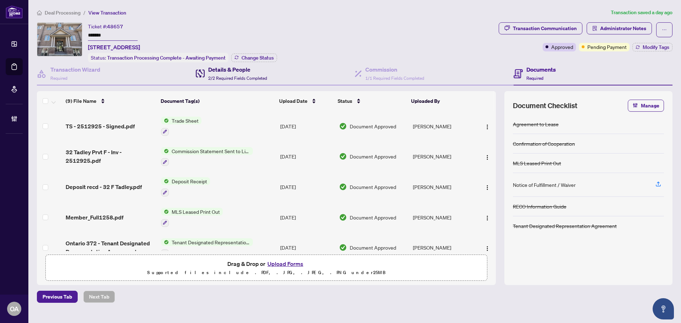
click at [263, 78] on span "2/2 Required Fields Completed" at bounding box center [237, 78] width 59 height 5
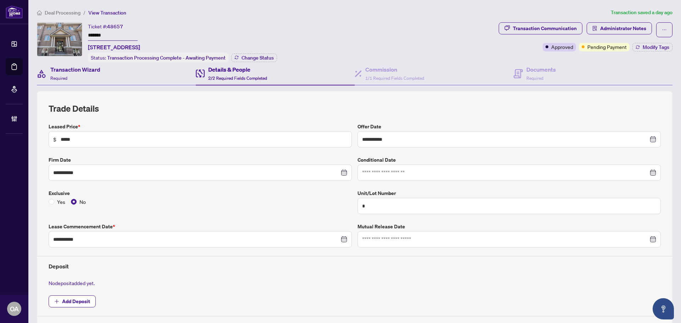
click at [91, 82] on div "Transaction Wizard Required" at bounding box center [116, 73] width 159 height 23
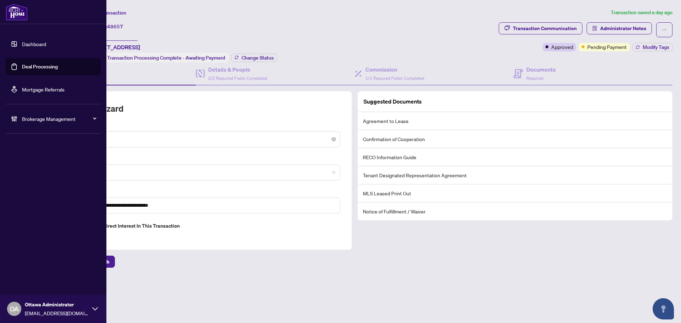
click at [22, 64] on link "Deal Processing" at bounding box center [40, 67] width 36 height 6
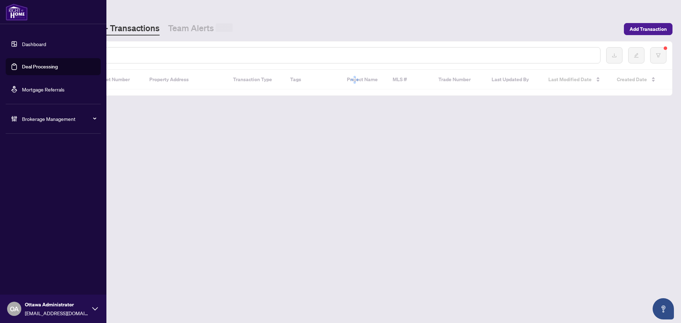
click at [146, 52] on input "text" at bounding box center [325, 55] width 539 height 8
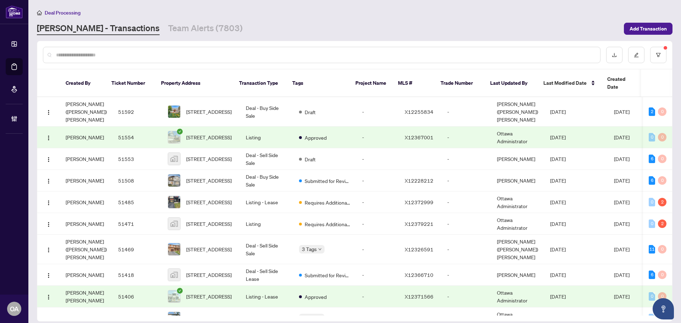
click at [95, 54] on input "text" at bounding box center [325, 55] width 539 height 8
paste input "*****"
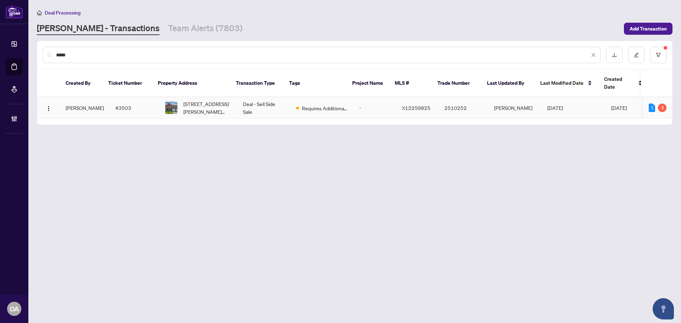
type input "*****"
click at [191, 100] on span "[STREET_ADDRESS][PERSON_NAME][PERSON_NAME]" at bounding box center [208, 108] width 48 height 16
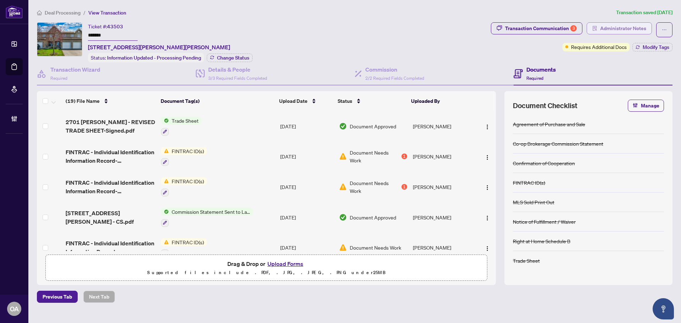
click at [600, 26] on button "Administrator Notes" at bounding box center [619, 28] width 65 height 12
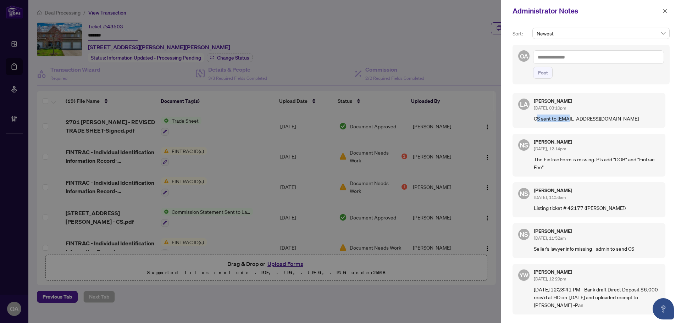
drag, startPoint x: 538, startPoint y: 121, endPoint x: 594, endPoint y: 120, distance: 55.7
click at [586, 121] on p "CS sent to [EMAIL_ADDRESS][DOMAIN_NAME]" at bounding box center [597, 119] width 126 height 8
click at [594, 120] on p "CS sent to [EMAIL_ADDRESS][DOMAIN_NAME]" at bounding box center [597, 119] width 126 height 8
drag, startPoint x: 533, startPoint y: 120, endPoint x: 587, endPoint y: 120, distance: 53.2
click at [564, 120] on div "[PERSON_NAME] Almuhanna [DATE], 03:10pm CS sent to [EMAIL_ADDRESS][DOMAIN_NAME]" at bounding box center [589, 110] width 153 height 35
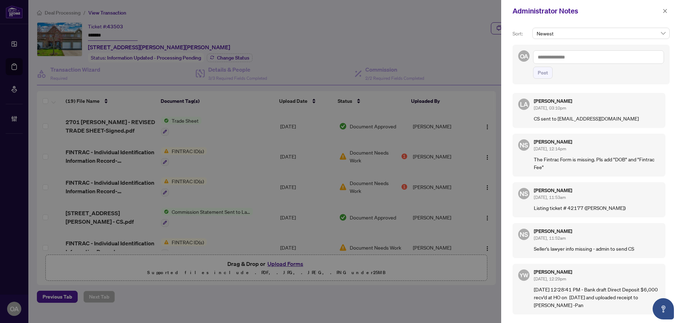
click at [587, 120] on p "CS sent to [EMAIL_ADDRESS][DOMAIN_NAME]" at bounding box center [597, 119] width 126 height 8
drag, startPoint x: 605, startPoint y: 119, endPoint x: 639, endPoint y: 83, distance: 49.5
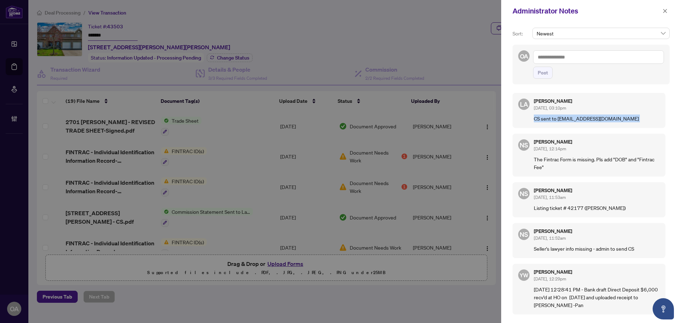
click at [605, 119] on p "CS sent to [EMAIL_ADDRESS][DOMAIN_NAME]" at bounding box center [597, 119] width 126 height 8
click at [667, 15] on span "button" at bounding box center [665, 10] width 5 height 11
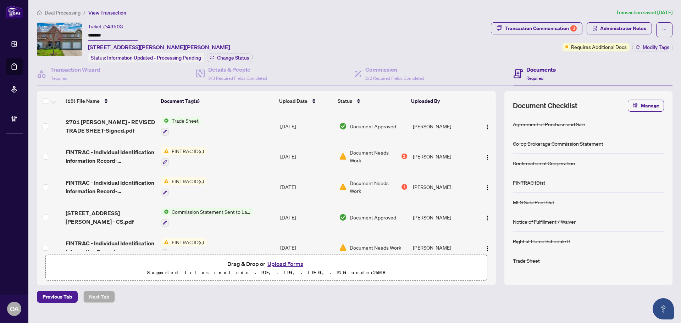
click at [301, 27] on div "Ticket #: 43503 ******* [STREET_ADDRESS][PERSON_NAME][PERSON_NAME] Status: Info…" at bounding box center [262, 42] width 451 height 40
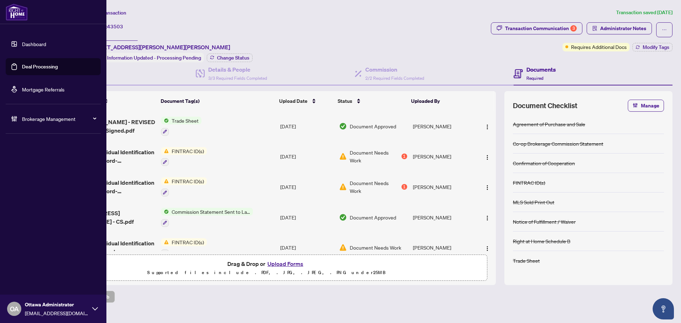
drag, startPoint x: 17, startPoint y: 70, endPoint x: 55, endPoint y: 66, distance: 37.5
click at [22, 70] on link "Deal Processing" at bounding box center [40, 67] width 36 height 6
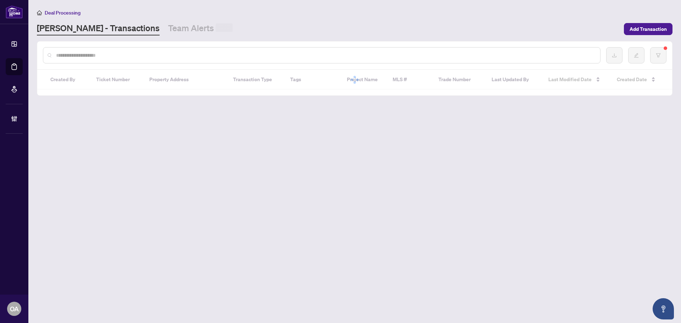
click at [125, 51] on div at bounding box center [322, 55] width 558 height 16
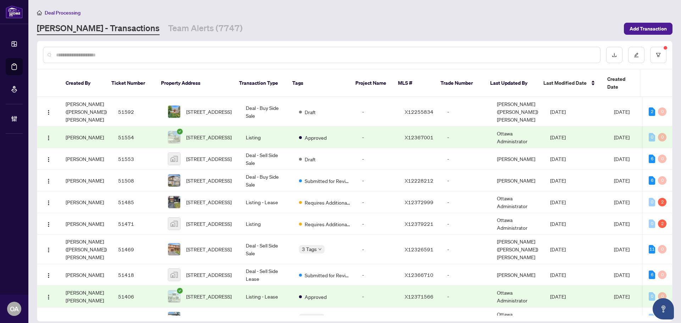
click at [119, 50] on div at bounding box center [322, 55] width 558 height 16
drag, startPoint x: 116, startPoint y: 50, endPoint x: 102, endPoint y: 56, distance: 16.0
click at [102, 56] on input "text" at bounding box center [325, 55] width 539 height 8
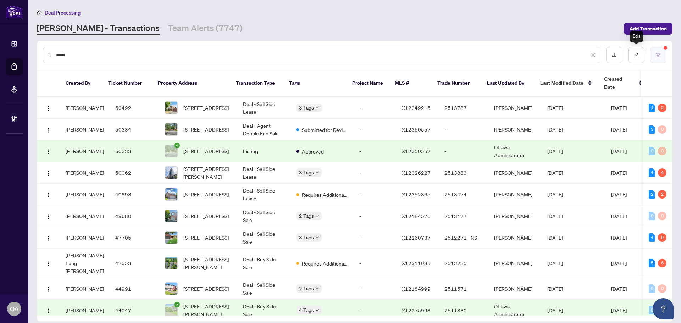
click at [664, 54] on button "button" at bounding box center [659, 55] width 16 height 16
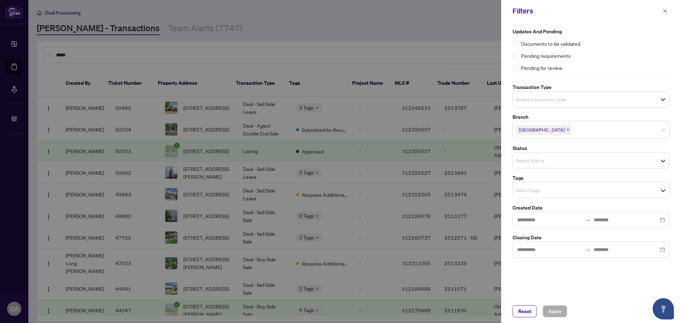
click at [558, 100] on input "search" at bounding box center [541, 99] width 50 height 9
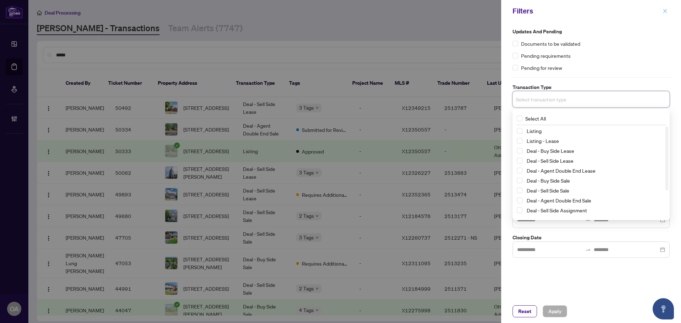
click at [663, 13] on icon "close" at bounding box center [665, 11] width 5 height 5
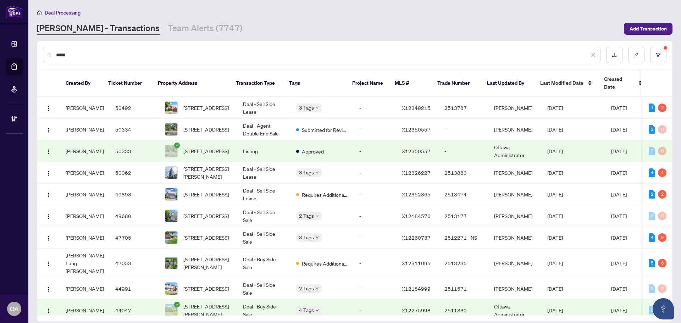
click at [166, 52] on input "*****" at bounding box center [323, 55] width 534 height 8
type input "**********"
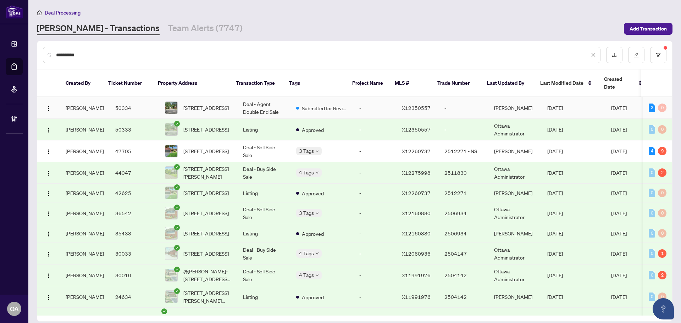
click at [212, 104] on span "40 Kettering Private, Ottawa, Ontario K1V 0X8, Canada" at bounding box center [206, 108] width 45 height 8
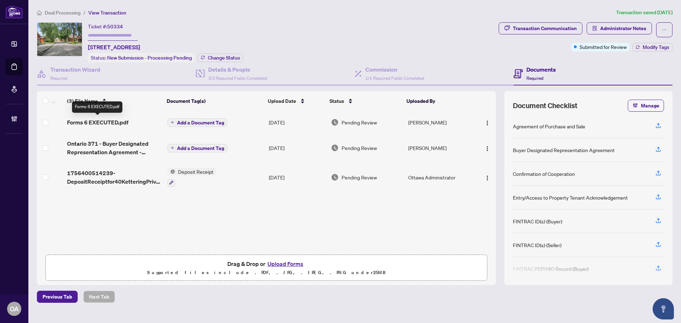
click at [115, 120] on span "Forms 6 EXECUTED.pdf" at bounding box center [97, 122] width 61 height 9
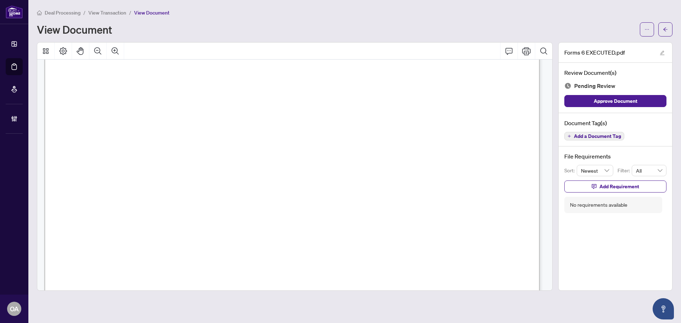
scroll to position [3484, 0]
drag, startPoint x: 269, startPoint y: 138, endPoint x: 361, endPoint y: 138, distance: 91.2
click at [358, 138] on span "and Sale or any Schedule thereto not later than 4:00 p.m. on September 5th, 202…" at bounding box center [271, 138] width 382 height 9
click at [367, 138] on span "and Sale or any Schedule thereto not later than 4:00 p.m. on September 5th, 202…" at bounding box center [271, 138] width 382 height 9
drag, startPoint x: 247, startPoint y: 138, endPoint x: 320, endPoint y: 139, distance: 73.1
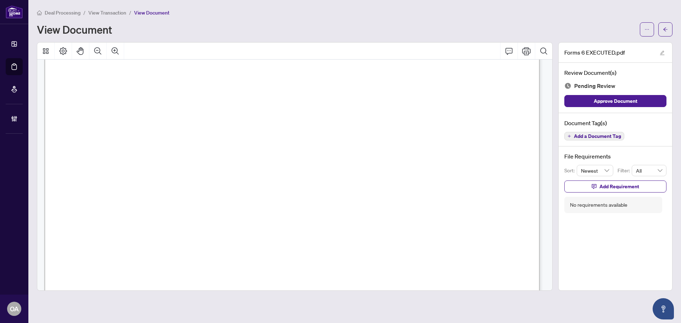
click at [320, 139] on span "and Sale or any Schedule thereto not later than 4:00 p.m. on September 5th, 202…" at bounding box center [271, 138] width 382 height 9
drag, startPoint x: 186, startPoint y: 137, endPoint x: 342, endPoint y: 137, distance: 156.2
click at [338, 137] on span "and Sale or any Schedule thereto not later than 4:00 p.m. on September 5th, 202…" at bounding box center [271, 138] width 382 height 9
click at [342, 137] on span "and Sale or any Schedule thereto not later than 4:00 p.m. on September 5th, 202…" at bounding box center [271, 138] width 382 height 9
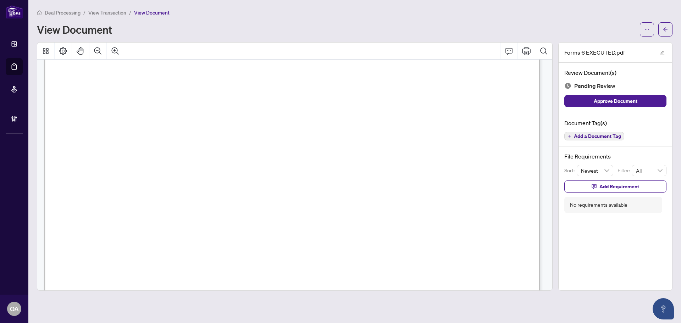
drag, startPoint x: 223, startPoint y: 139, endPoint x: 363, endPoint y: 139, distance: 140.2
click at [353, 139] on span "and Sale or any Schedule thereto not later than 4:00 p.m. on September 5th, 202…" at bounding box center [271, 138] width 382 height 9
click at [363, 139] on span "and Sale or any Schedule thereto not later than 4:00 p.m. on September 5th, 202…" at bounding box center [271, 138] width 382 height 9
drag, startPoint x: 168, startPoint y: 142, endPoint x: 335, endPoint y: 142, distance: 167.9
click at [335, 142] on span "and Sale or any Schedule thereto not later than 4:00 p.m. on September 5th, 202…" at bounding box center [271, 138] width 382 height 9
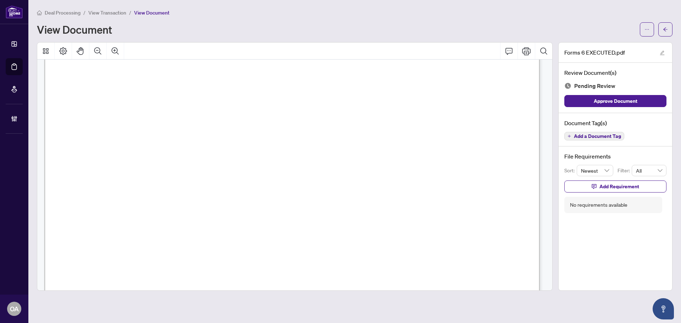
click at [335, 142] on span "and Sale or any Schedule thereto not later than 4:00 p.m. on September 5th, 202…" at bounding box center [271, 138] width 382 height 9
drag, startPoint x: 181, startPoint y: 128, endPoint x: 355, endPoint y: 159, distance: 176.6
click at [370, 159] on span "access to the property for the purpose of this inspection. This condition is in…" at bounding box center [295, 156] width 431 height 9
drag, startPoint x: 369, startPoint y: 161, endPoint x: 152, endPoint y: 144, distance: 218.2
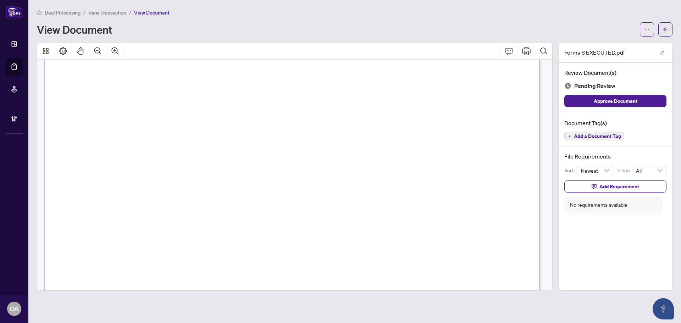
click at [152, 144] on span "null and void and the deposit shall be returned to the Buyer in full without de…" at bounding box center [290, 147] width 421 height 9
drag, startPoint x: 355, startPoint y: 164, endPoint x: 124, endPoint y: 137, distance: 232.7
click at [124, 137] on span "and Sale or any Schedule thereto not later than 4:00 p.m. on September 5th, 202…" at bounding box center [271, 138] width 382 height 9
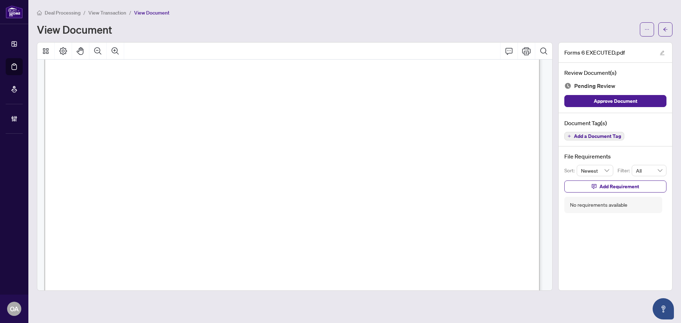
drag, startPoint x: 109, startPoint y: 115, endPoint x: 341, endPoint y: 162, distance: 237.6
click at [341, 162] on span "the Buyer's sole option by notice in writing to the Seller as aforesaid within …" at bounding box center [250, 165] width 340 height 9
drag, startPoint x: 146, startPoint y: 128, endPoint x: 406, endPoint y: 132, distance: 260.2
click at [400, 132] on span "delivered to the Seller personally or in accordance with any other provisions f…" at bounding box center [294, 129] width 429 height 9
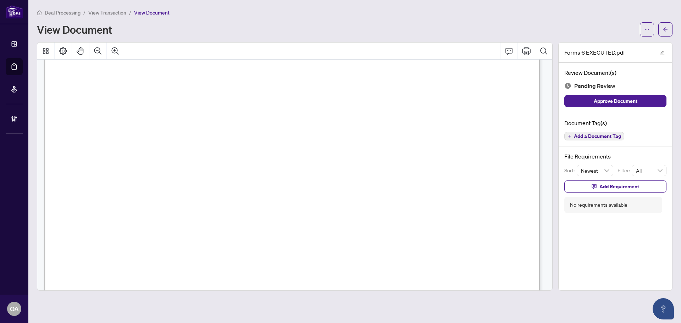
click at [406, 132] on span "delivered to the Seller personally or in accordance with any other provisions f…" at bounding box center [294, 129] width 429 height 9
click at [240, 134] on span "and Sale or any Schedule thereto not later than 4:00 p.m. on September 5th, 202…" at bounding box center [271, 138] width 382 height 9
click at [235, 136] on span "and Sale or any Schedule thereto not later than 4:00 p.m. on September 5th, 202…" at bounding box center [271, 138] width 382 height 9
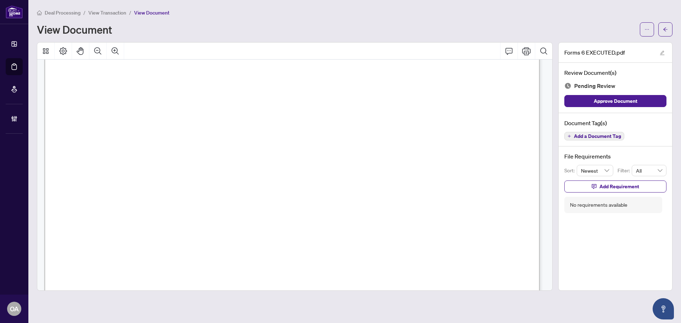
click at [245, 137] on span "and Sale or any Schedule thereto not later than 4:00 p.m. on September 5th, 202…" at bounding box center [271, 138] width 382 height 9
drag, startPoint x: 250, startPoint y: 140, endPoint x: 273, endPoint y: 140, distance: 22.7
click at [273, 140] on span "and Sale or any Schedule thereto not later than 4:00 p.m. on September 5th, 202…" at bounding box center [271, 138] width 382 height 9
drag, startPoint x: 145, startPoint y: 138, endPoint x: 302, endPoint y: 138, distance: 157.6
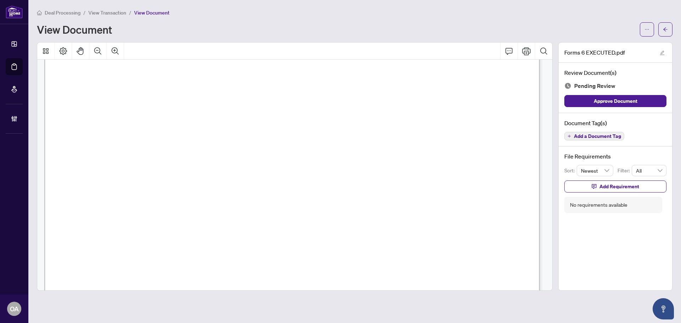
click at [301, 138] on span "and Sale or any Schedule thereto not later than 4:00 p.m. on September 5th, 202…" at bounding box center [271, 138] width 382 height 9
click at [302, 138] on span "and Sale or any Schedule thereto not later than 4:00 p.m. on September 5th, 202…" at bounding box center [271, 138] width 382 height 9
drag, startPoint x: 198, startPoint y: 139, endPoint x: 362, endPoint y: 139, distance: 163.6
click at [362, 139] on span "and Sale or any Schedule thereto not later than 4:00 p.m. on September 5th, 202…" at bounding box center [271, 138] width 382 height 9
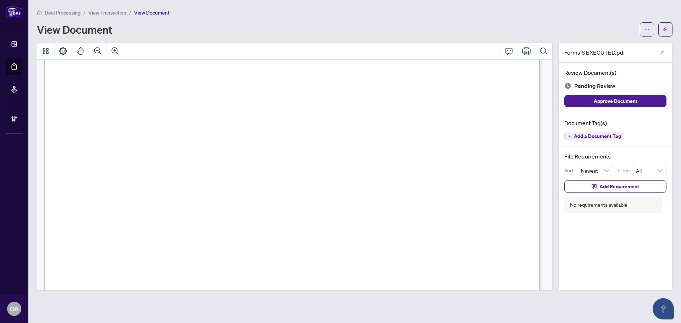
scroll to position [0, 0]
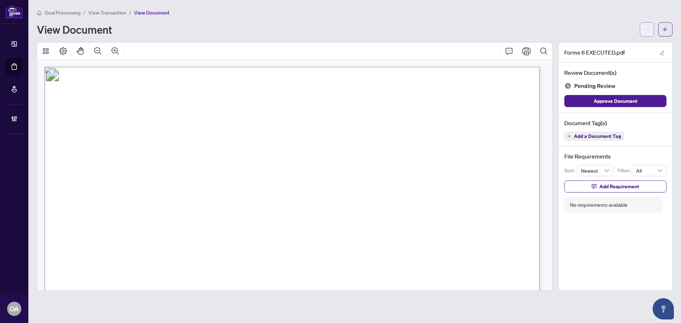
click at [642, 32] on button "button" at bounding box center [647, 29] width 14 height 14
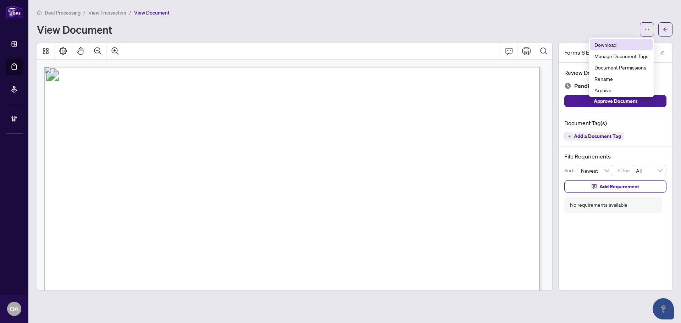
click at [627, 44] on span "Download" at bounding box center [622, 45] width 54 height 8
click at [667, 32] on icon "arrow-left" at bounding box center [665, 29] width 5 height 5
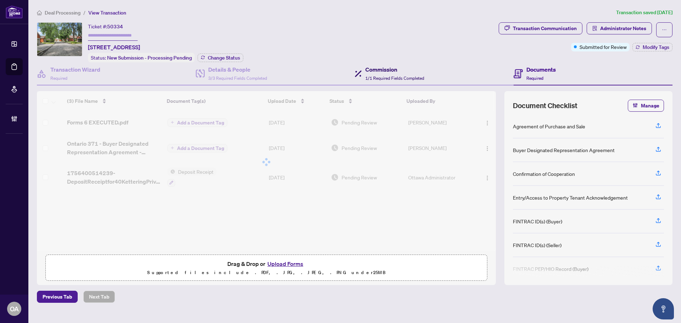
click at [390, 74] on div "Commission 1/1 Required Fields Completed" at bounding box center [395, 73] width 59 height 17
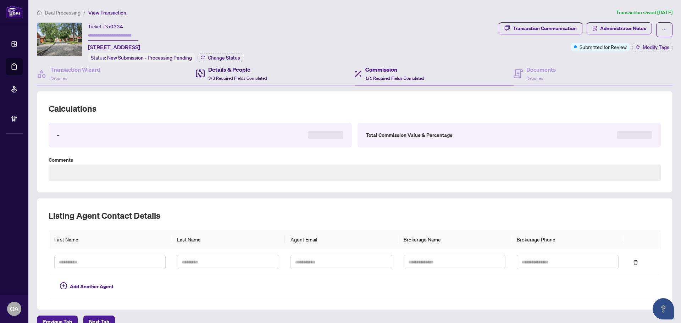
click at [255, 76] on span "3/3 Required Fields Completed" at bounding box center [237, 78] width 59 height 5
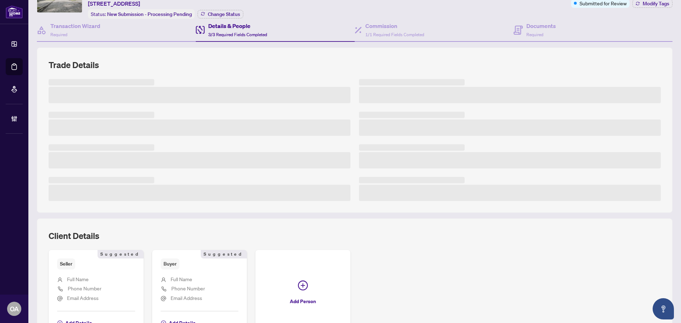
scroll to position [95, 0]
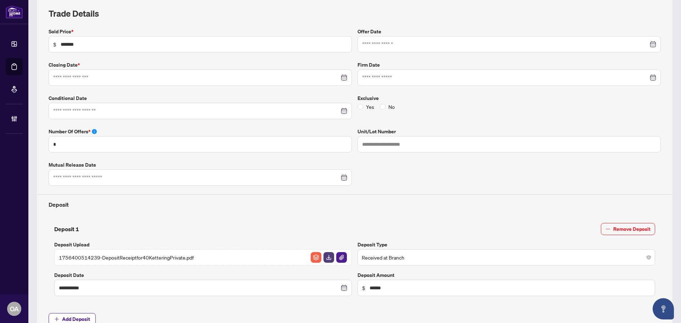
type input "**********"
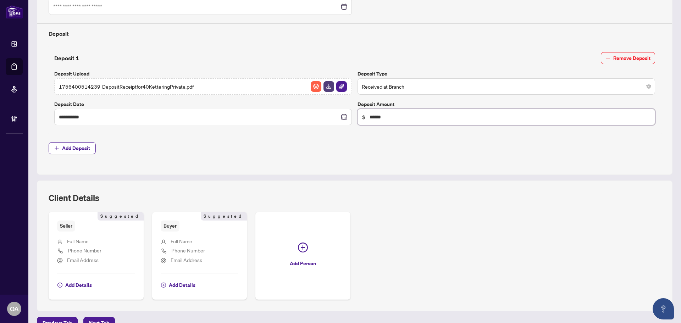
scroll to position [280, 0]
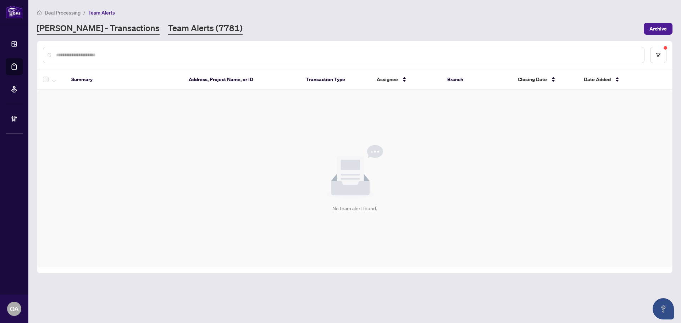
click at [85, 31] on link "[PERSON_NAME] - Transactions" at bounding box center [98, 28] width 123 height 13
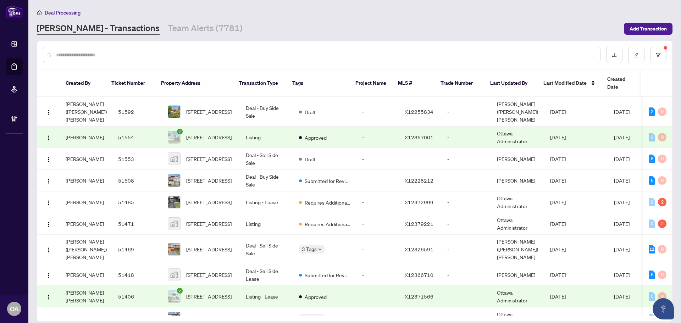
click at [162, 37] on main "Deal Processing [PERSON_NAME] - Transactions Team Alerts (7781) Add Transaction…" at bounding box center [354, 161] width 653 height 323
click at [161, 35] on main "Deal Processing [PERSON_NAME] - Transactions Team Alerts (7781) Add Transaction…" at bounding box center [354, 161] width 653 height 323
click at [168, 28] on link "Team Alerts (7781)" at bounding box center [205, 28] width 75 height 13
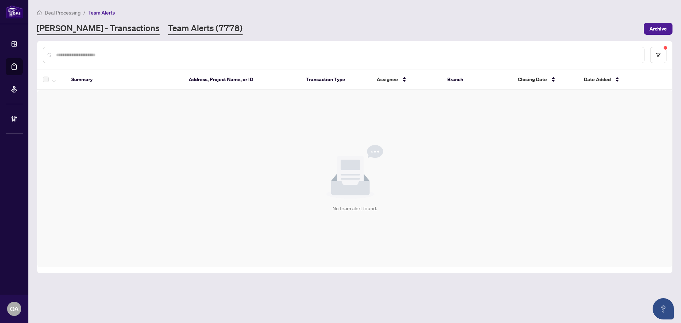
click at [73, 23] on link "[PERSON_NAME] - Transactions" at bounding box center [98, 28] width 123 height 13
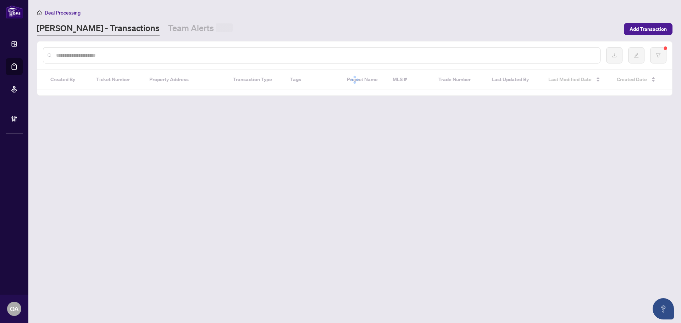
click at [73, 50] on div at bounding box center [322, 55] width 558 height 16
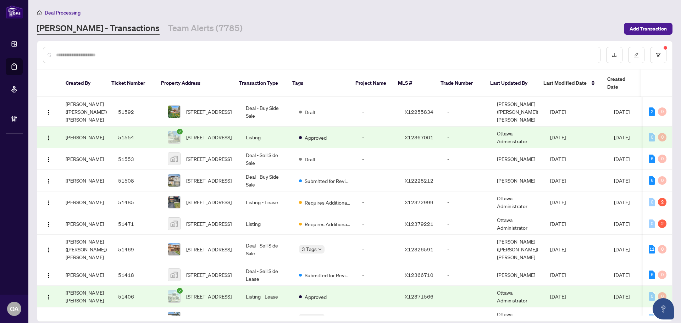
click at [73, 54] on input "text" at bounding box center [325, 55] width 539 height 8
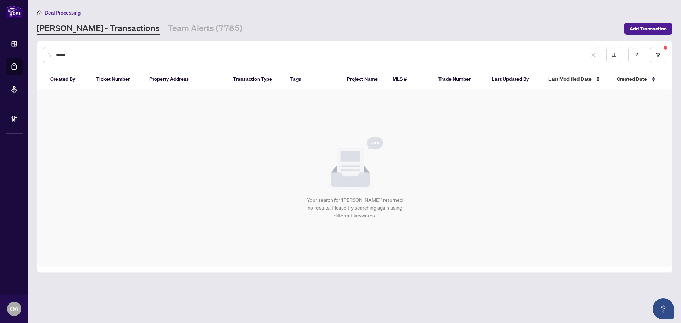
type input "****"
click at [168, 24] on link "Team Alerts (7785)" at bounding box center [205, 28] width 75 height 13
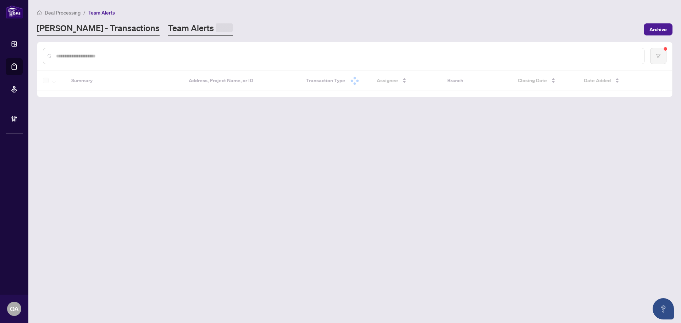
click at [92, 25] on link "[PERSON_NAME] - Transactions" at bounding box center [98, 29] width 123 height 14
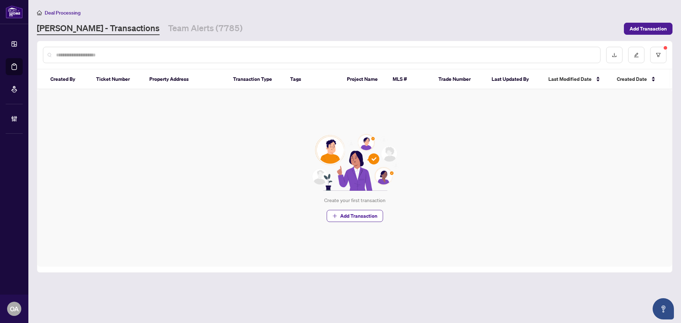
click at [88, 59] on div at bounding box center [322, 55] width 558 height 16
click at [168, 26] on link "Team Alerts (7785)" at bounding box center [205, 28] width 75 height 13
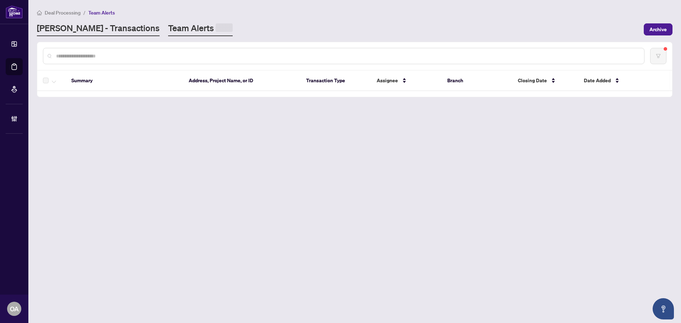
click at [78, 28] on link "[PERSON_NAME] - Transactions" at bounding box center [98, 29] width 123 height 14
